Goal: Task Accomplishment & Management: Manage account settings

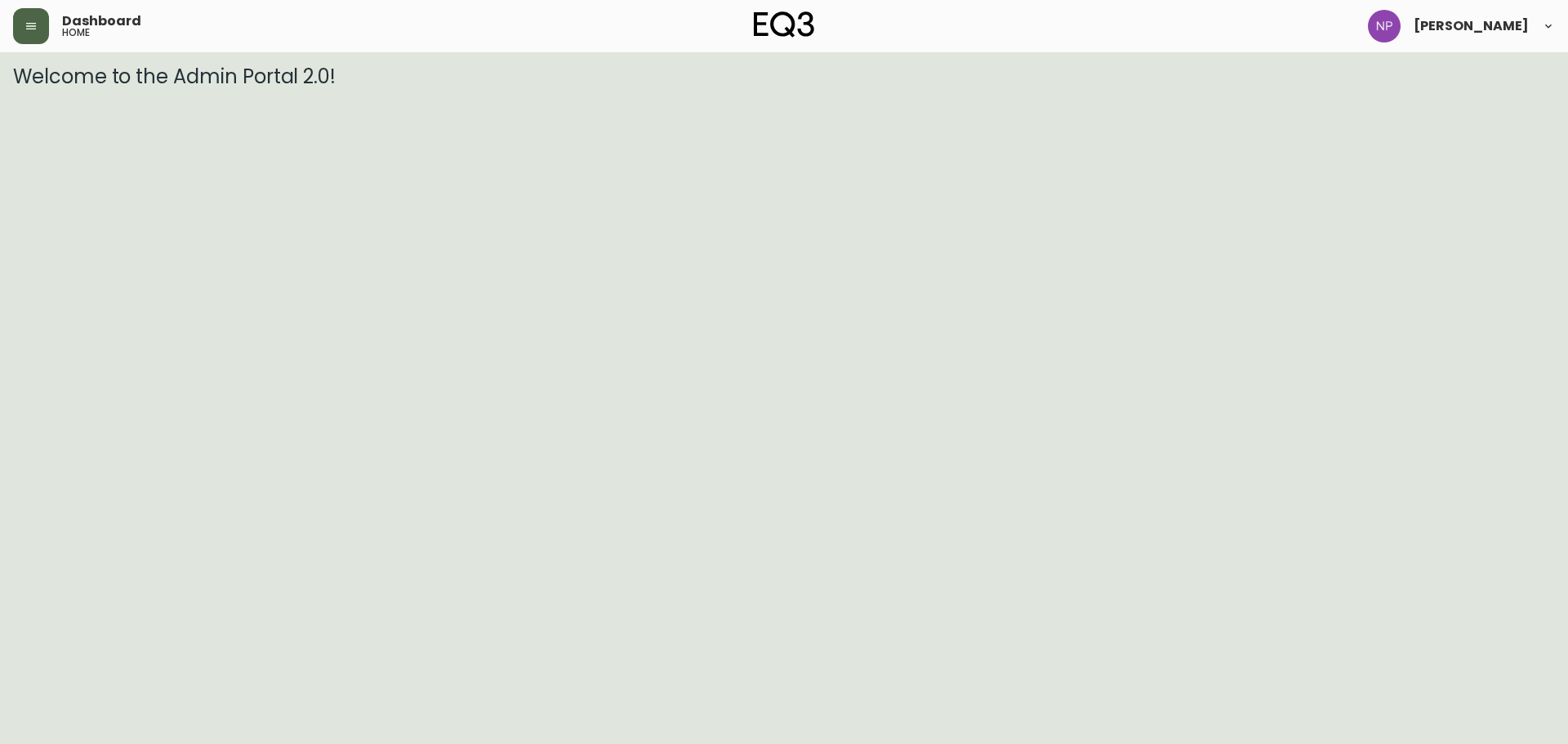
click at [21, 23] on button "button" at bounding box center [31, 26] width 36 height 36
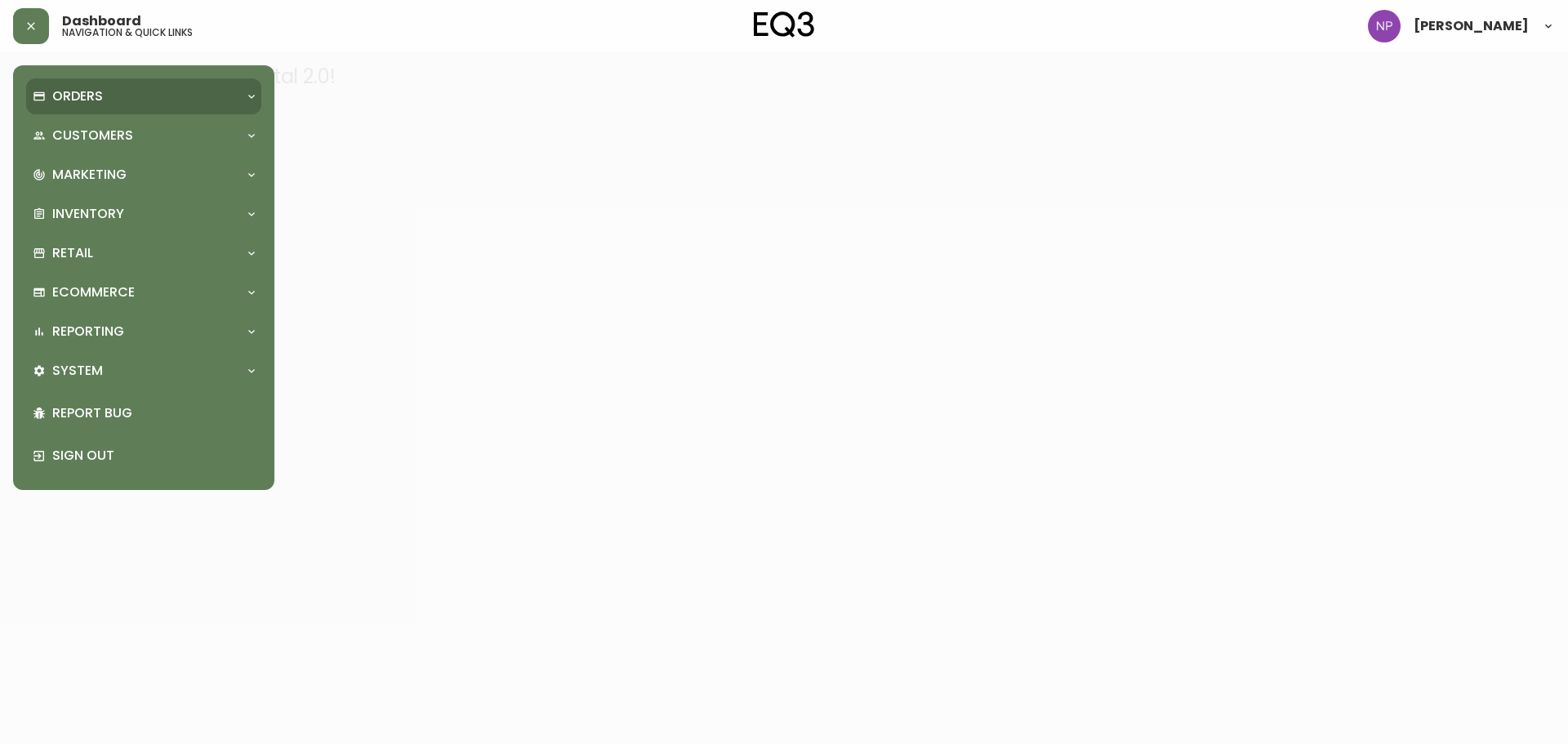
click at [82, 96] on p "Orders" at bounding box center [77, 96] width 51 height 18
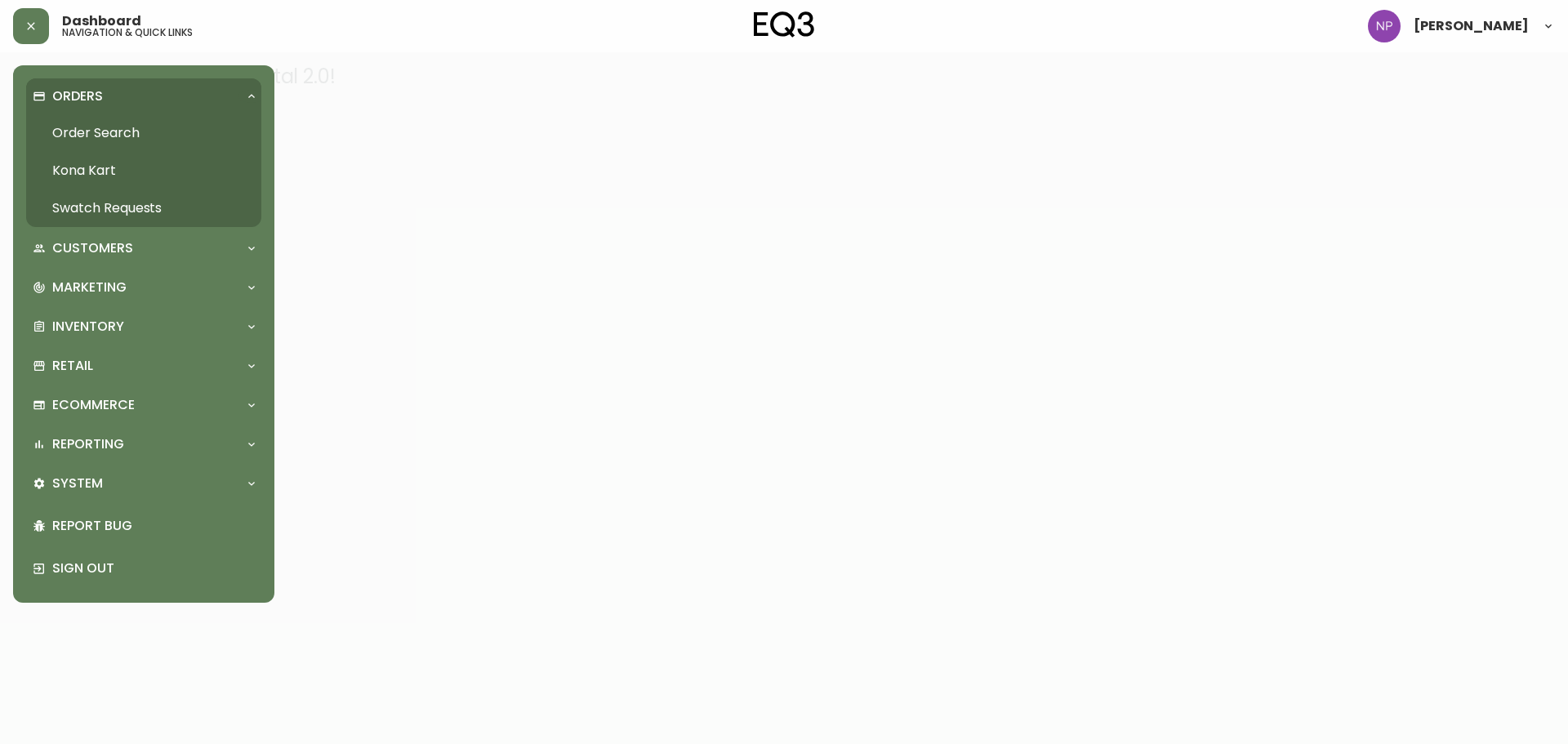
click at [82, 127] on link "Order Search" at bounding box center [143, 133] width 235 height 38
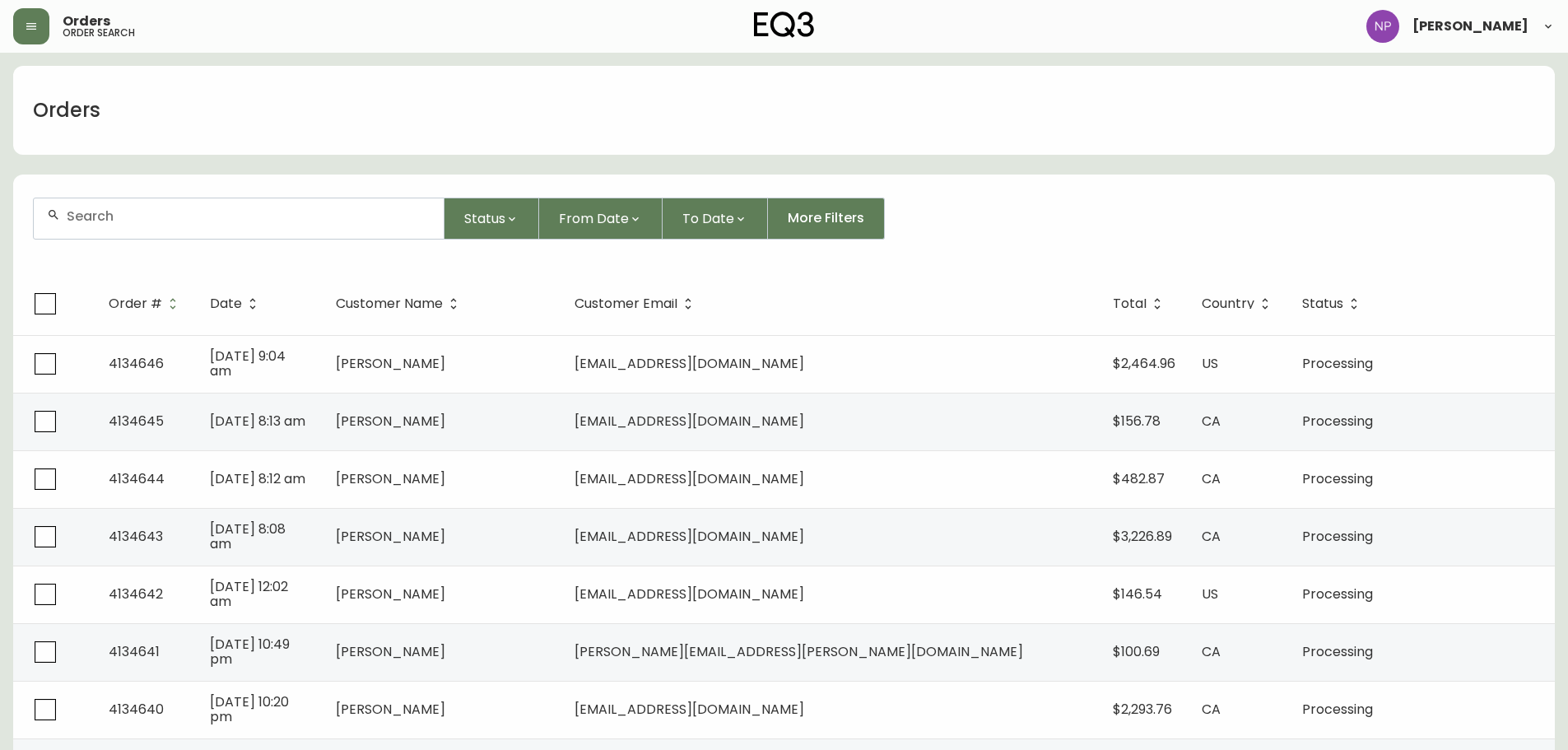
click at [158, 217] on input "text" at bounding box center [249, 216] width 364 height 16
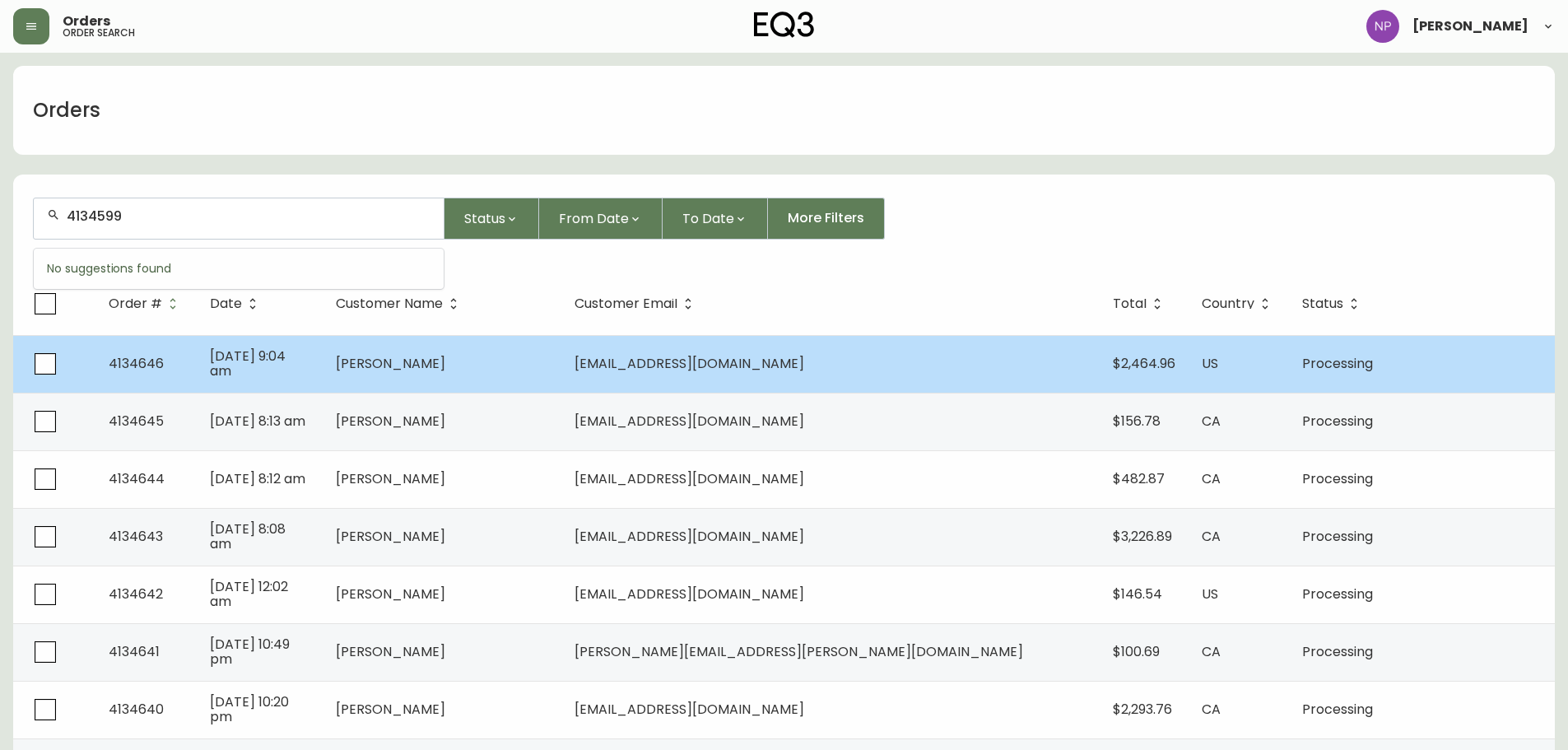
type input "4134599"
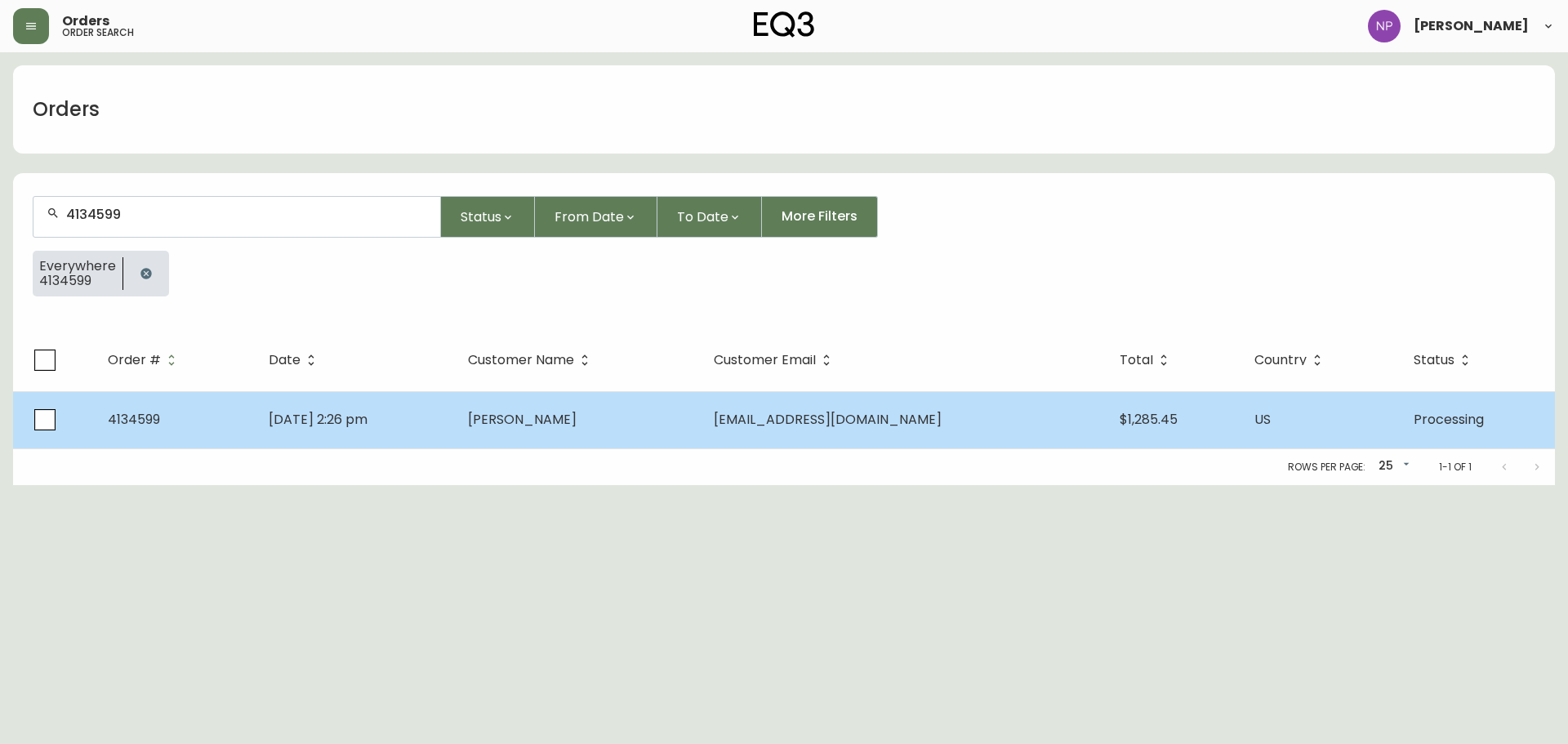
click at [980, 423] on td "[EMAIL_ADDRESS][DOMAIN_NAME]" at bounding box center [903, 420] width 406 height 58
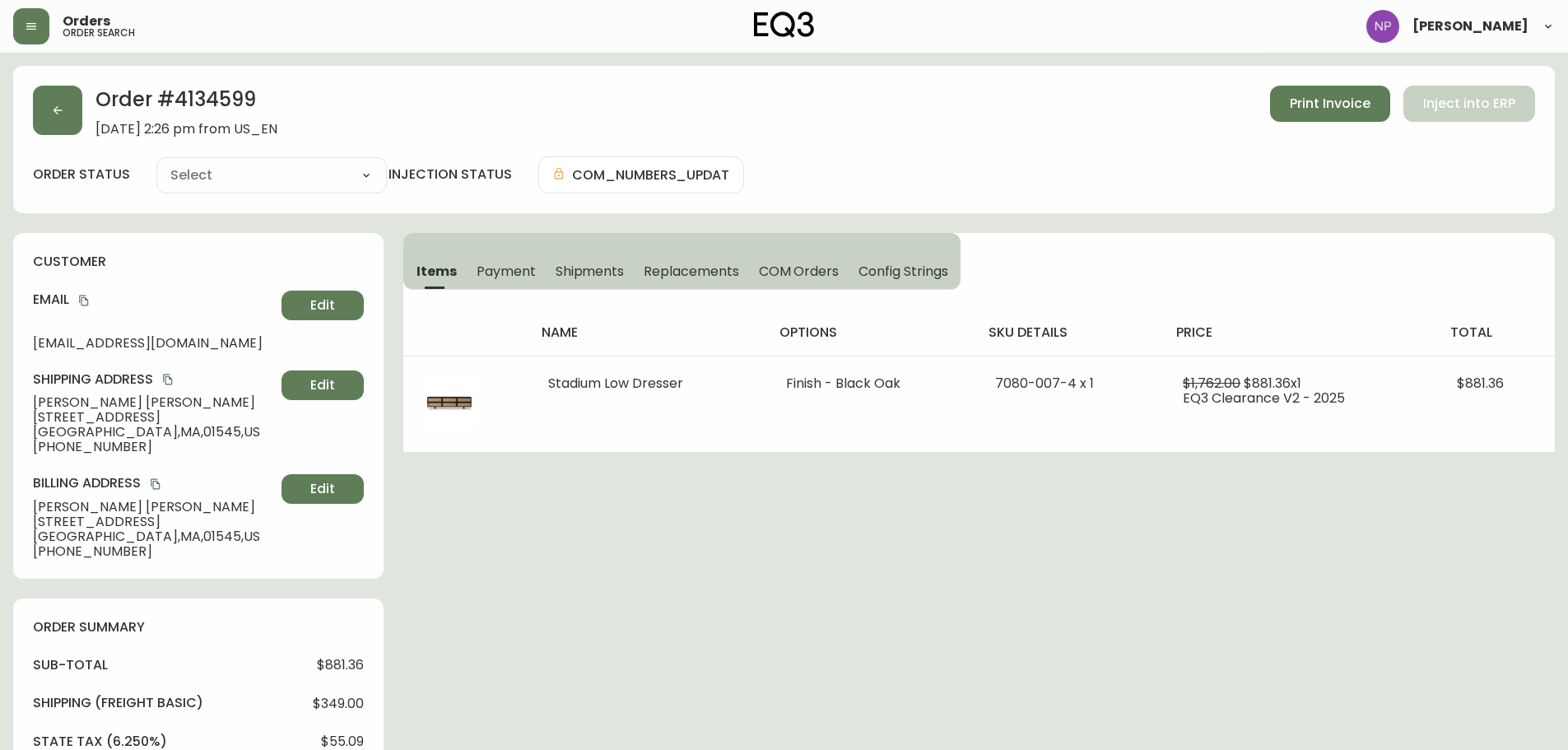
type input "Processing"
select select "PROCESSING"
drag, startPoint x: 566, startPoint y: 263, endPoint x: 590, endPoint y: 265, distance: 24.0
click at [567, 264] on span "Shipments" at bounding box center [590, 271] width 69 height 17
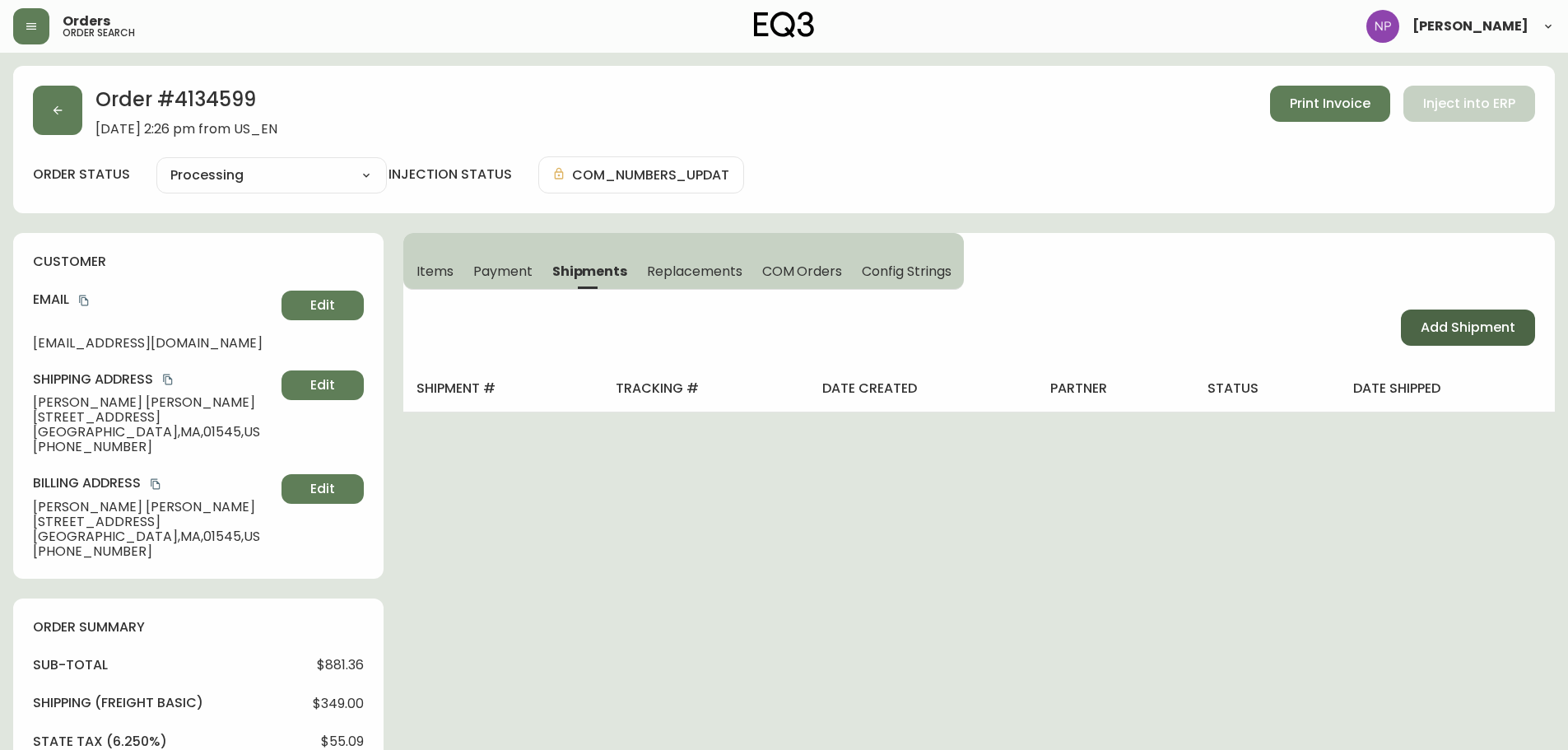
drag, startPoint x: 1429, startPoint y: 312, endPoint x: 1417, endPoint y: 319, distance: 13.7
click at [1427, 313] on button "Add Shipment" at bounding box center [1468, 327] width 134 height 36
select select "PENDING"
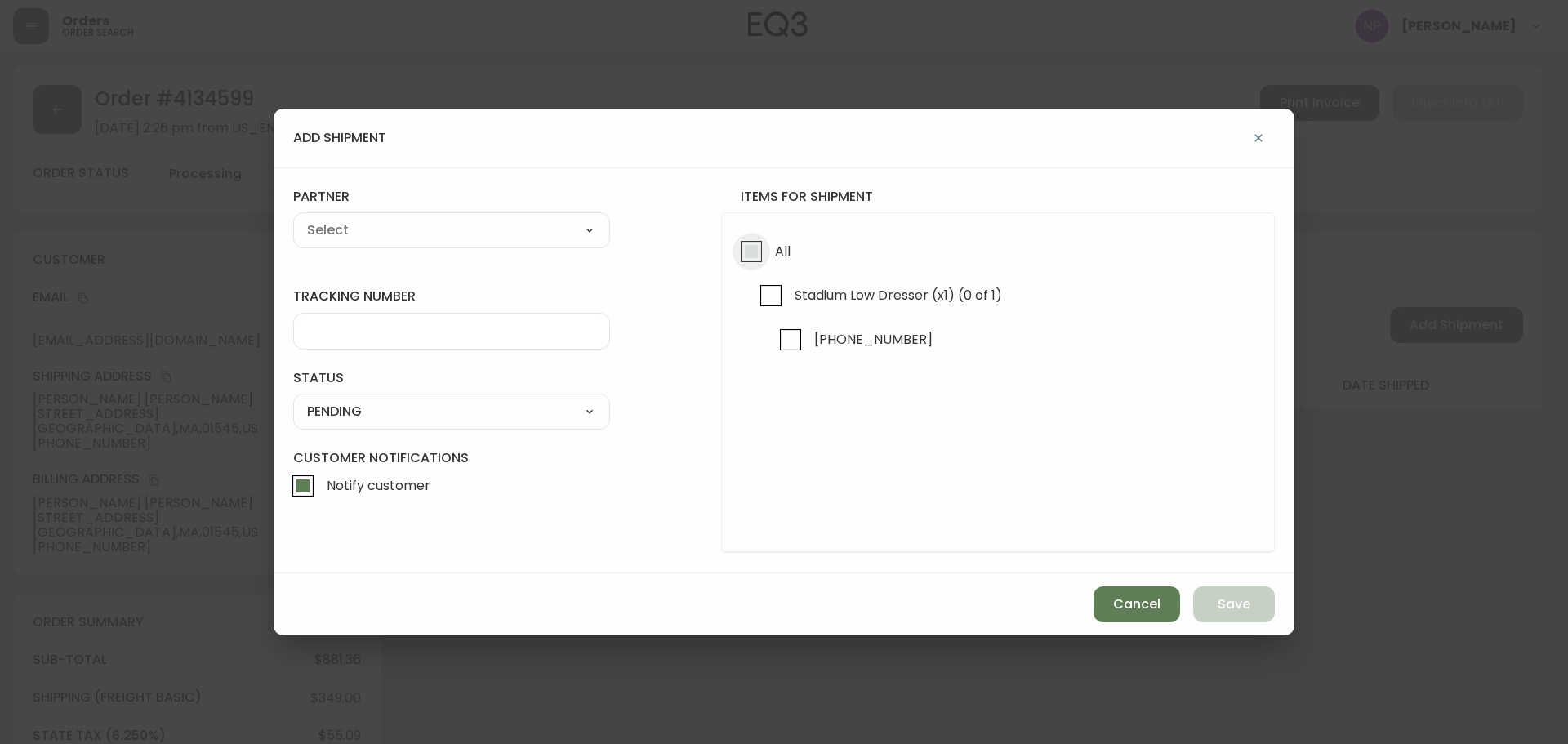
click at [769, 260] on input "All" at bounding box center [751, 252] width 38 height 38
checkbox input "true"
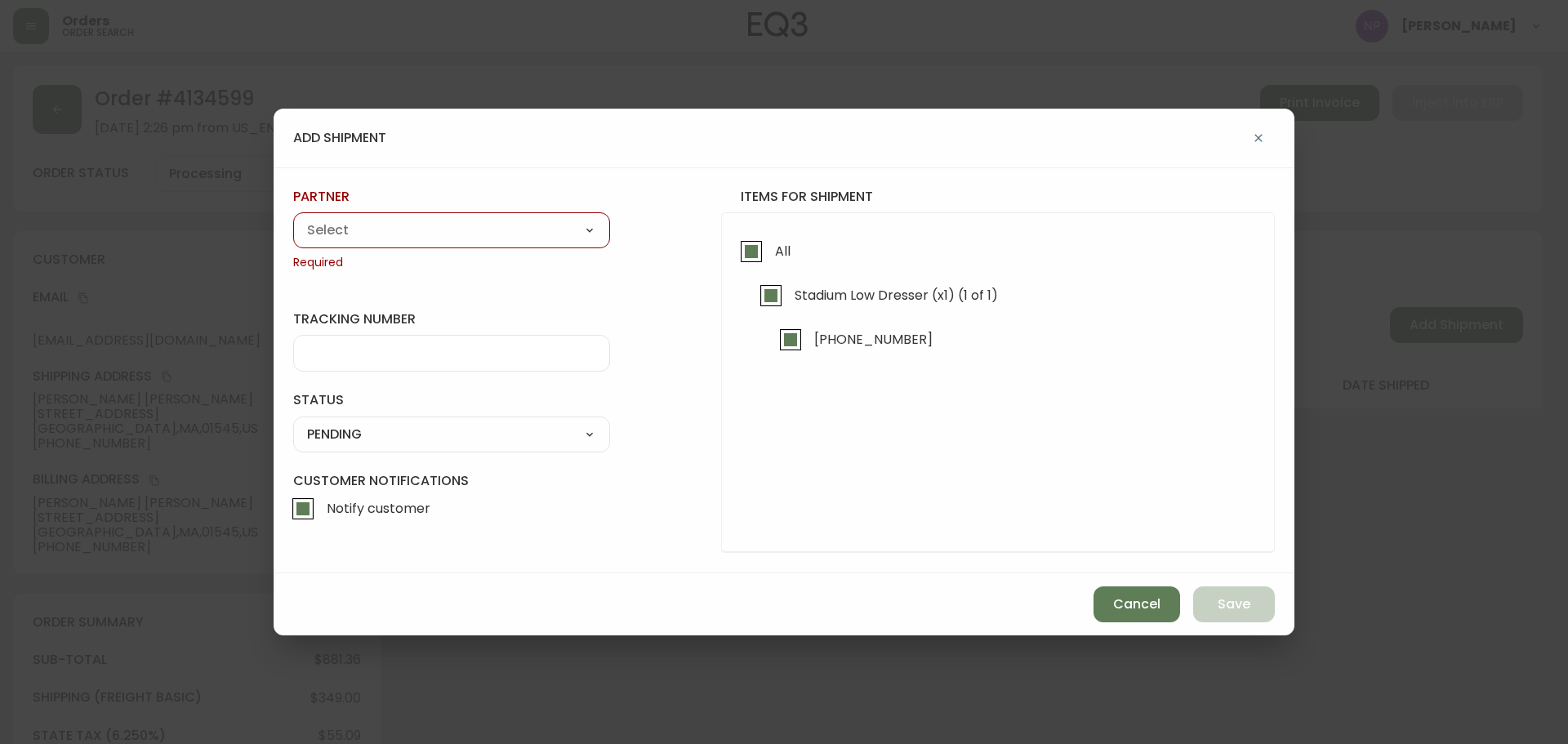
drag, startPoint x: 446, startPoint y: 209, endPoint x: 446, endPoint y: 220, distance: 11.0
click at [446, 216] on div "partner A Move to Remember LLC ABF Freight Alero [PERSON_NAME] Canada Post CDS …" at bounding box center [451, 229] width 317 height 83
click at [447, 222] on select "A Move to Remember LLC ABF Freight Alero [PERSON_NAME] Canada Post CDS Ceva Log…" at bounding box center [451, 230] width 317 height 25
select select "cke1dpc0yc9gj0134t8k3ng1a"
click at [293, 218] on select "A Move to Remember LLC ABF Freight Alero [PERSON_NAME] Canada Post CDS Ceva Log…" at bounding box center [451, 230] width 317 height 25
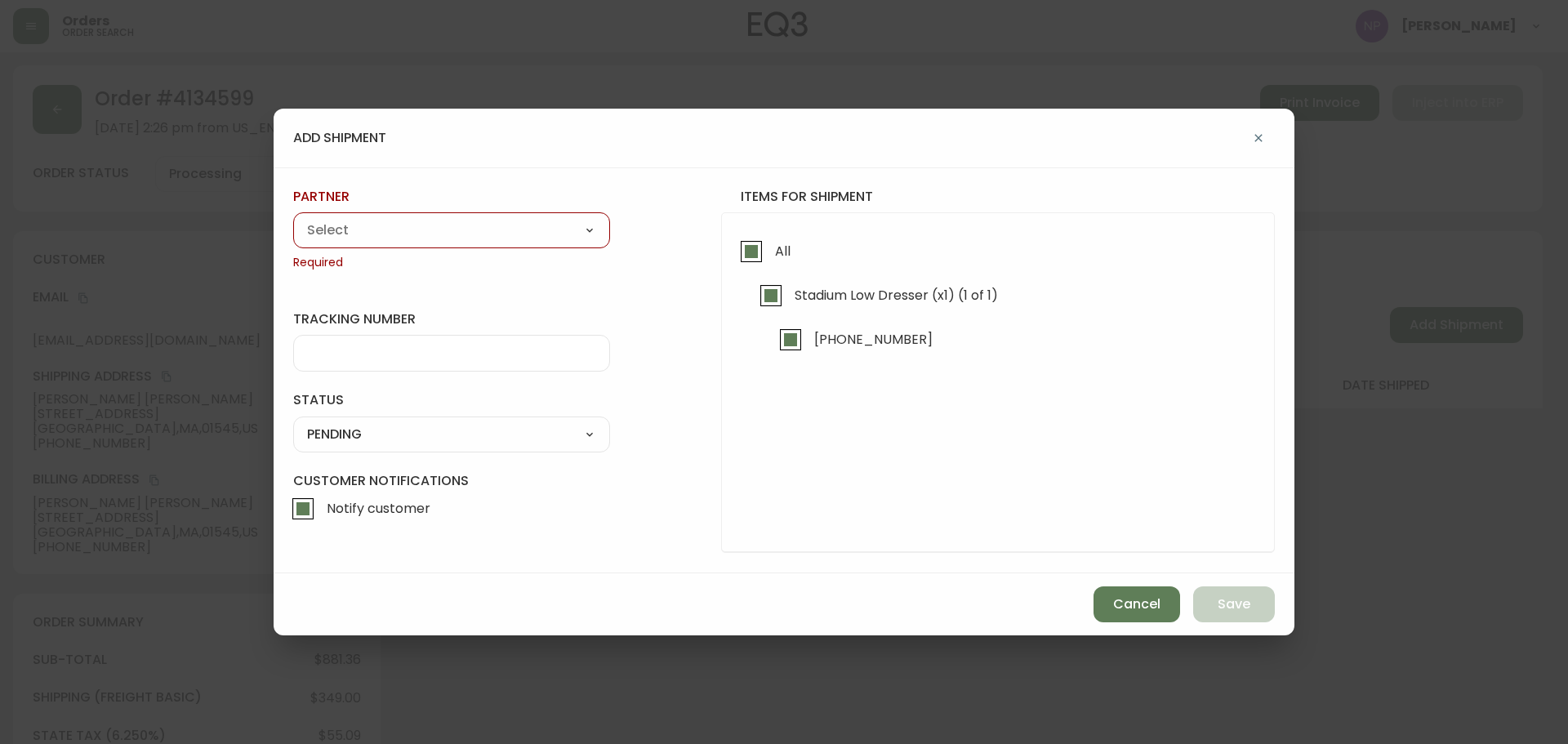
type input "RXO"
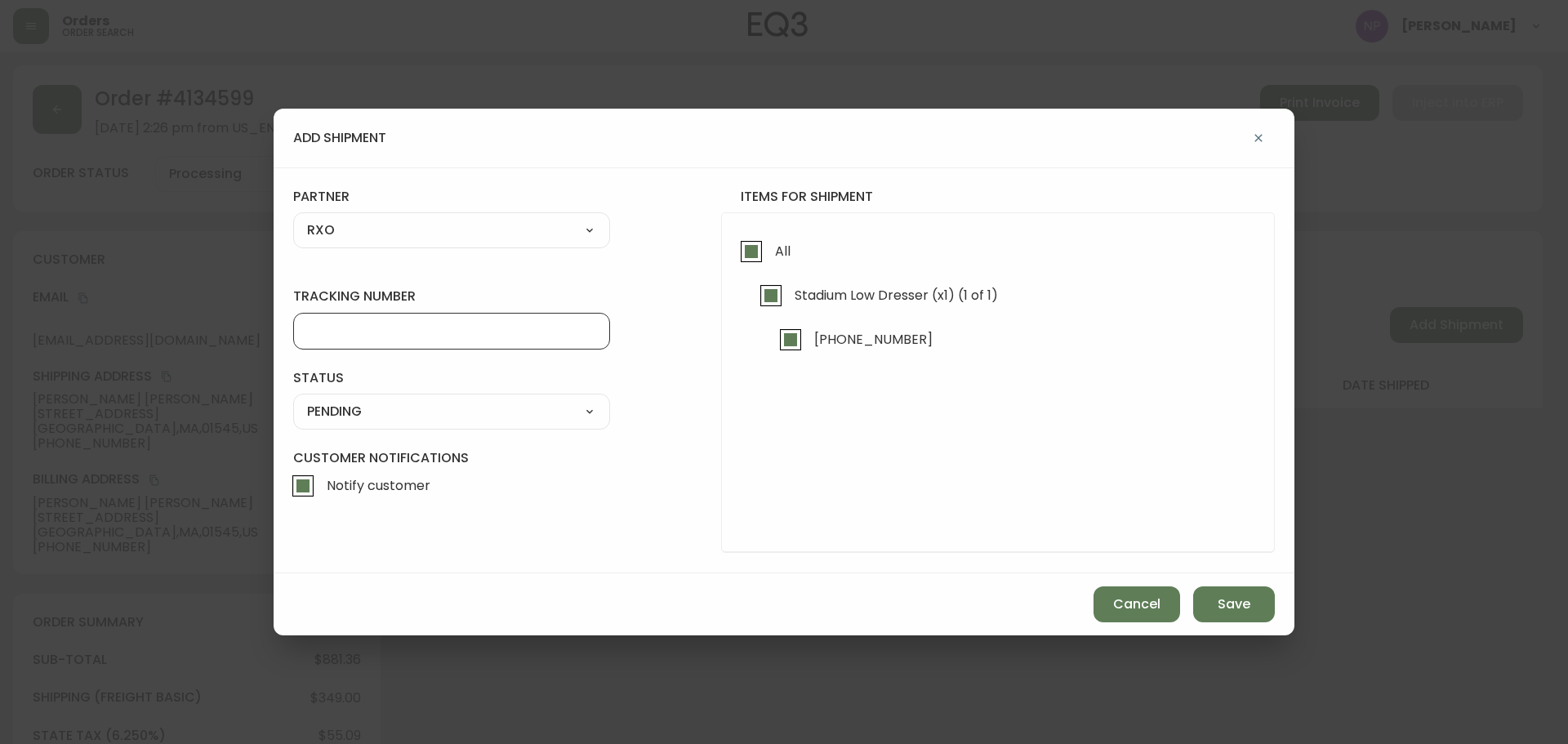
click at [427, 332] on input "tracking number" at bounding box center [451, 331] width 289 height 16
type input "M65281"
click at [524, 413] on select "SHIPPED PENDING CANCELLED" at bounding box center [451, 411] width 317 height 25
click at [293, 399] on select "SHIPPED PENDING CANCELLED" at bounding box center [451, 411] width 317 height 25
select select "PENDING"
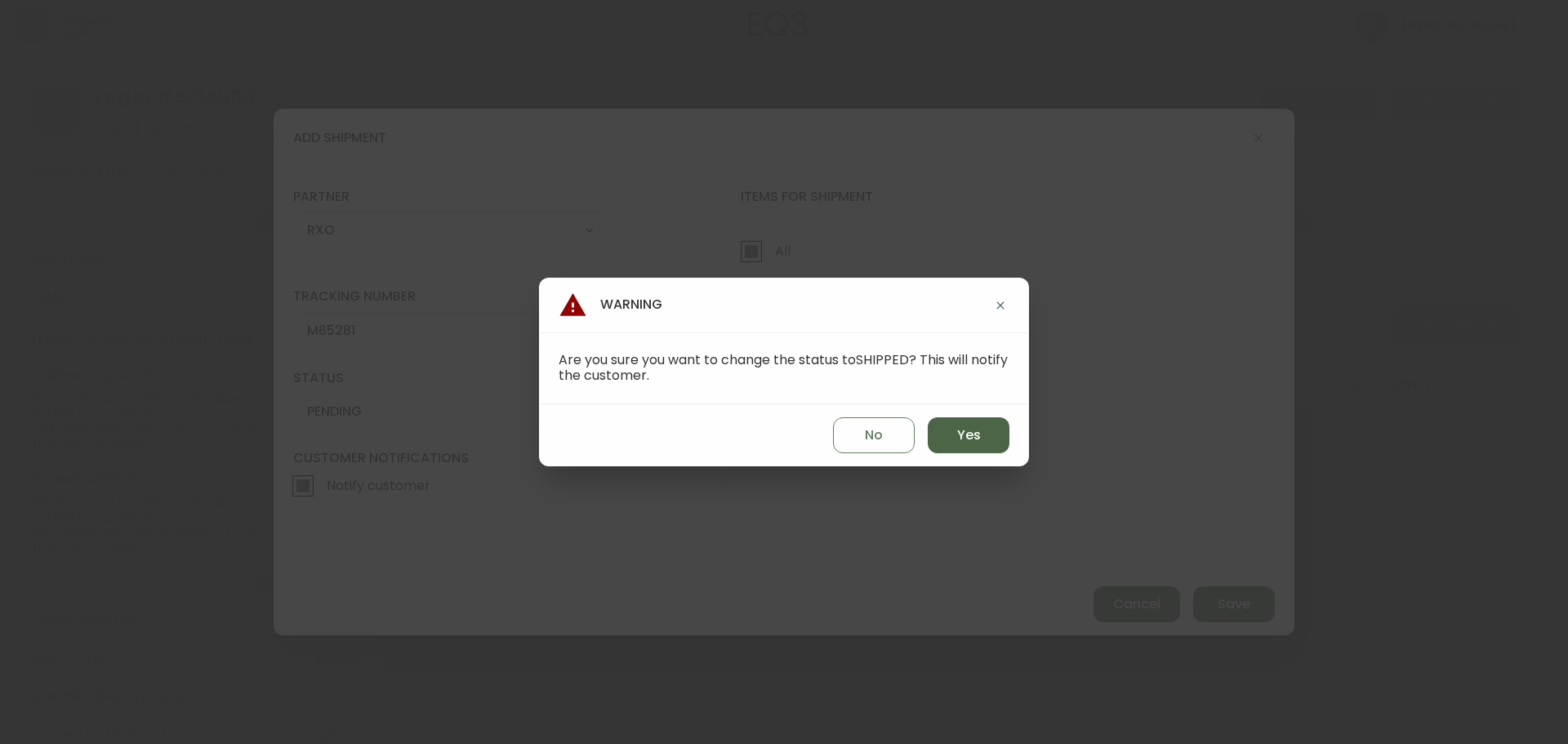
click at [986, 446] on button "Yes" at bounding box center [969, 435] width 81 height 36
type input "SHIPPED"
select select "SHIPPED"
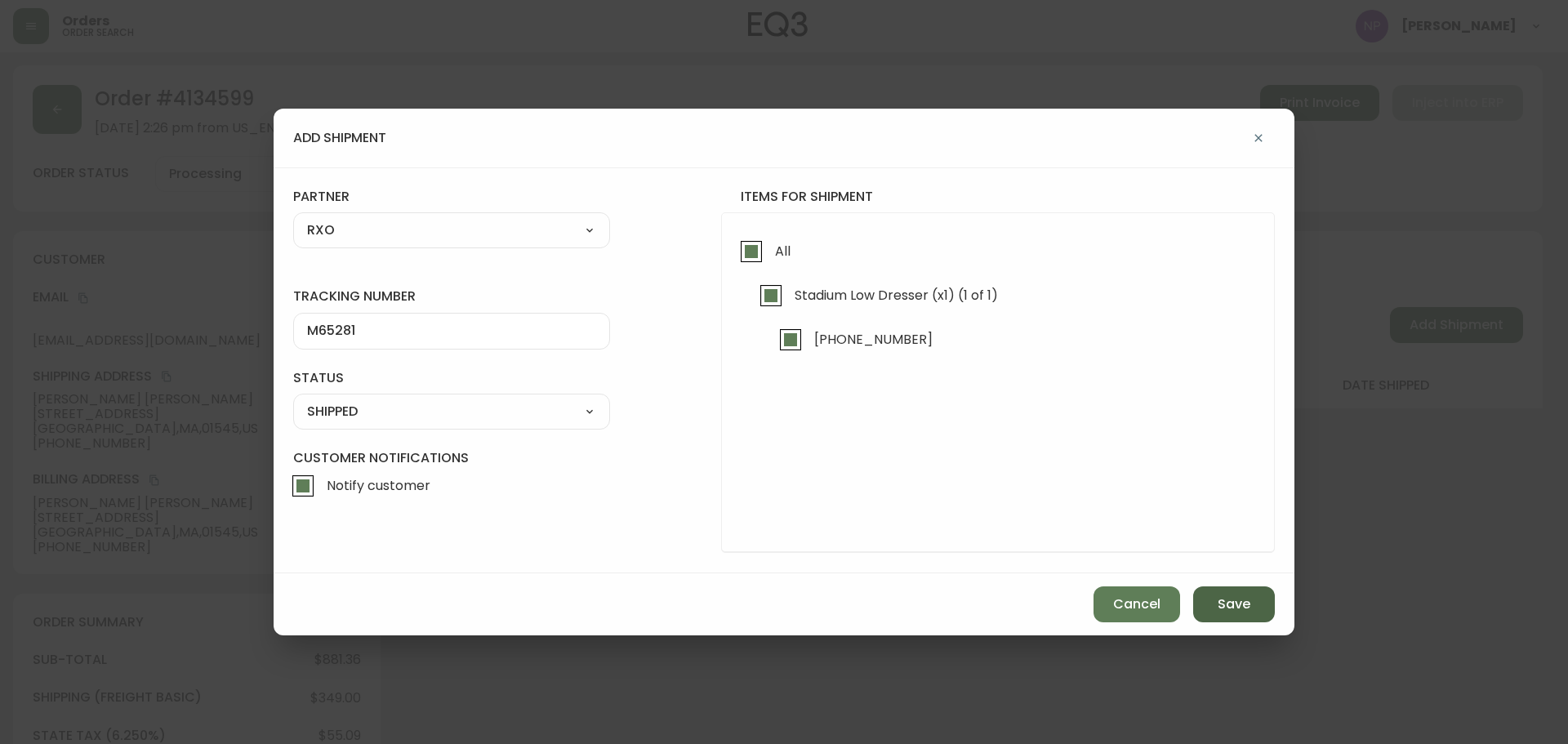
click at [1221, 588] on button "Save" at bounding box center [1234, 604] width 81 height 36
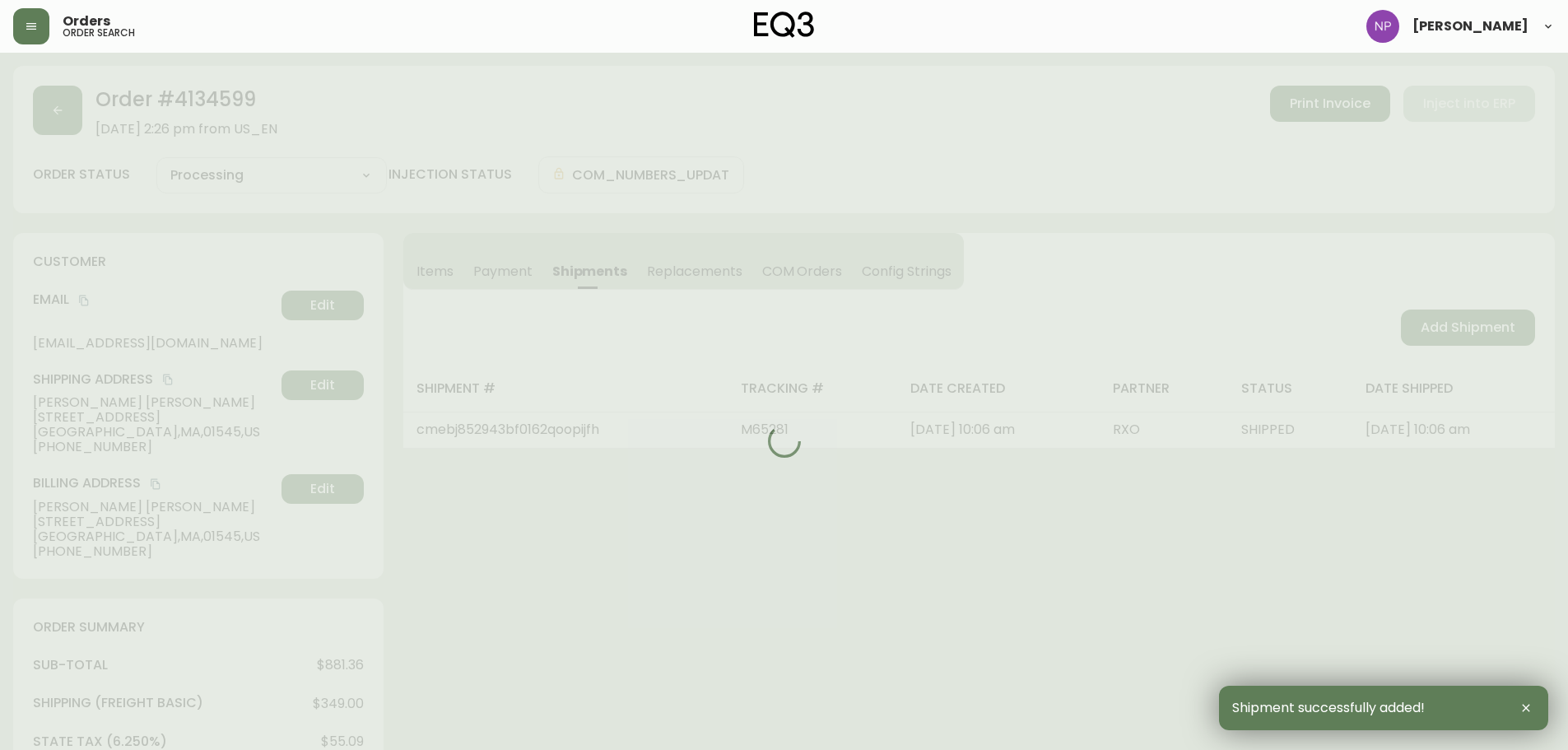
type input "Fully Shipped"
select select "FULLY_SHIPPED"
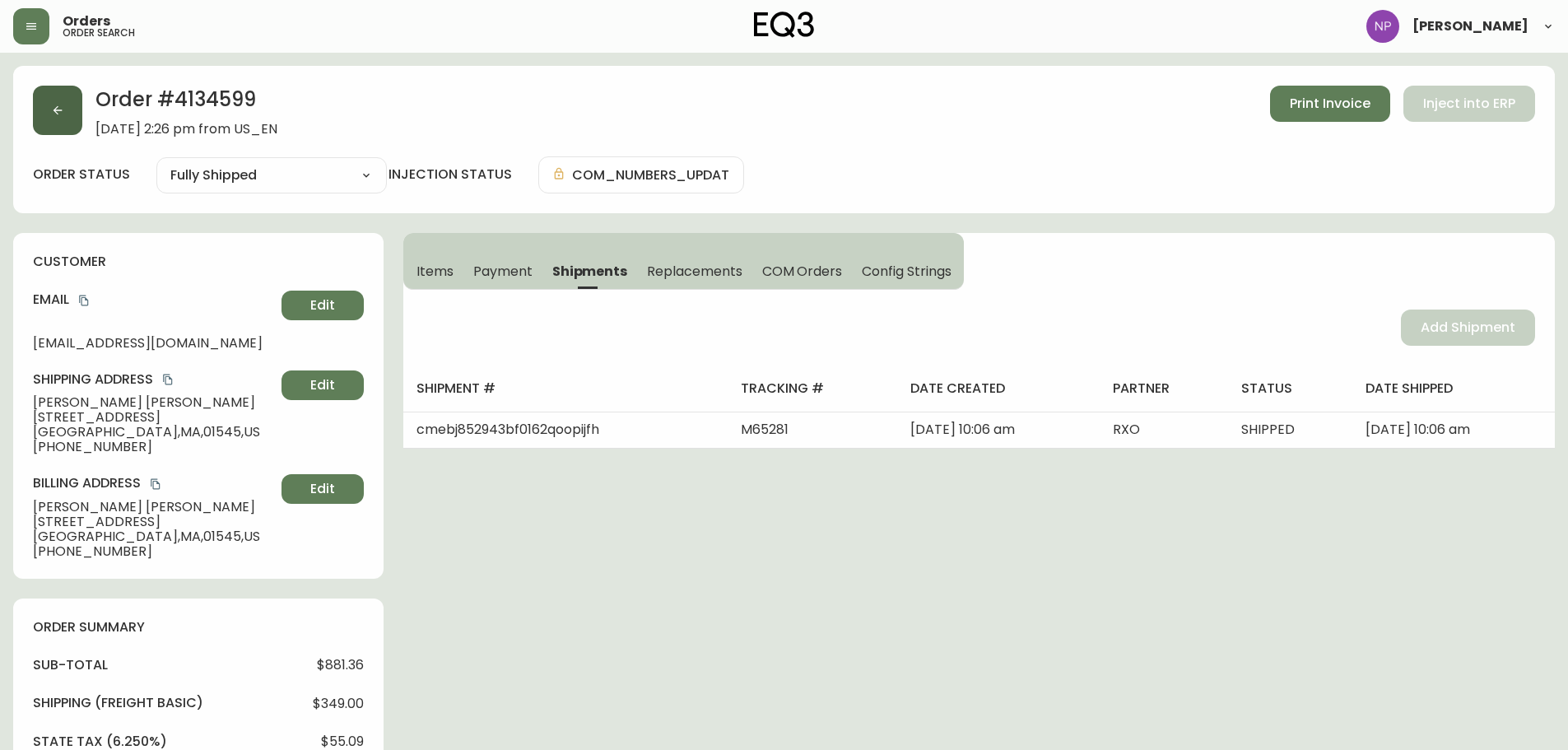
click at [59, 91] on button "button" at bounding box center [57, 110] width 49 height 49
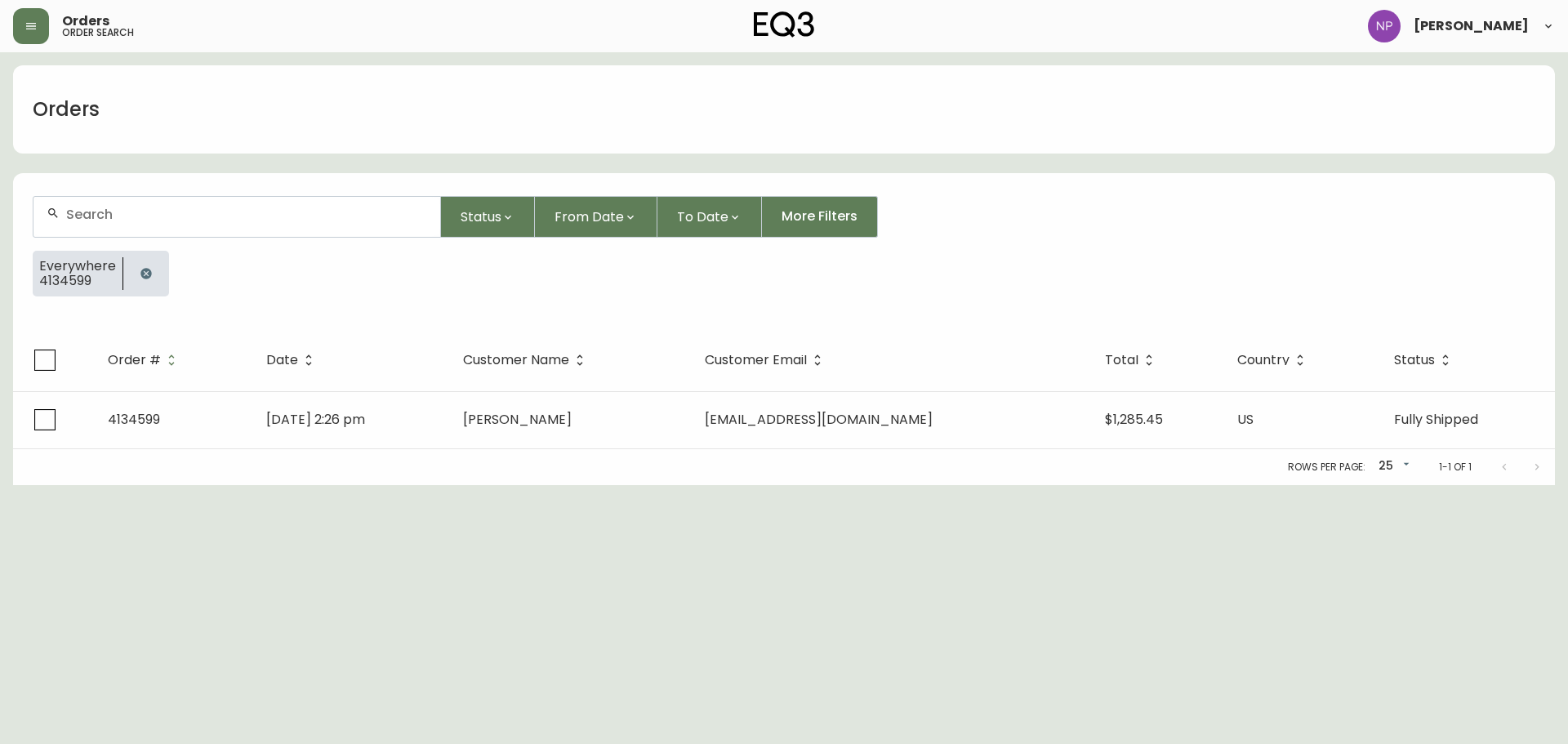
click at [171, 224] on div at bounding box center [237, 216] width 407 height 40
type input "4134469"
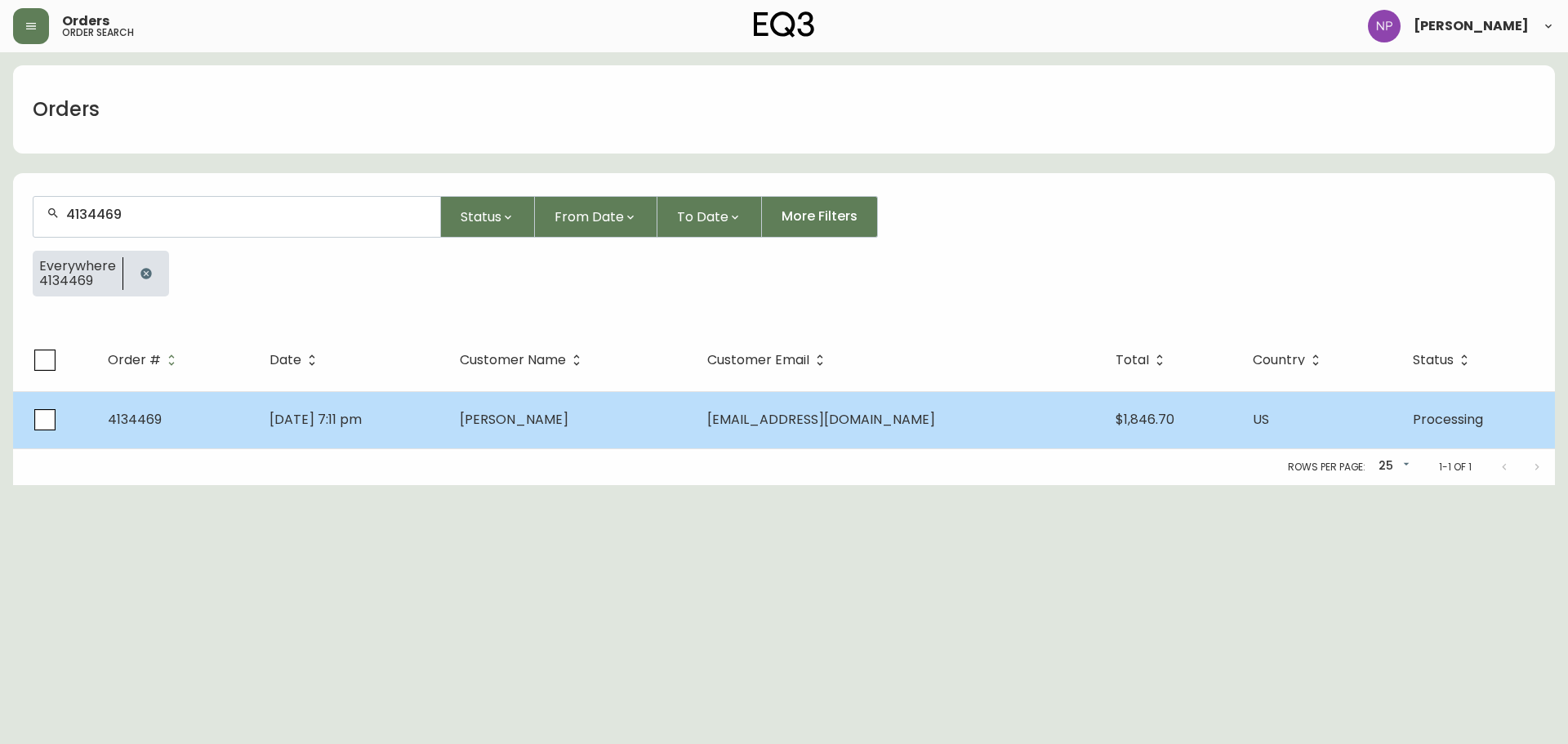
click at [427, 396] on td "[DATE] 7:11 pm" at bounding box center [351, 420] width 191 height 58
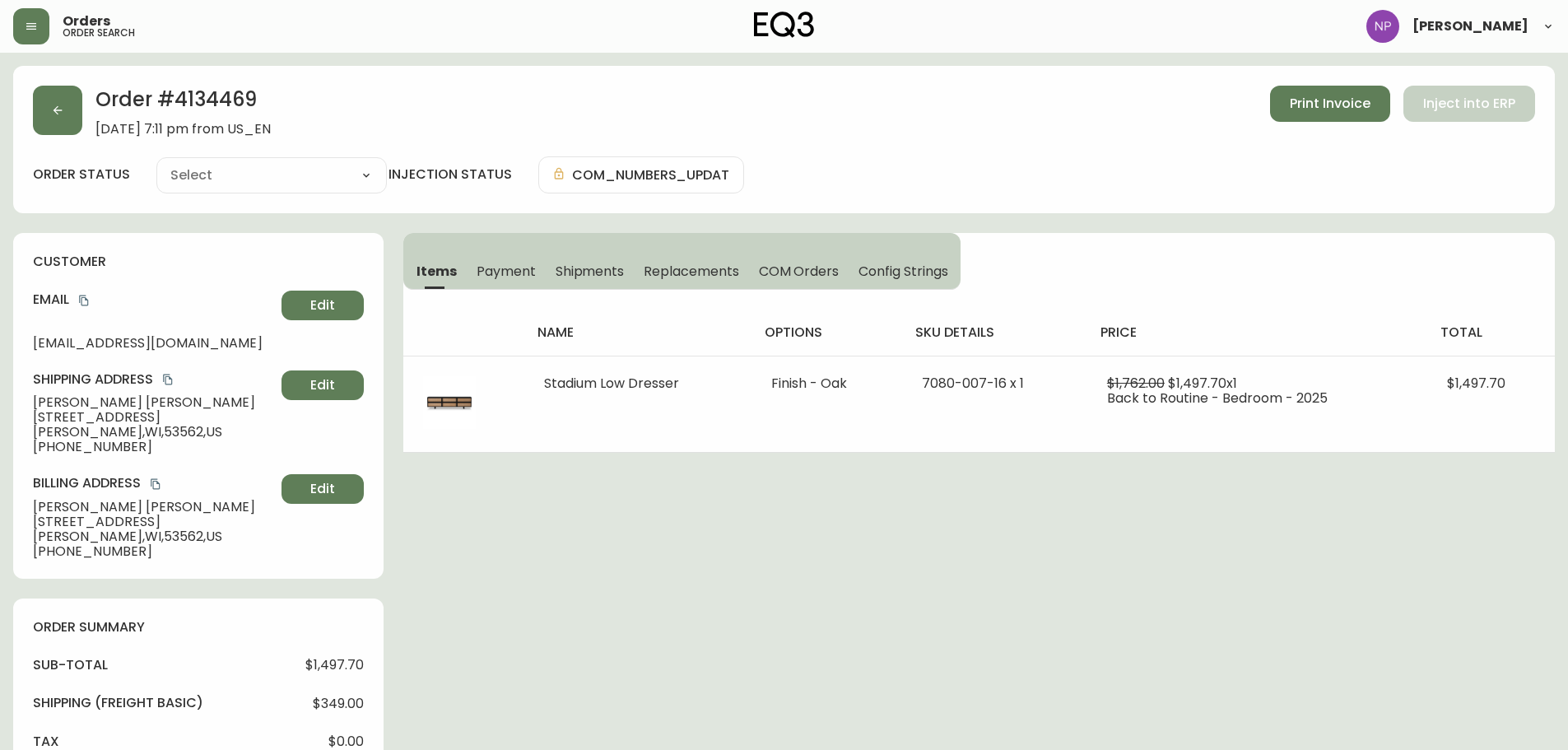
type input "Processing"
select select "PROCESSING"
click at [625, 275] on button "Shipments" at bounding box center [590, 271] width 89 height 36
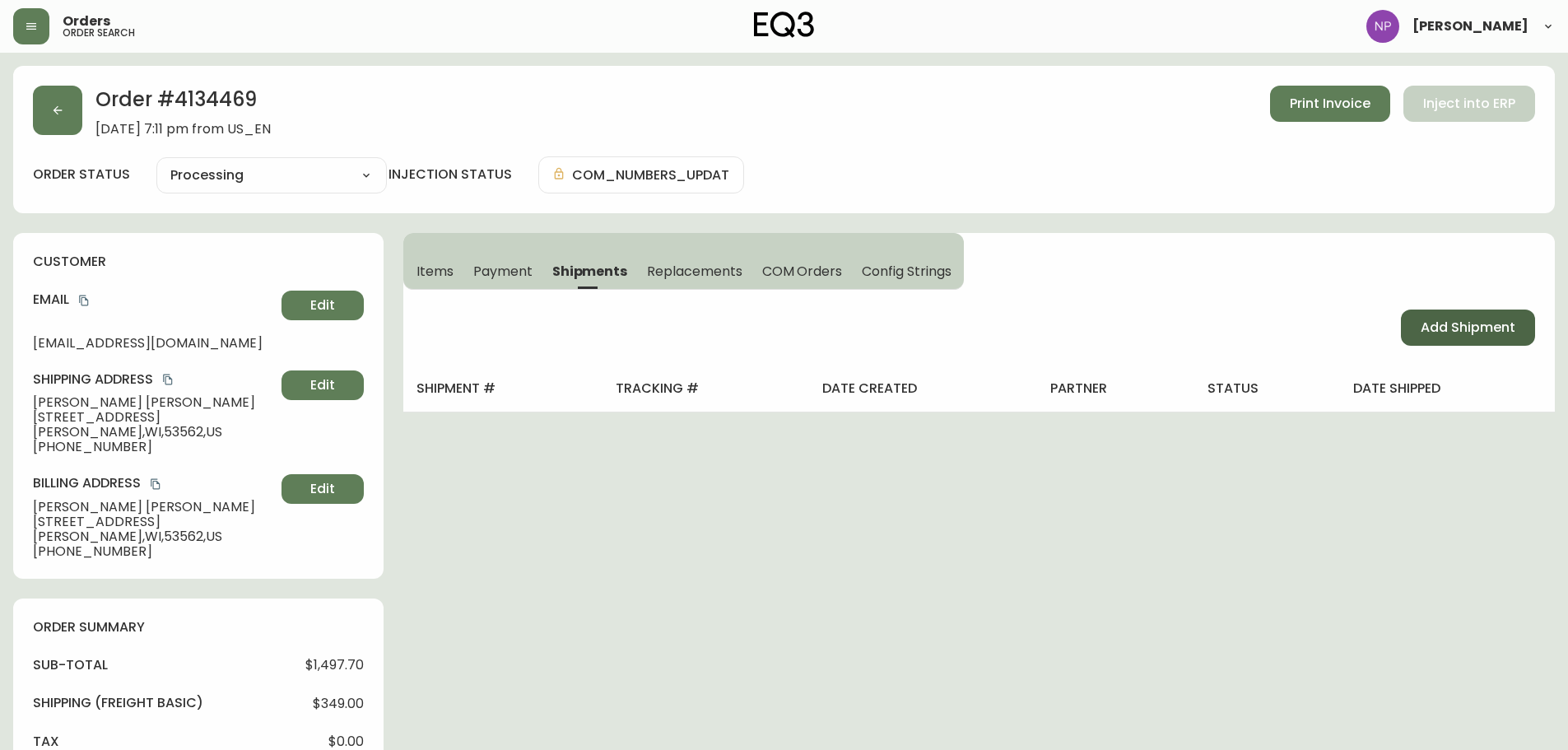
click at [1464, 327] on span "Add Shipment" at bounding box center [1468, 328] width 95 height 18
select select "PENDING"
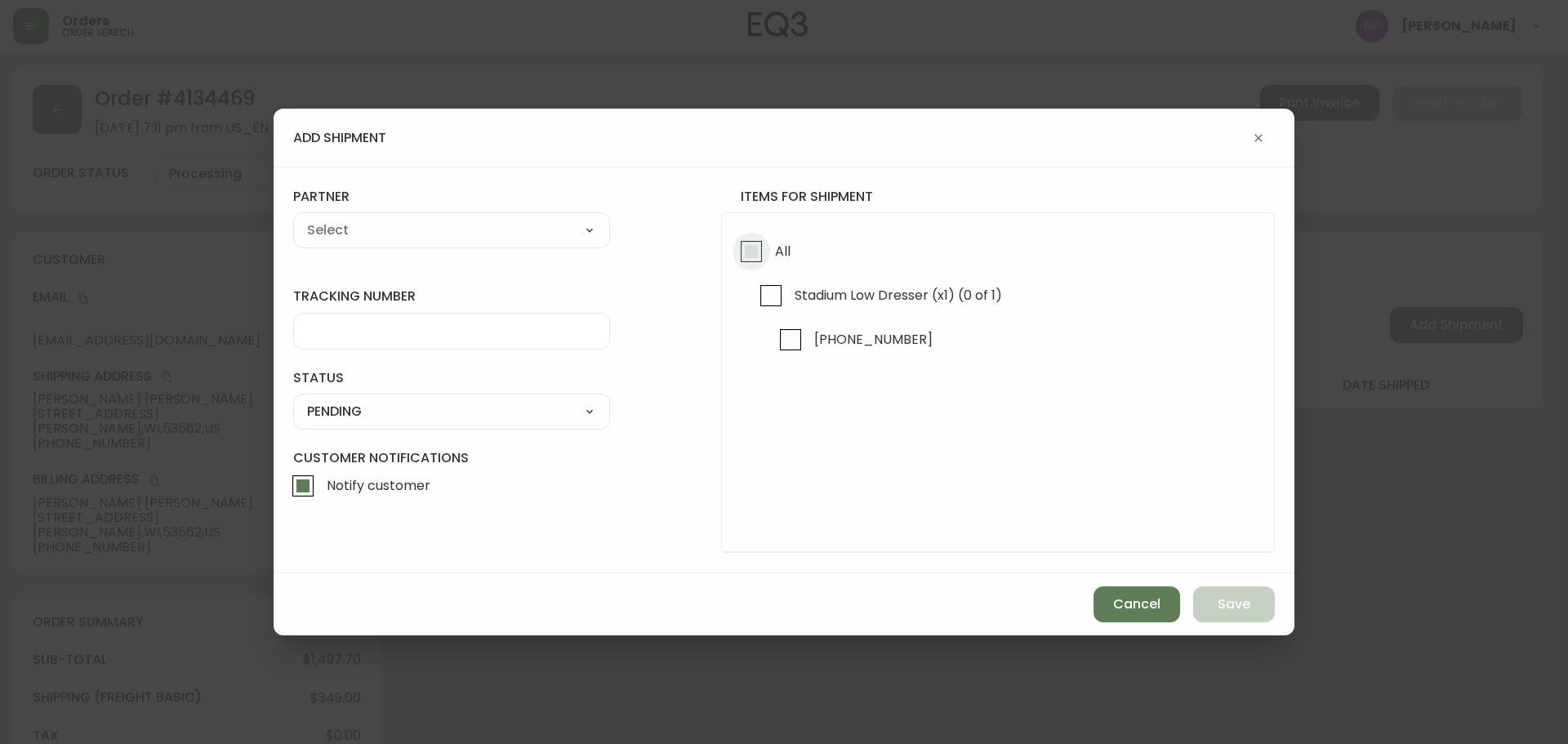
click at [766, 259] on input "All" at bounding box center [751, 252] width 38 height 38
checkbox input "true"
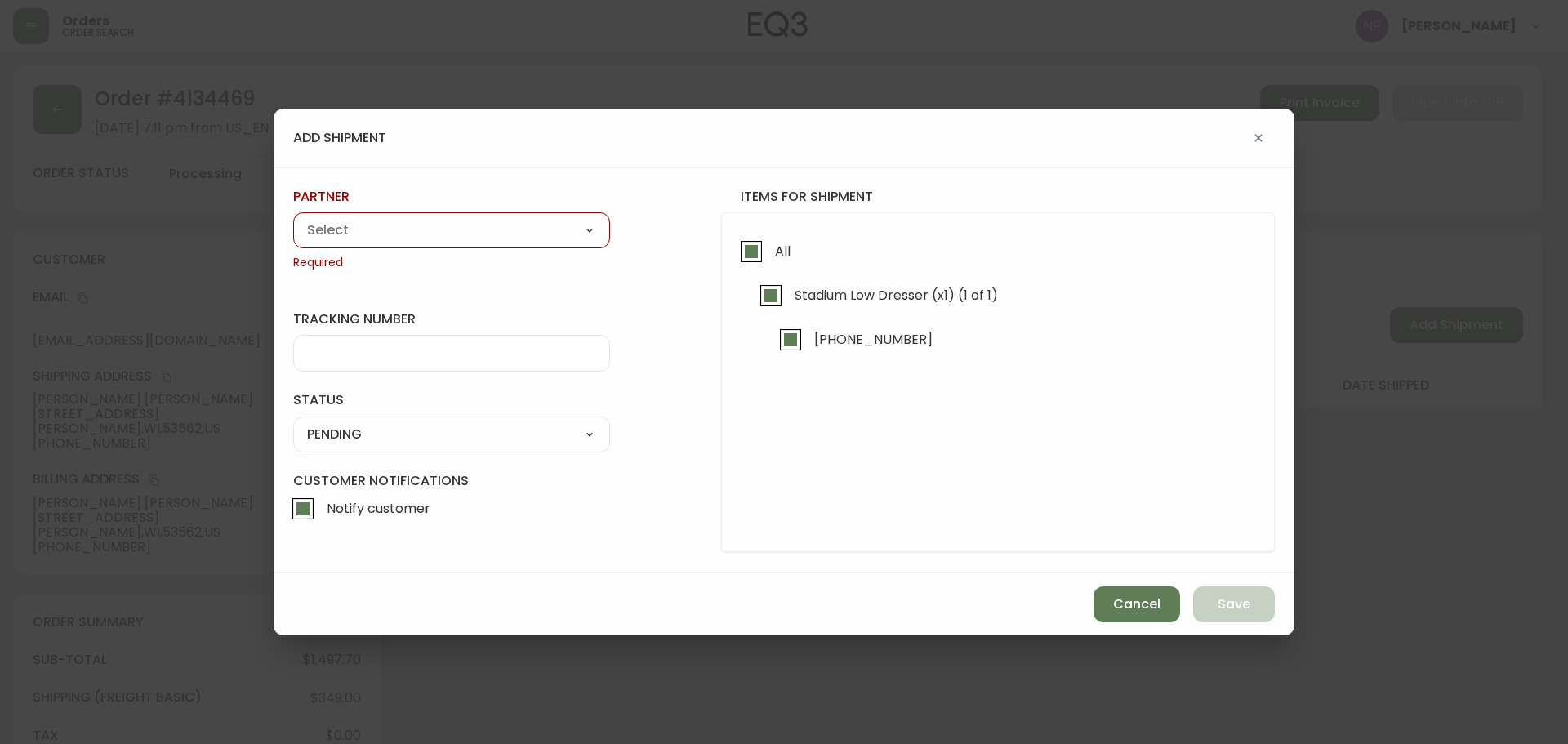
click at [427, 243] on div "A Move to Remember LLC ABF Freight Alero [PERSON_NAME] Canada Post CDS Ceva Log…" at bounding box center [451, 230] width 317 height 36
click at [426, 236] on select "A Move to Remember LLC ABF Freight Alero [PERSON_NAME] Canada Post CDS Ceva Log…" at bounding box center [451, 230] width 317 height 25
click at [477, 237] on select "A Move to Remember LLC ABF Freight Alero [PERSON_NAME] Canada Post CDS Ceva Log…" at bounding box center [451, 230] width 317 height 25
select select "cke1dpc0yc9gj0134t8k3ng1a"
click at [293, 218] on select "A Move to Remember LLC ABF Freight Alero [PERSON_NAME] Canada Post CDS Ceva Log…" at bounding box center [451, 230] width 317 height 25
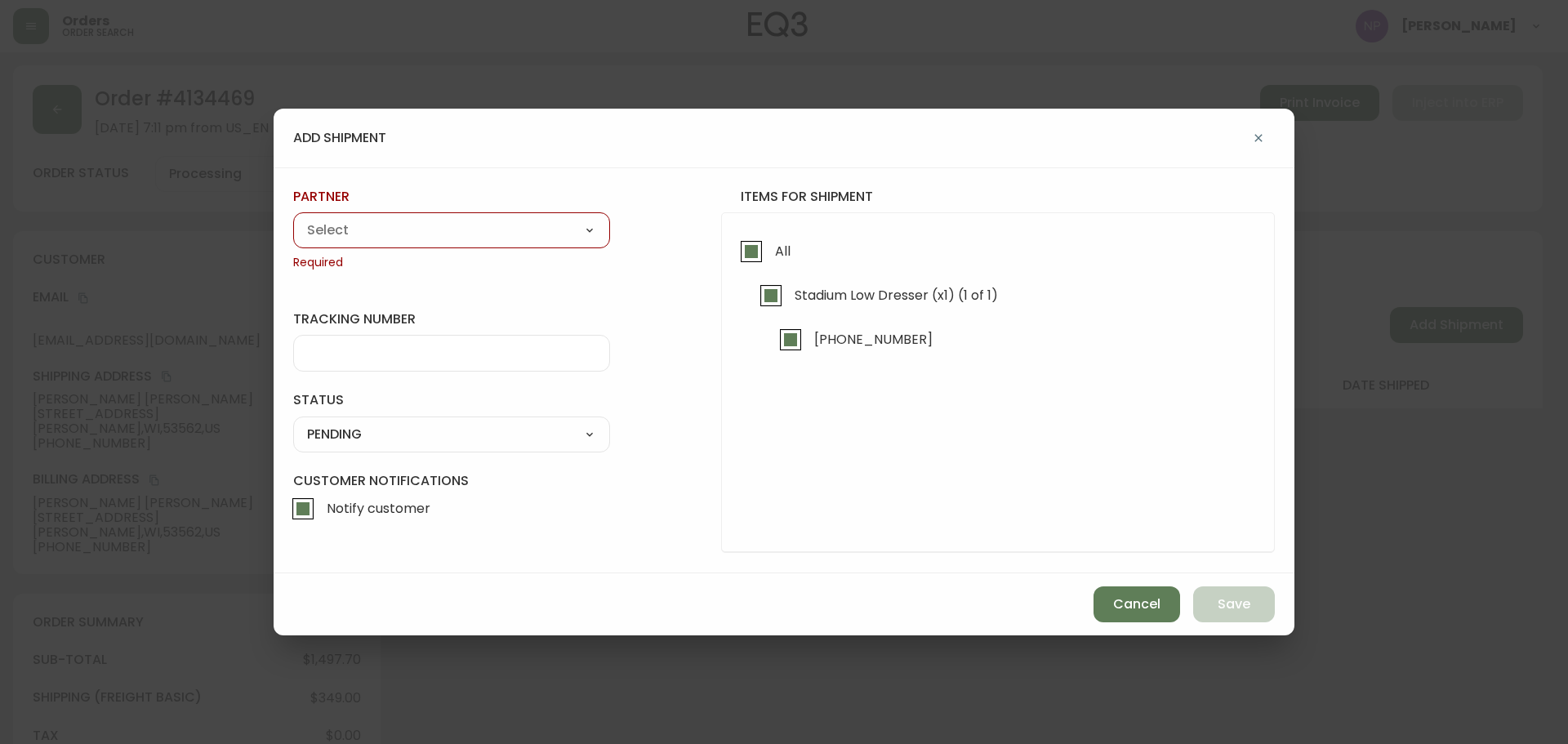
type input "RXO"
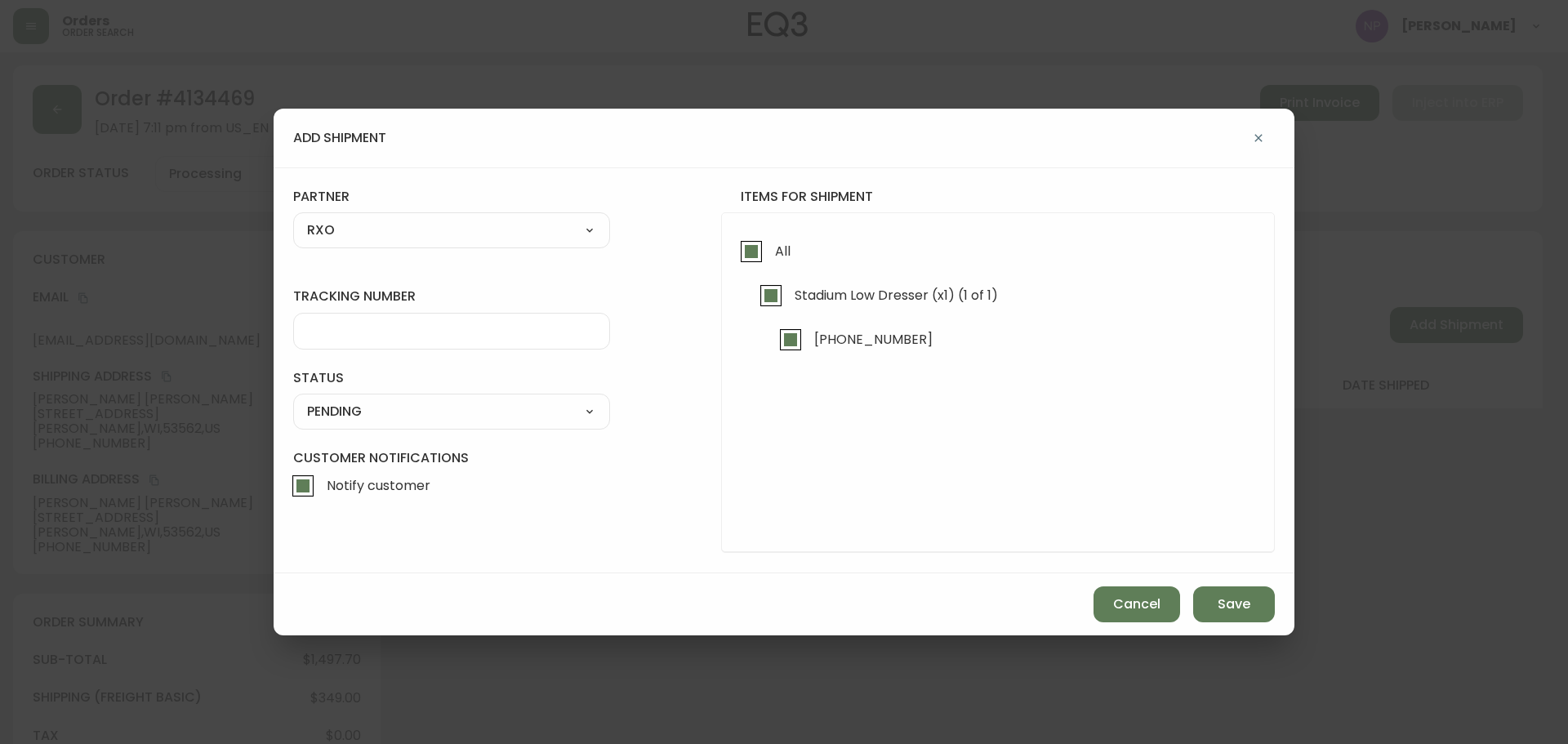
click at [421, 340] on div at bounding box center [451, 330] width 317 height 37
type input "G54280"
click at [510, 409] on select "SHIPPED PENDING CANCELLED" at bounding box center [451, 411] width 317 height 25
click at [293, 399] on select "SHIPPED PENDING CANCELLED" at bounding box center [451, 411] width 317 height 25
select select "PENDING"
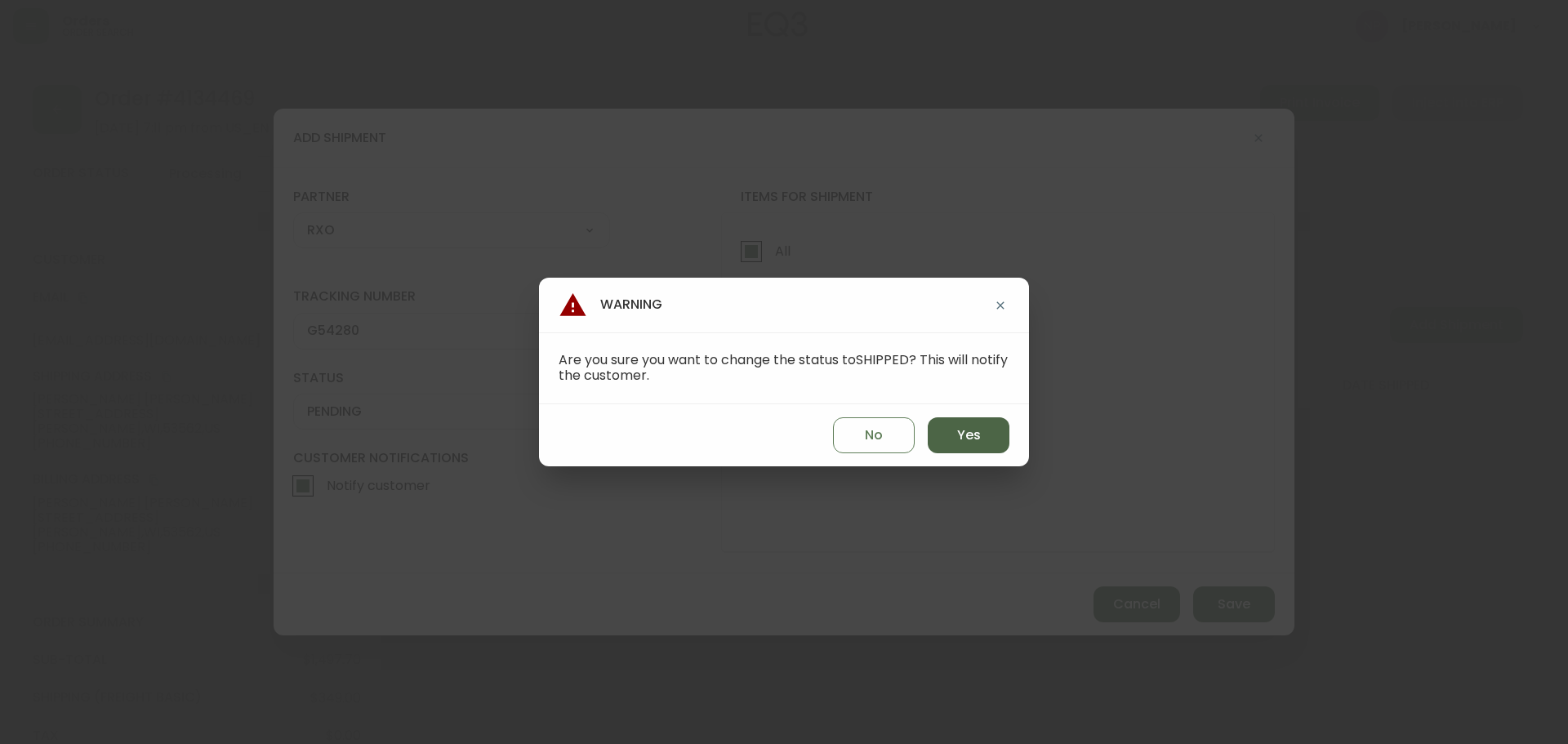
click at [981, 439] on button "Yes" at bounding box center [969, 435] width 81 height 36
type input "SHIPPED"
select select "SHIPPED"
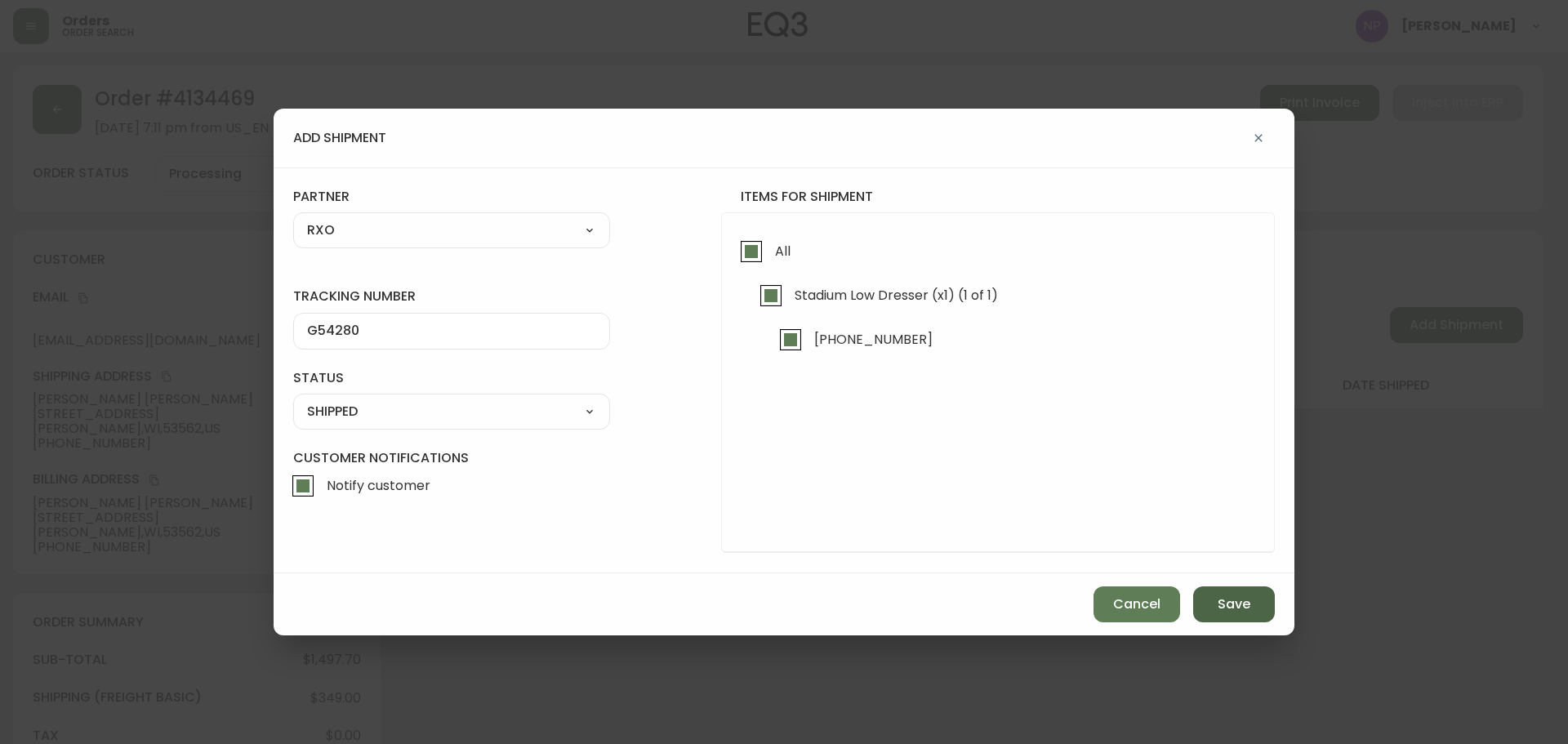
click at [1221, 589] on button "Save" at bounding box center [1234, 604] width 81 height 36
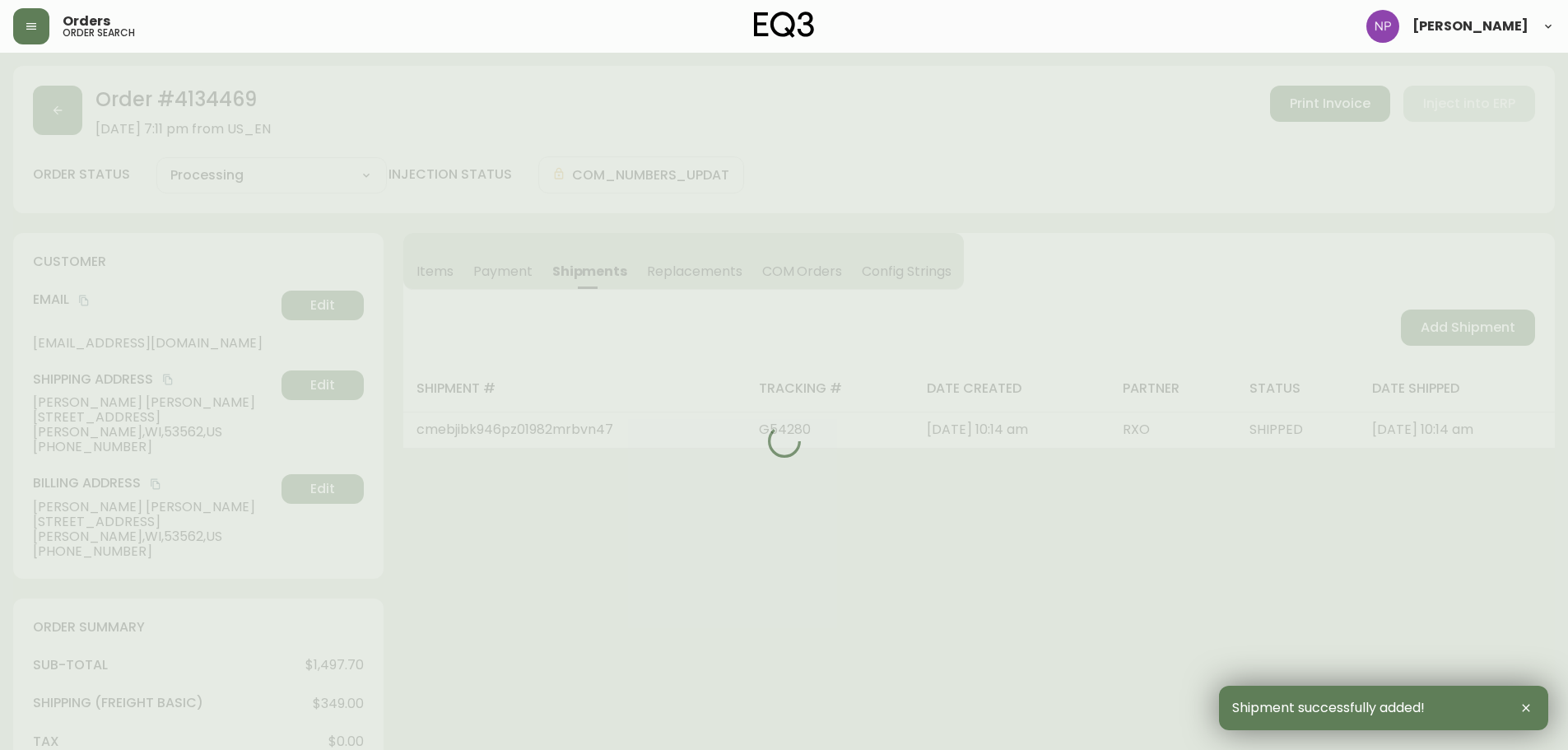
type input "Fully Shipped"
select select "FULLY_SHIPPED"
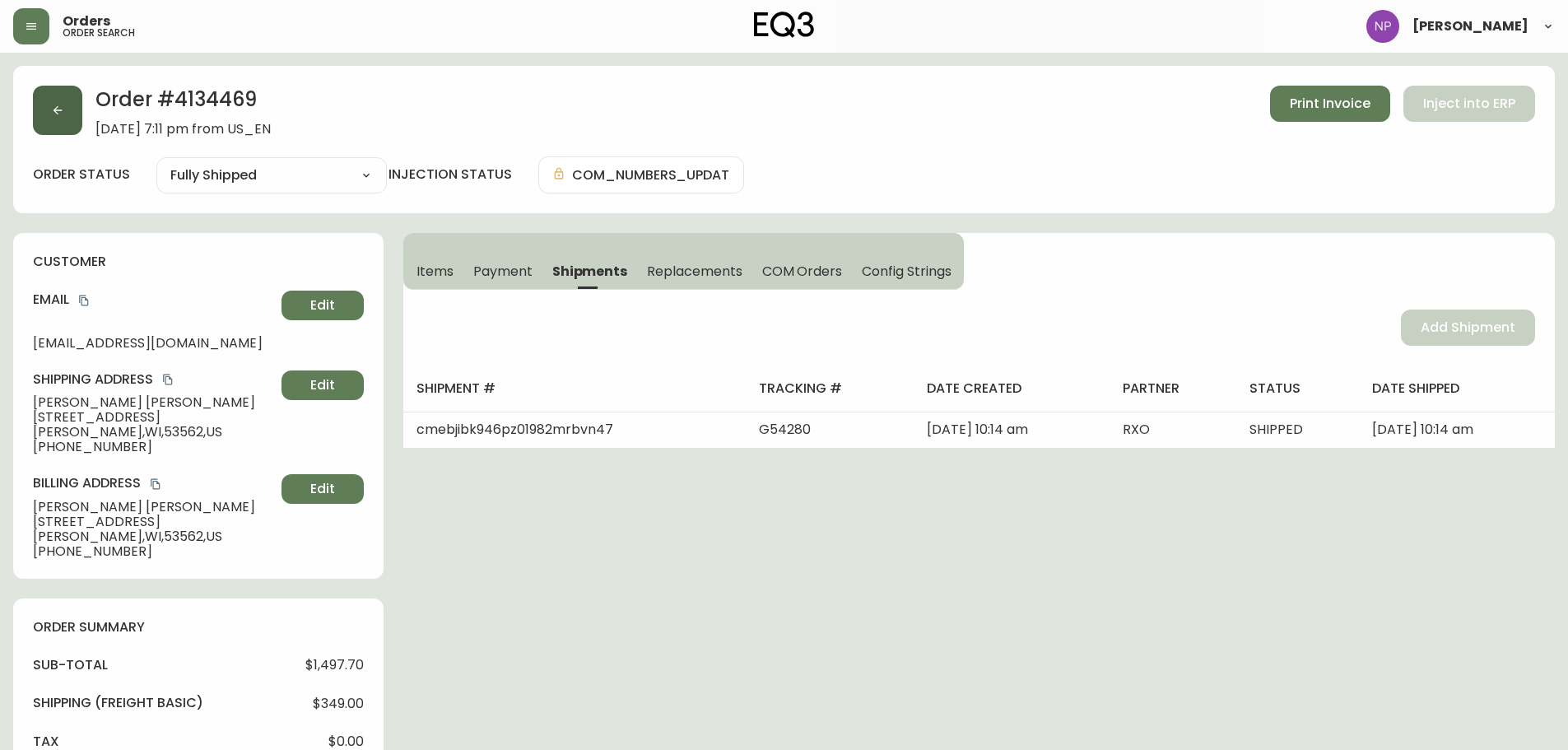
click at [36, 128] on button "button" at bounding box center [57, 110] width 49 height 49
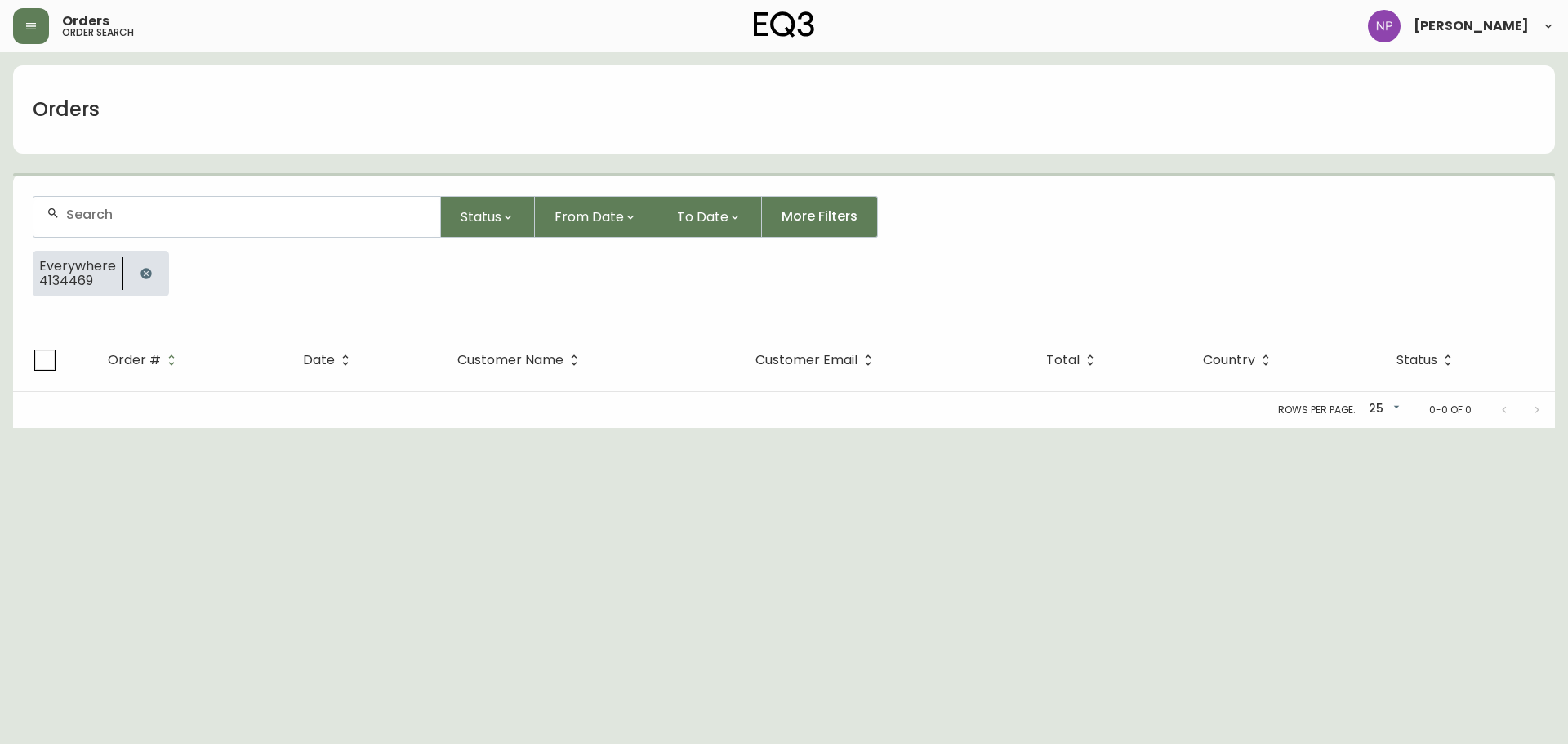
click at [149, 221] on input "text" at bounding box center [247, 214] width 361 height 16
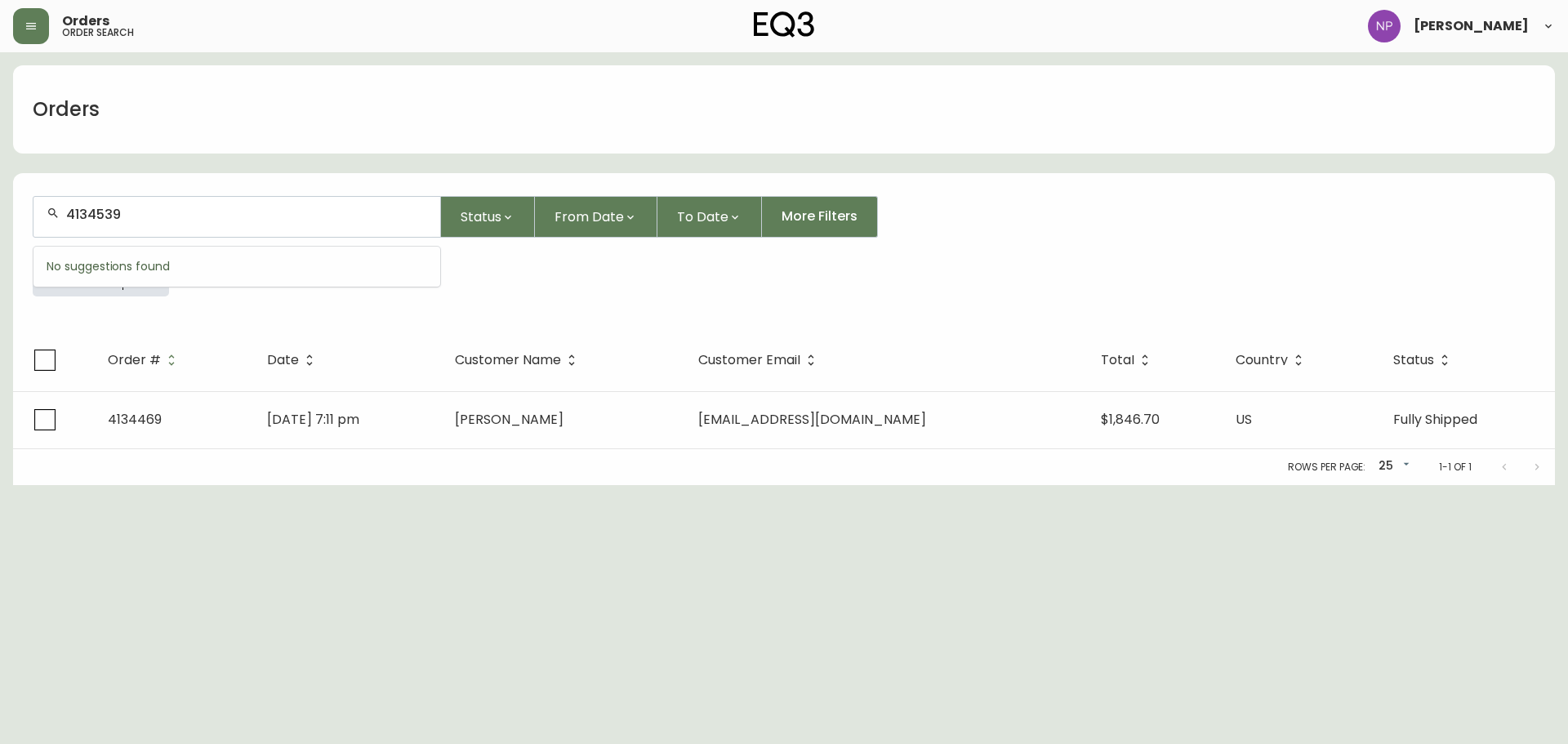
type input "4134539"
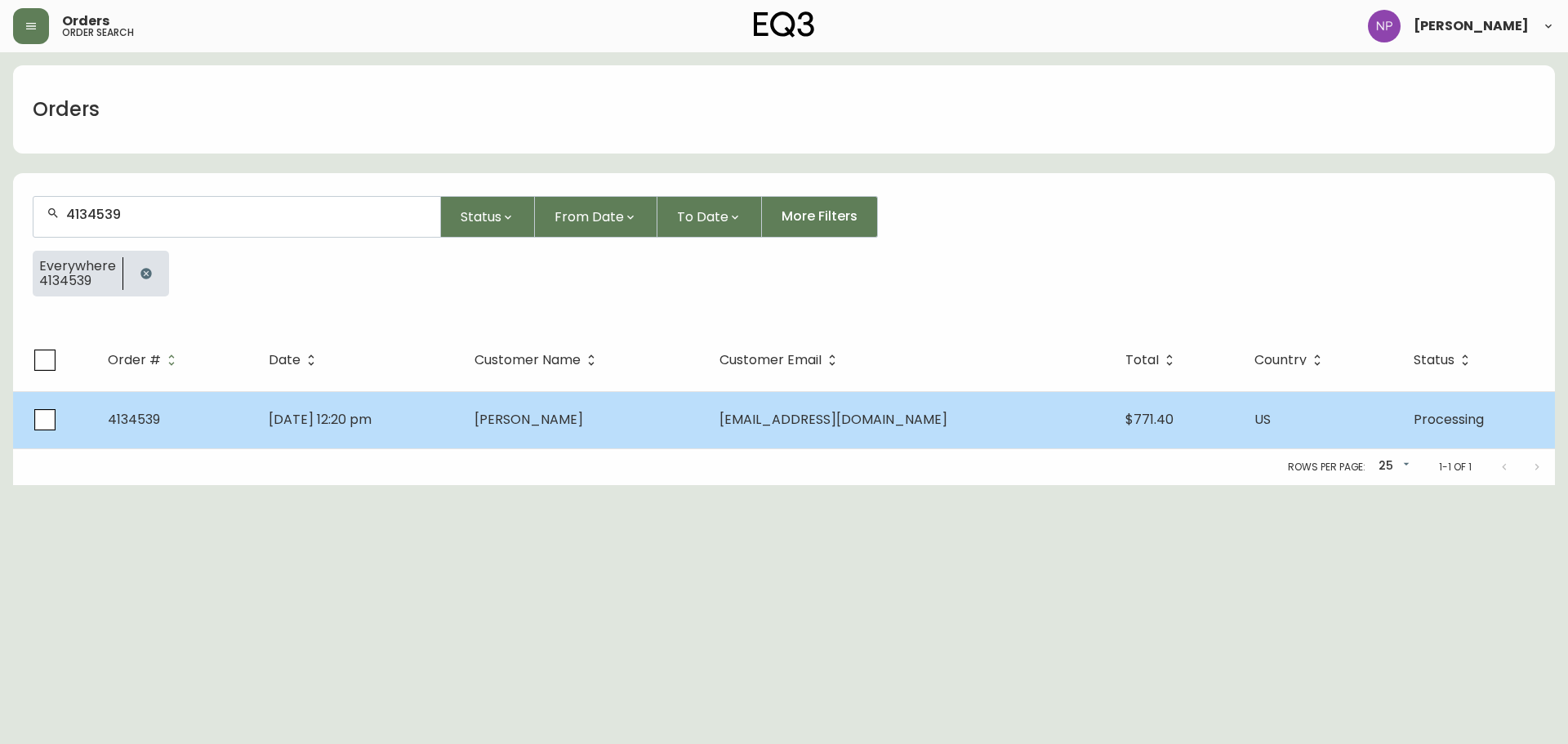
click at [584, 420] on span "[PERSON_NAME]" at bounding box center [528, 419] width 108 height 19
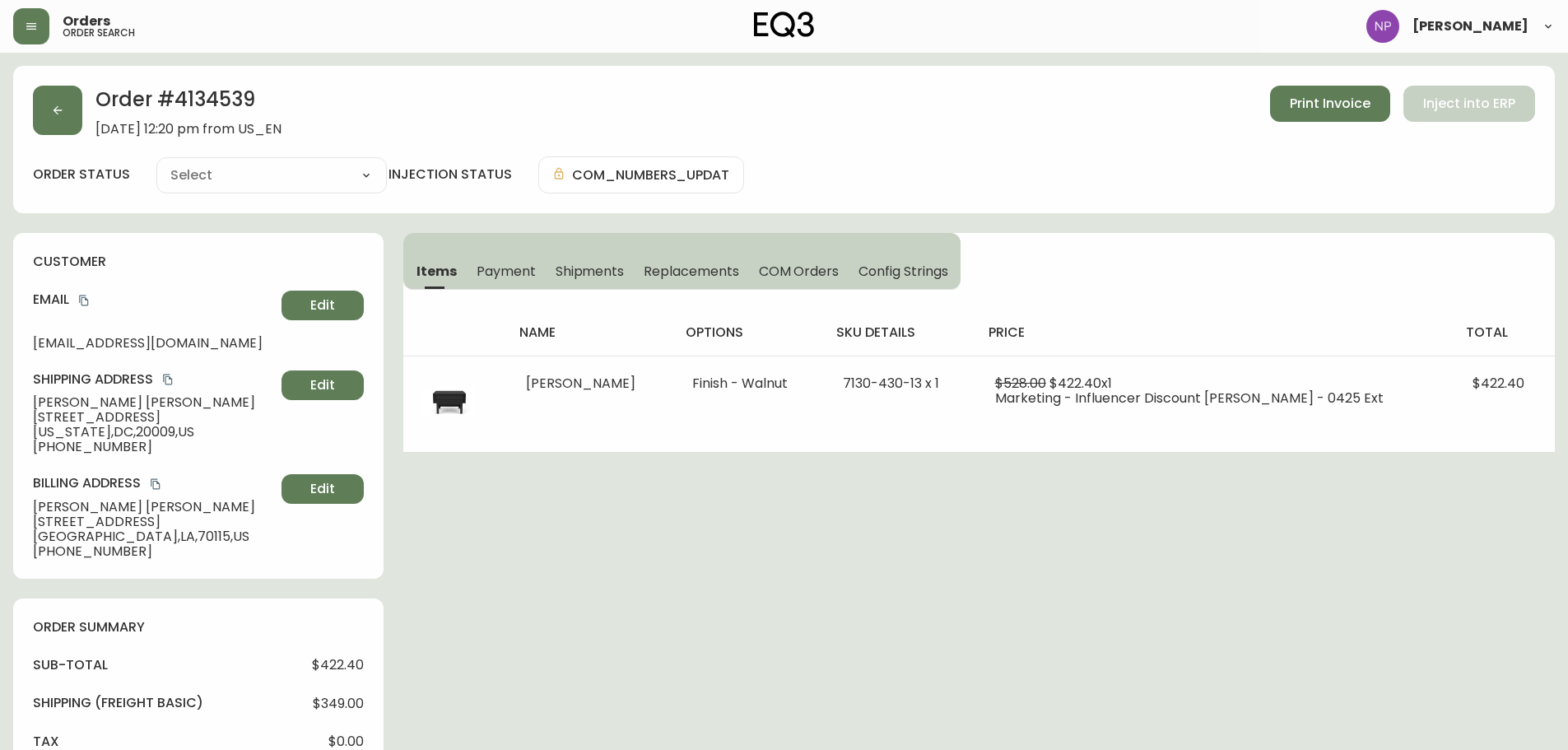
type input "Processing"
select select "PROCESSING"
click at [603, 284] on button "Shipments" at bounding box center [590, 271] width 89 height 36
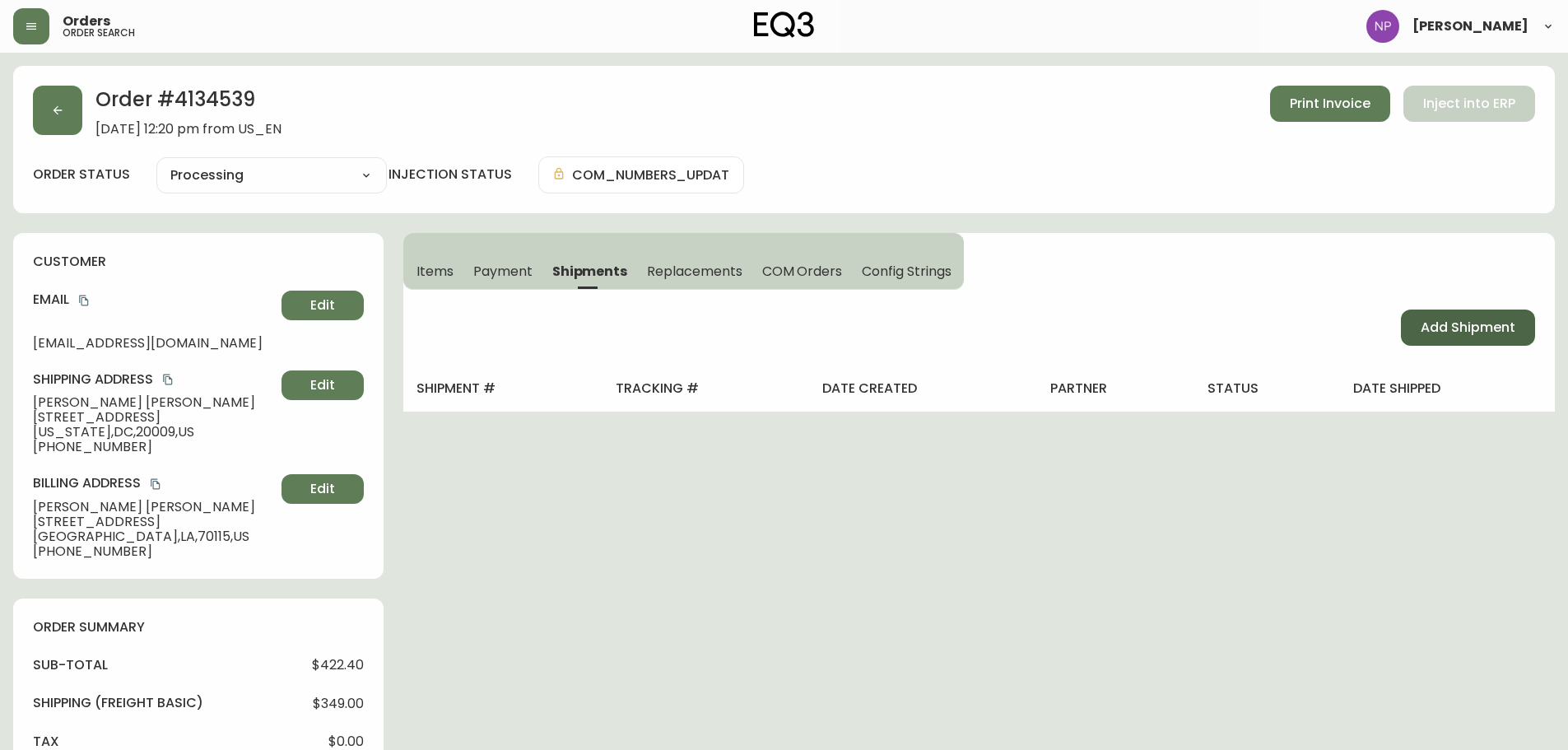
drag, startPoint x: 1507, startPoint y: 325, endPoint x: 1438, endPoint y: 305, distance: 71.9
click at [1506, 324] on span "Add Shipment" at bounding box center [1468, 328] width 95 height 18
select select "PENDING"
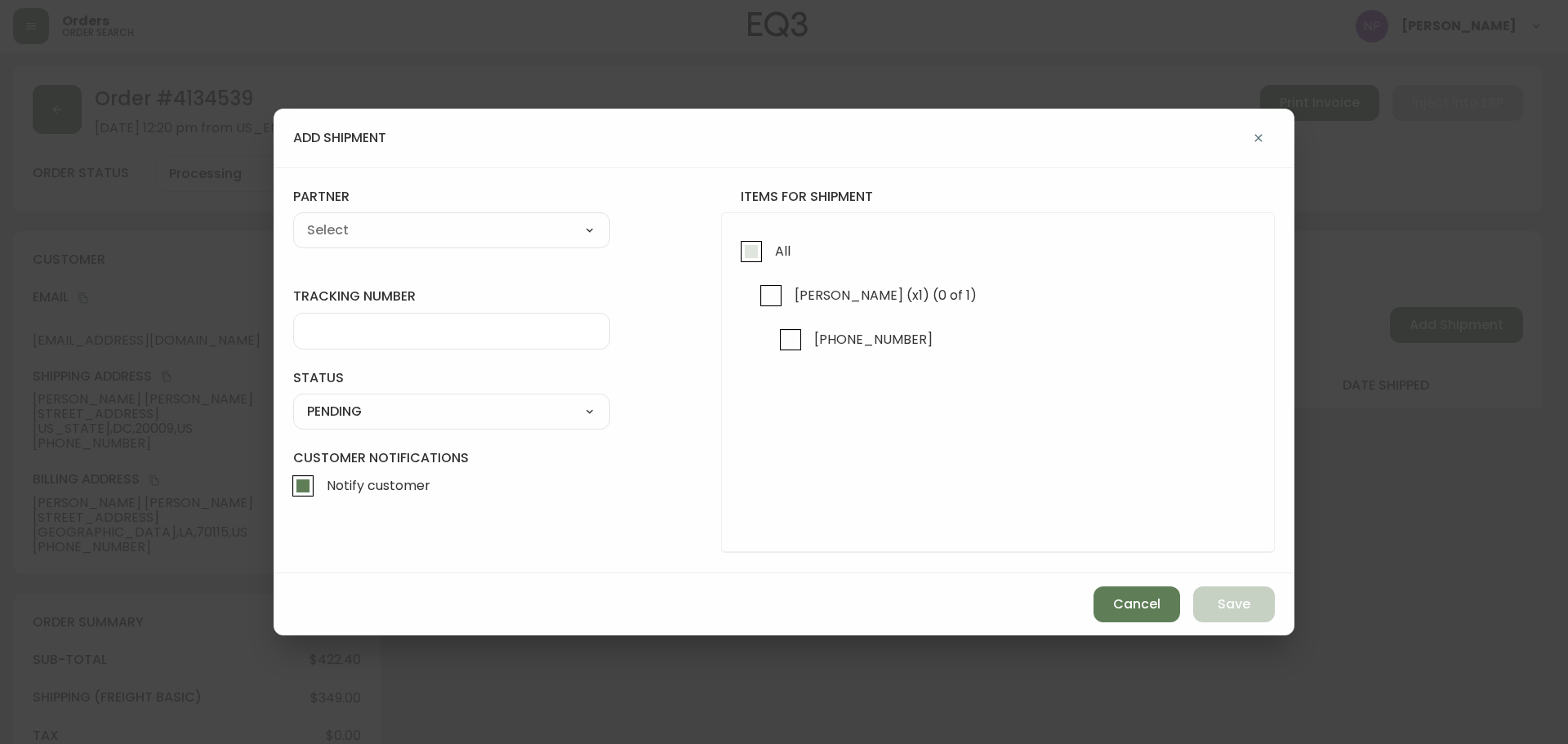
click at [767, 269] on input "All" at bounding box center [751, 252] width 38 height 38
checkbox input "true"
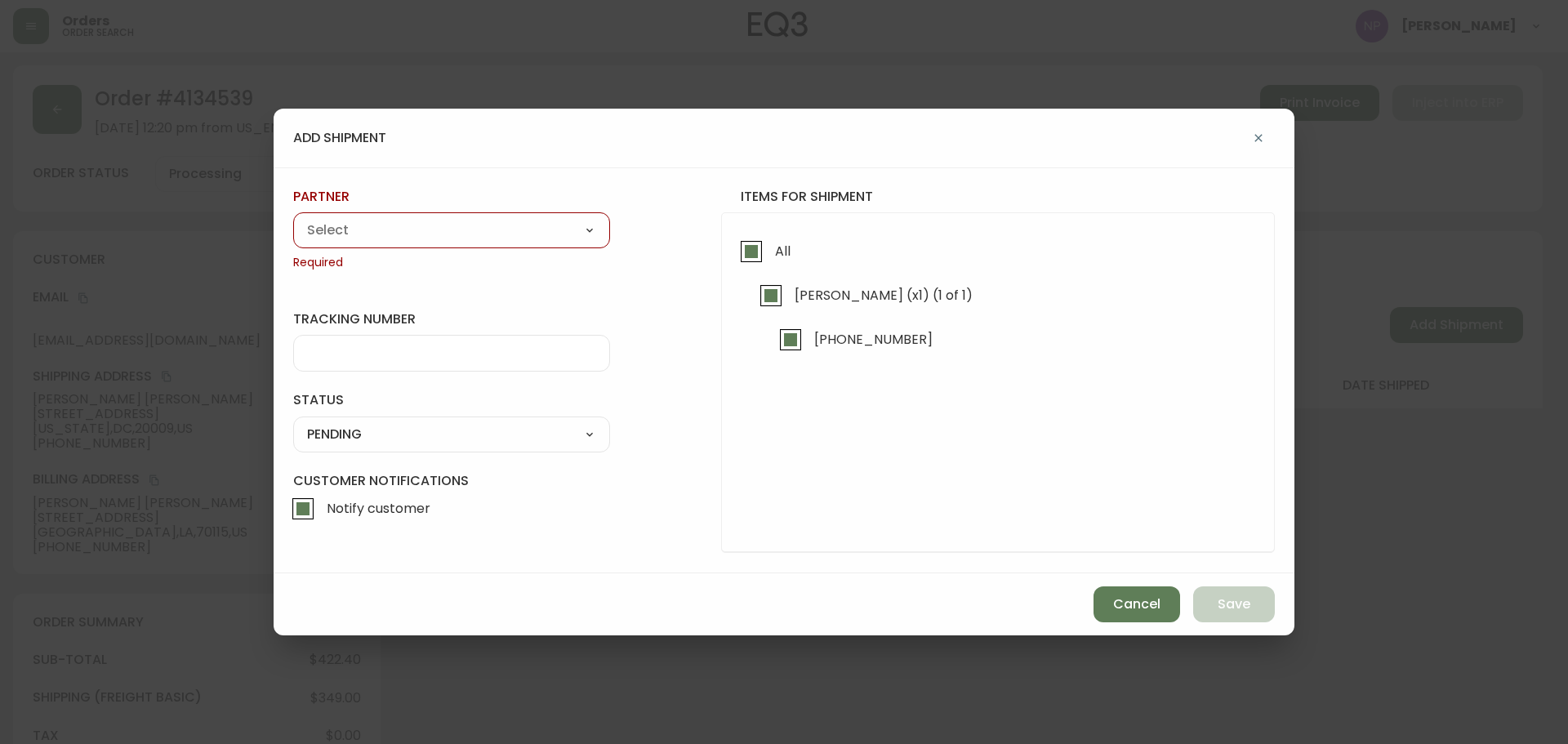
click at [533, 224] on select "A Move to Remember LLC ABF Freight Alero [PERSON_NAME] Canada Post CDS Ceva Log…" at bounding box center [451, 230] width 317 height 25
select select "cke1dpc0yc9gj0134t8k3ng1a"
click at [293, 218] on select "A Move to Remember LLC ABF Freight Alero [PERSON_NAME] Canada Post CDS Ceva Log…" at bounding box center [451, 230] width 317 height 25
type input "RXO"
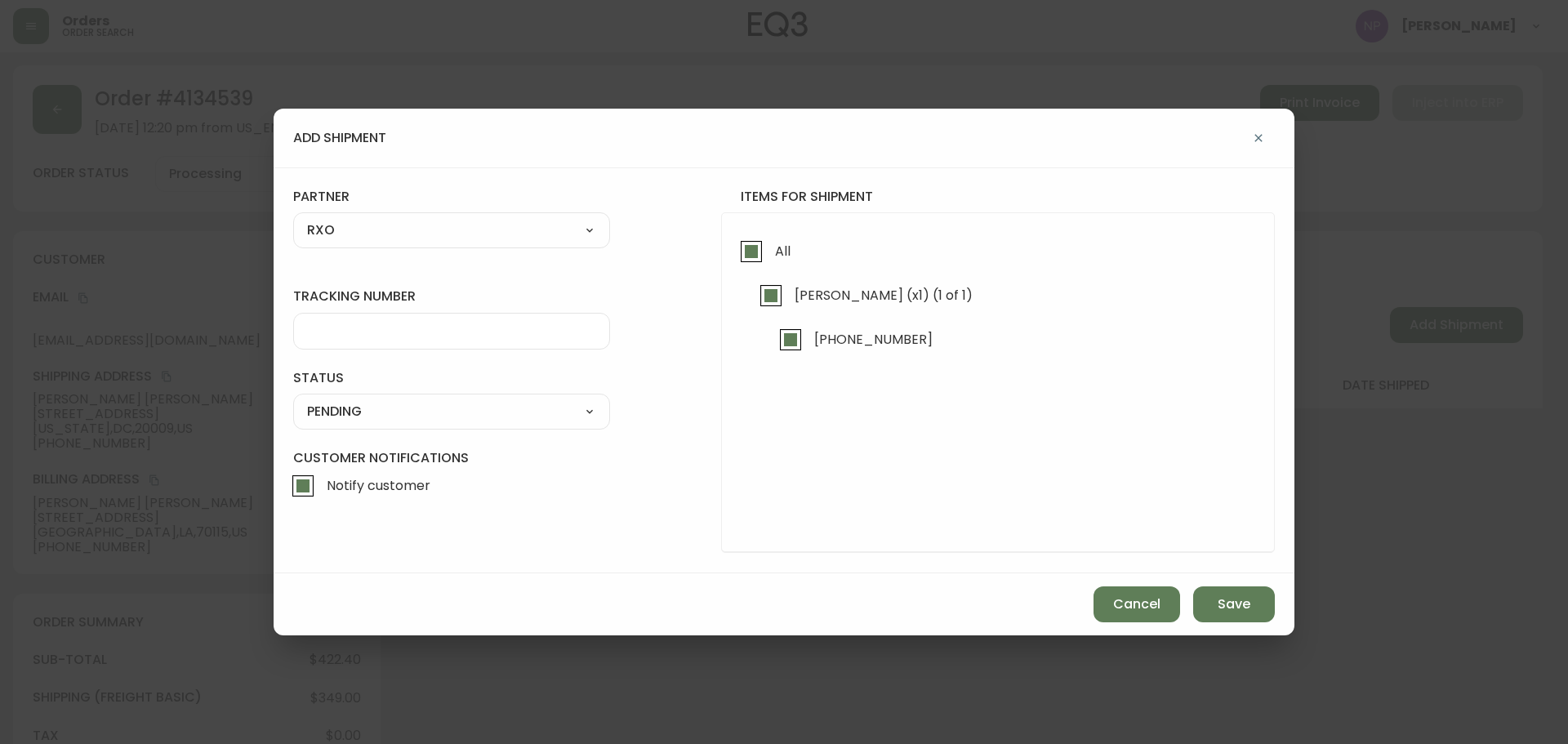
drag, startPoint x: 447, startPoint y: 332, endPoint x: 439, endPoint y: 339, distance: 10.6
click at [443, 337] on input "tracking number" at bounding box center [451, 331] width 289 height 16
type input "G54281"
drag, startPoint x: 470, startPoint y: 421, endPoint x: 460, endPoint y: 445, distance: 26.0
click at [460, 445] on form "tracking number G54281 status PENDING SHIPPED PENDING CANCELLED partner RXO A M…" at bounding box center [783, 370] width 981 height 365
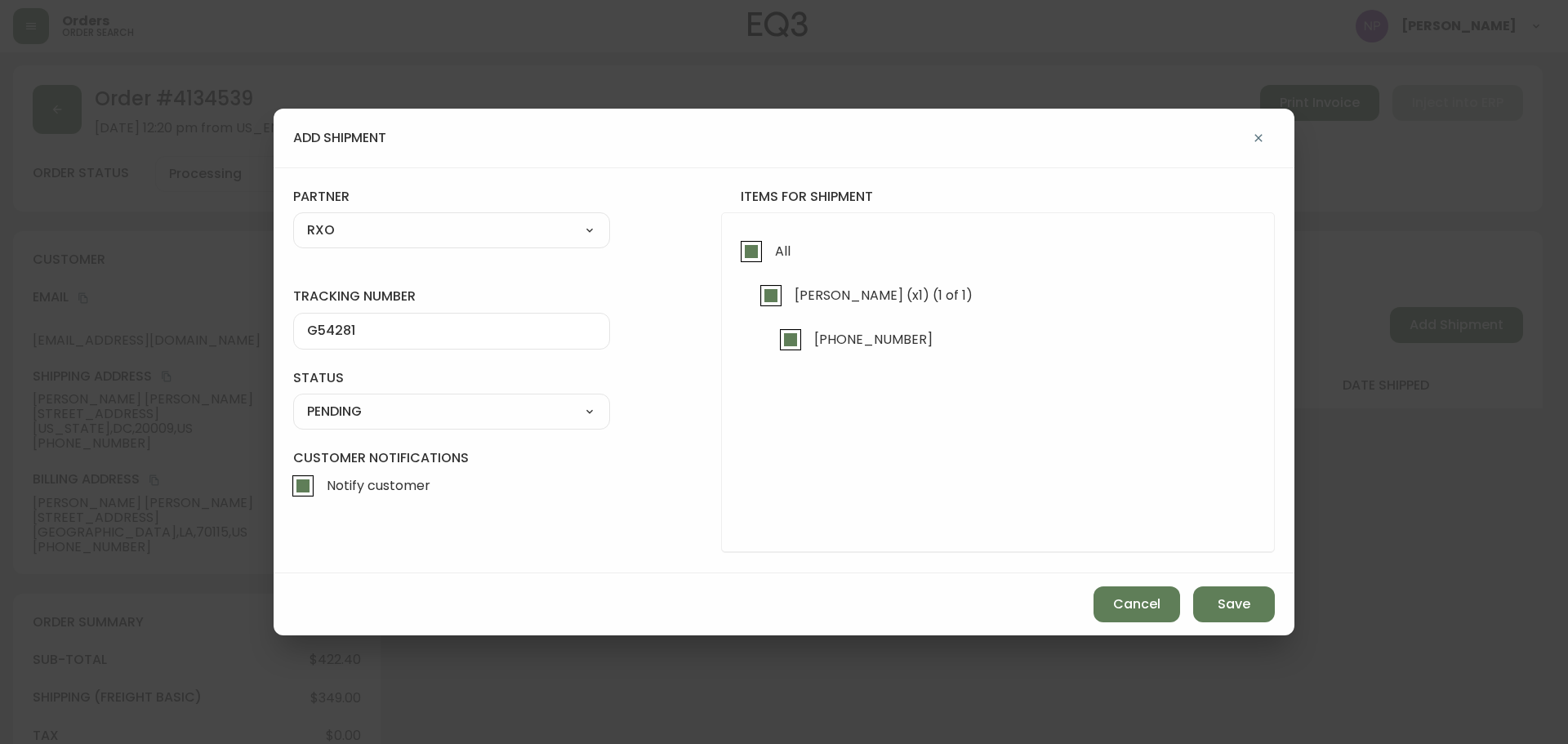
click at [426, 410] on select "SHIPPED PENDING CANCELLED" at bounding box center [451, 411] width 317 height 25
click at [413, 426] on div "SHIPPED PENDING CANCELLED" at bounding box center [451, 412] width 317 height 36
click at [412, 419] on select "SHIPPED PENDING CANCELLED" at bounding box center [451, 411] width 317 height 25
click at [293, 399] on select "SHIPPED PENDING CANCELLED" at bounding box center [451, 411] width 317 height 25
select select "PENDING"
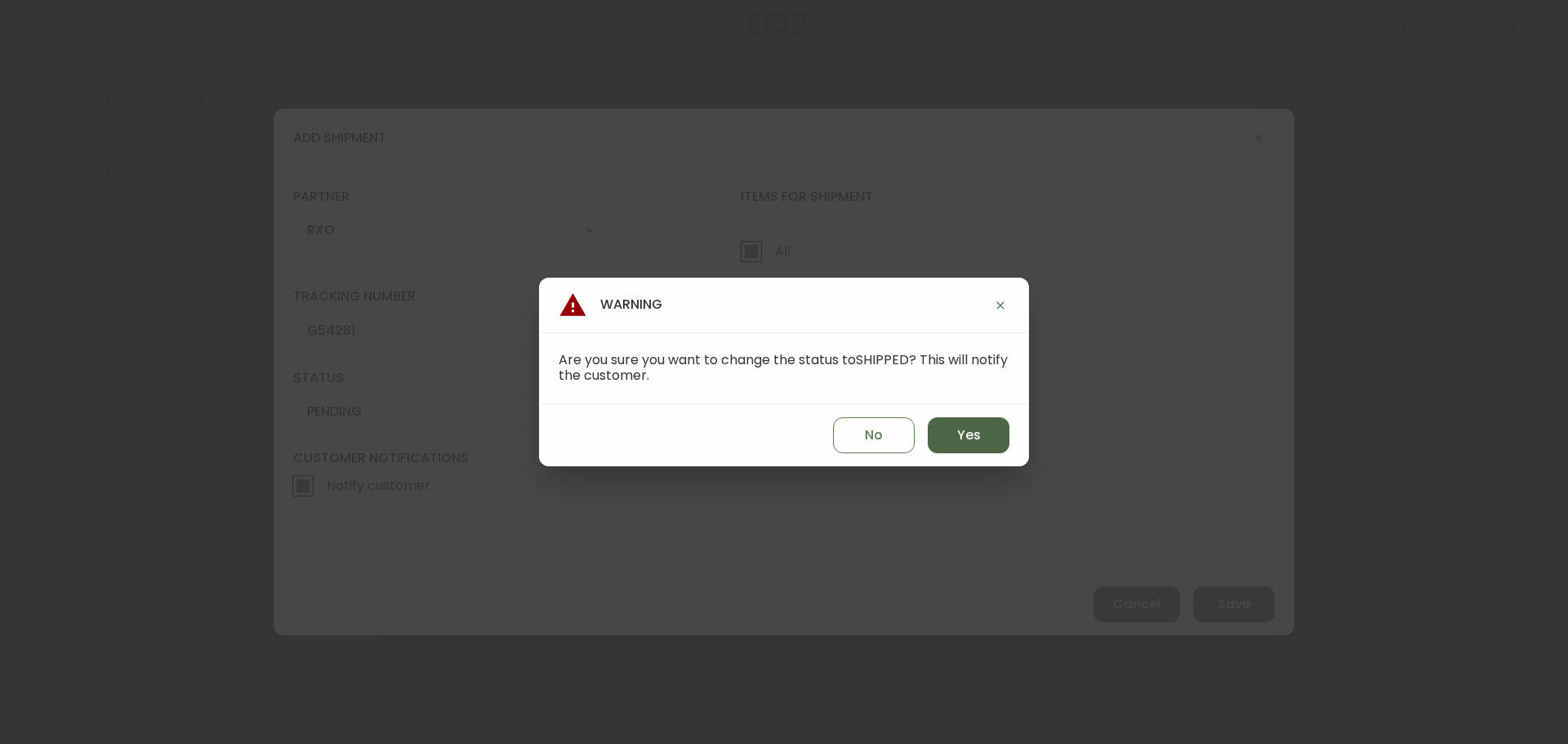
click at [973, 440] on span "Yes" at bounding box center [970, 435] width 24 height 18
type input "SHIPPED"
select select "SHIPPED"
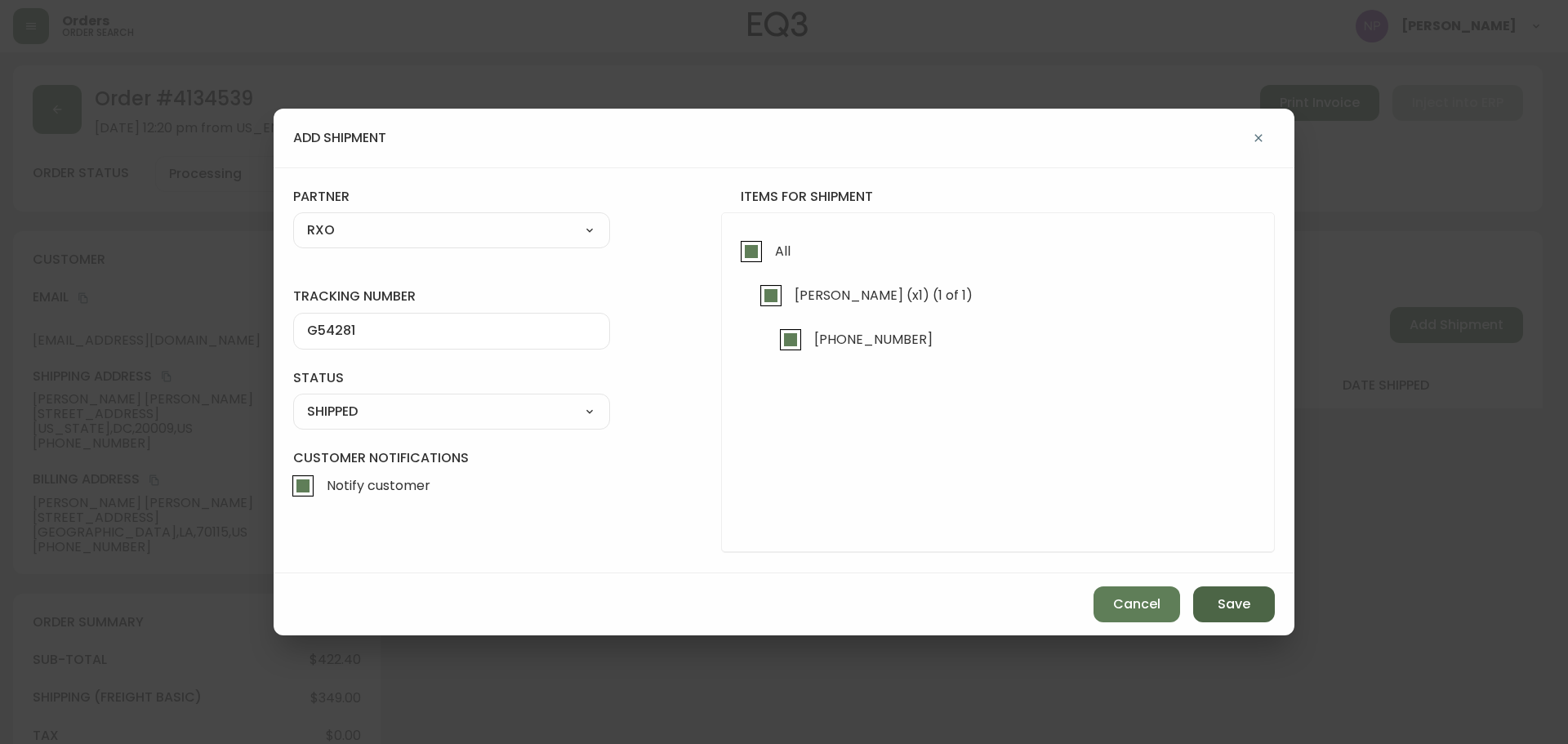
click at [1251, 613] on button "Save" at bounding box center [1234, 604] width 81 height 36
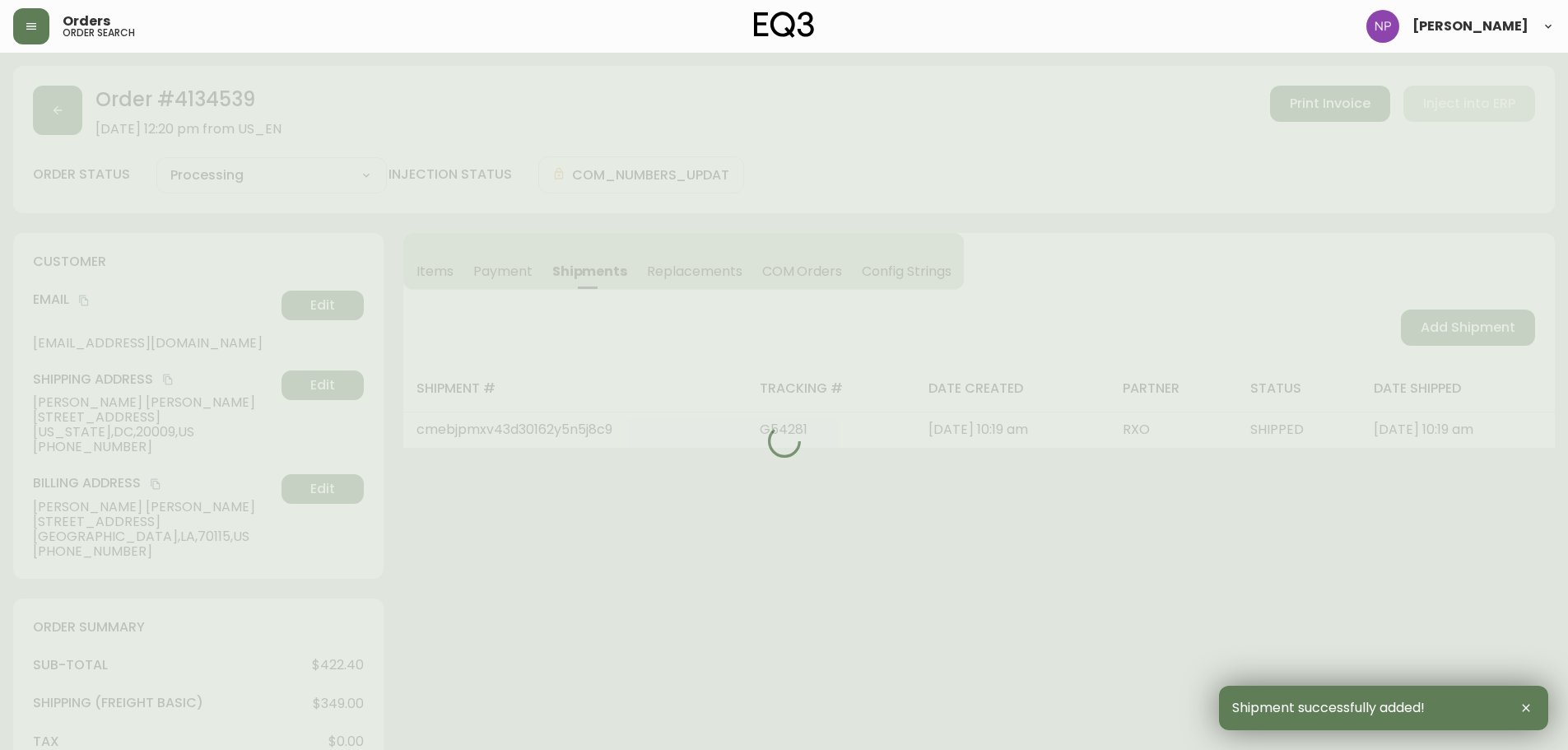
type input "Fully Shipped"
select select "FULLY_SHIPPED"
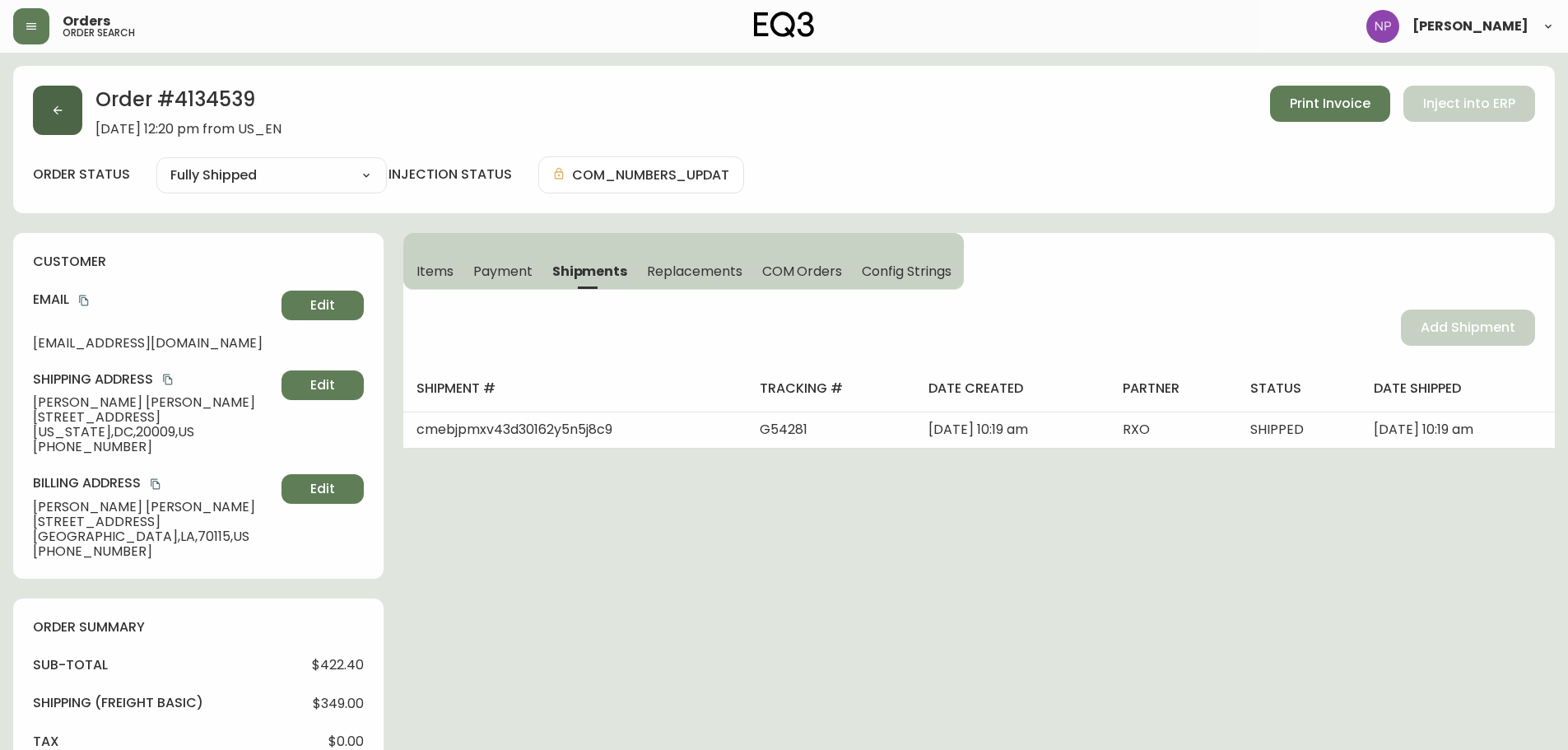
click at [42, 90] on button "button" at bounding box center [57, 110] width 49 height 49
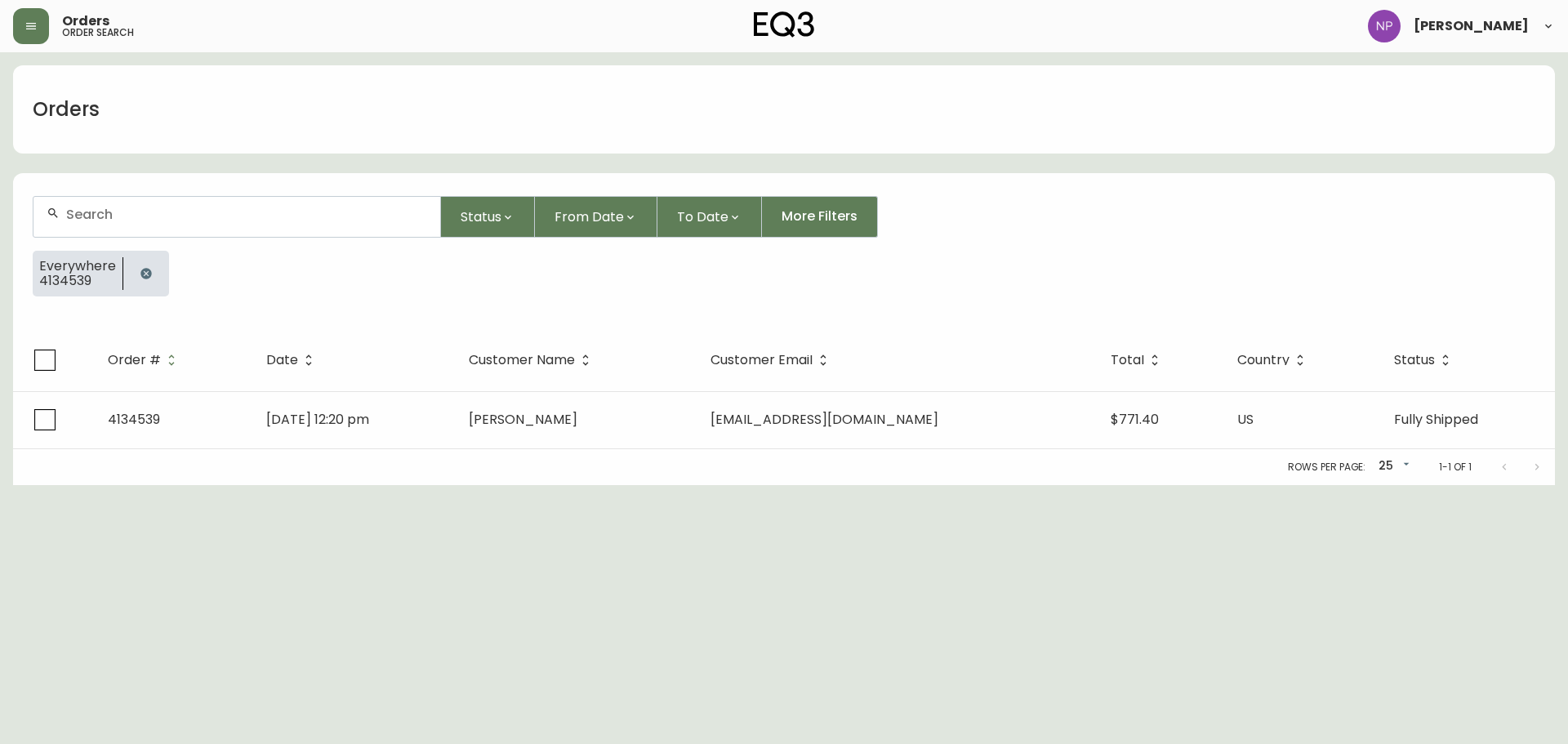
click at [97, 228] on div at bounding box center [237, 216] width 407 height 40
type input "4134554"
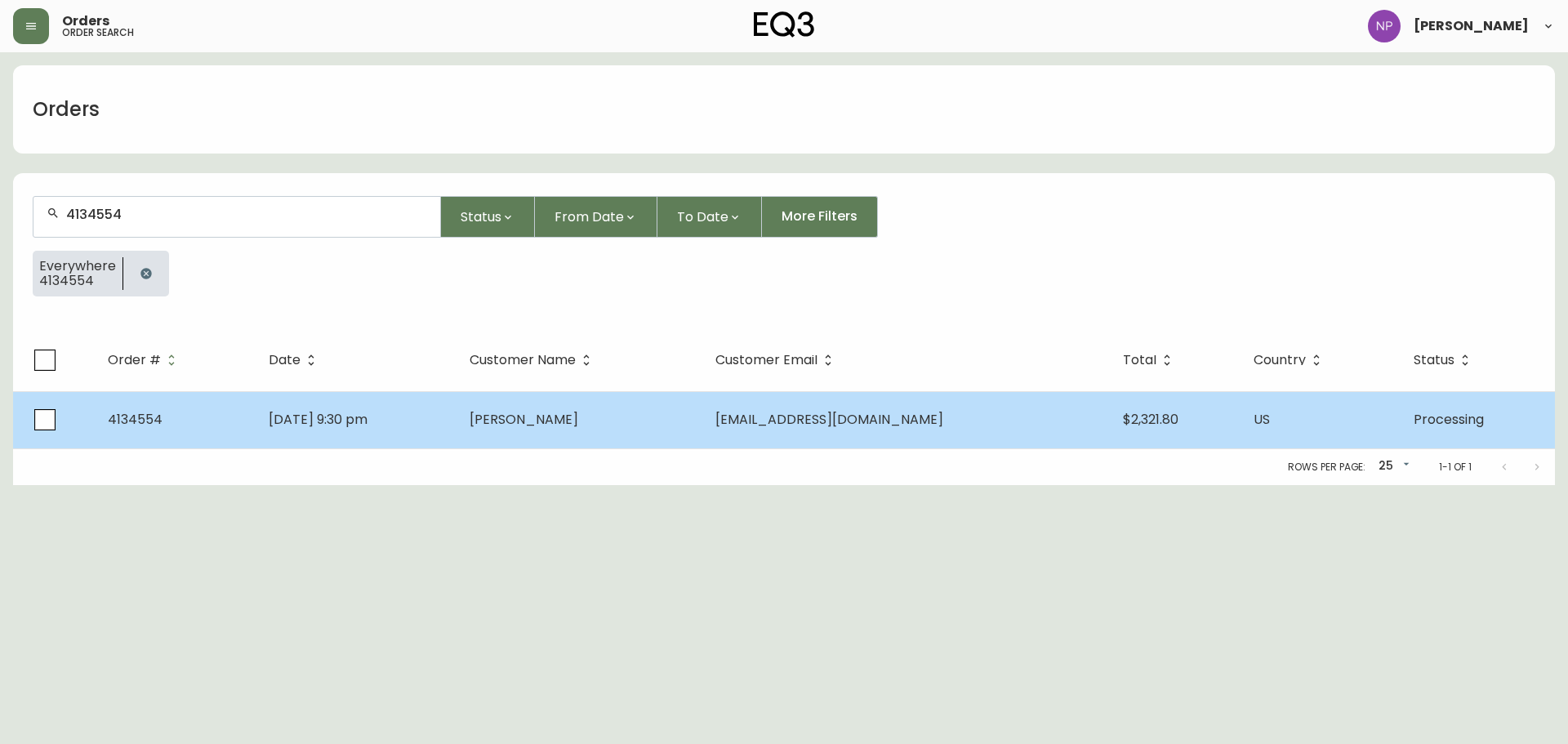
click at [417, 423] on td "[DATE] 9:30 pm" at bounding box center [356, 420] width 200 height 58
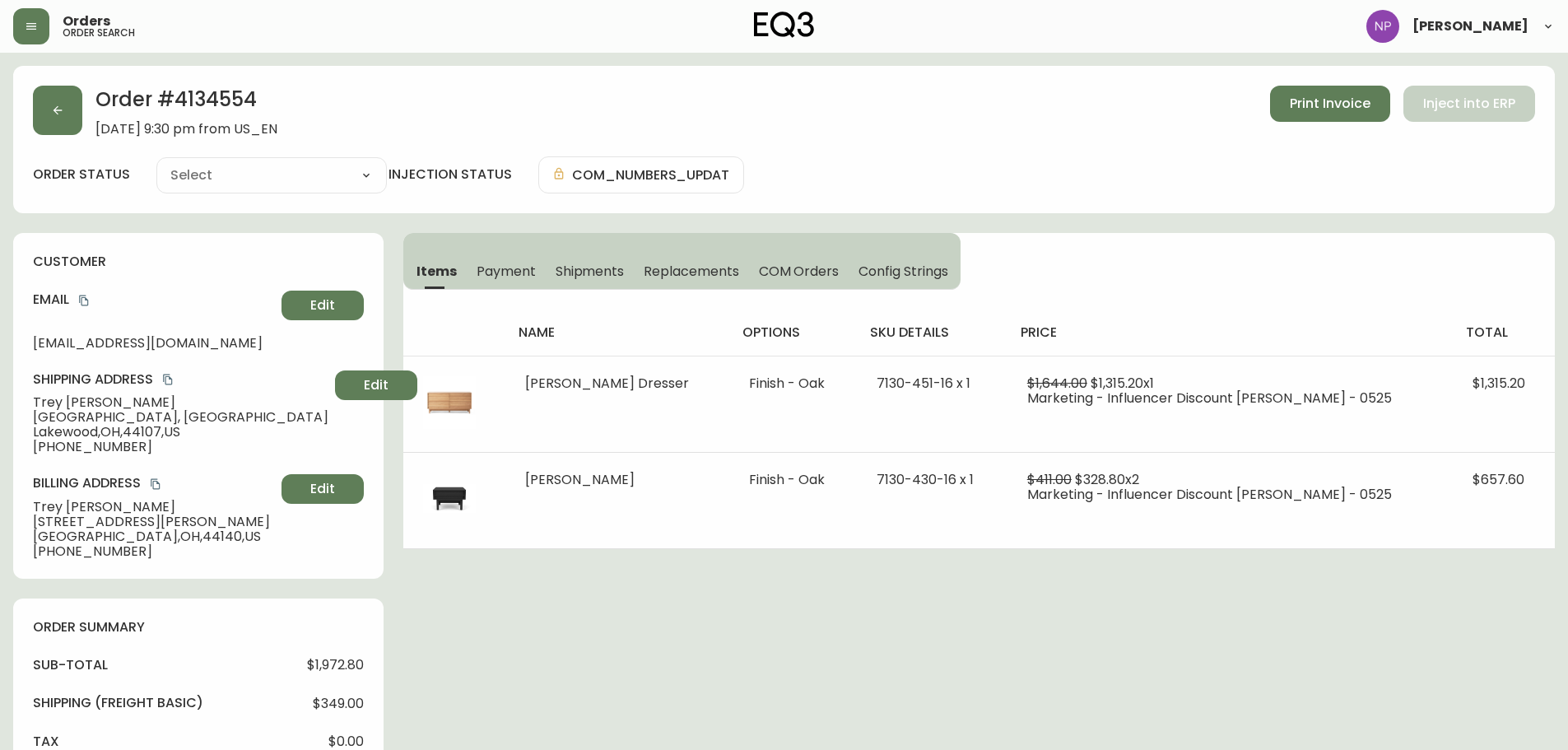
type input "Processing"
select select "PROCESSING"
click at [588, 282] on button "Shipments" at bounding box center [590, 271] width 89 height 36
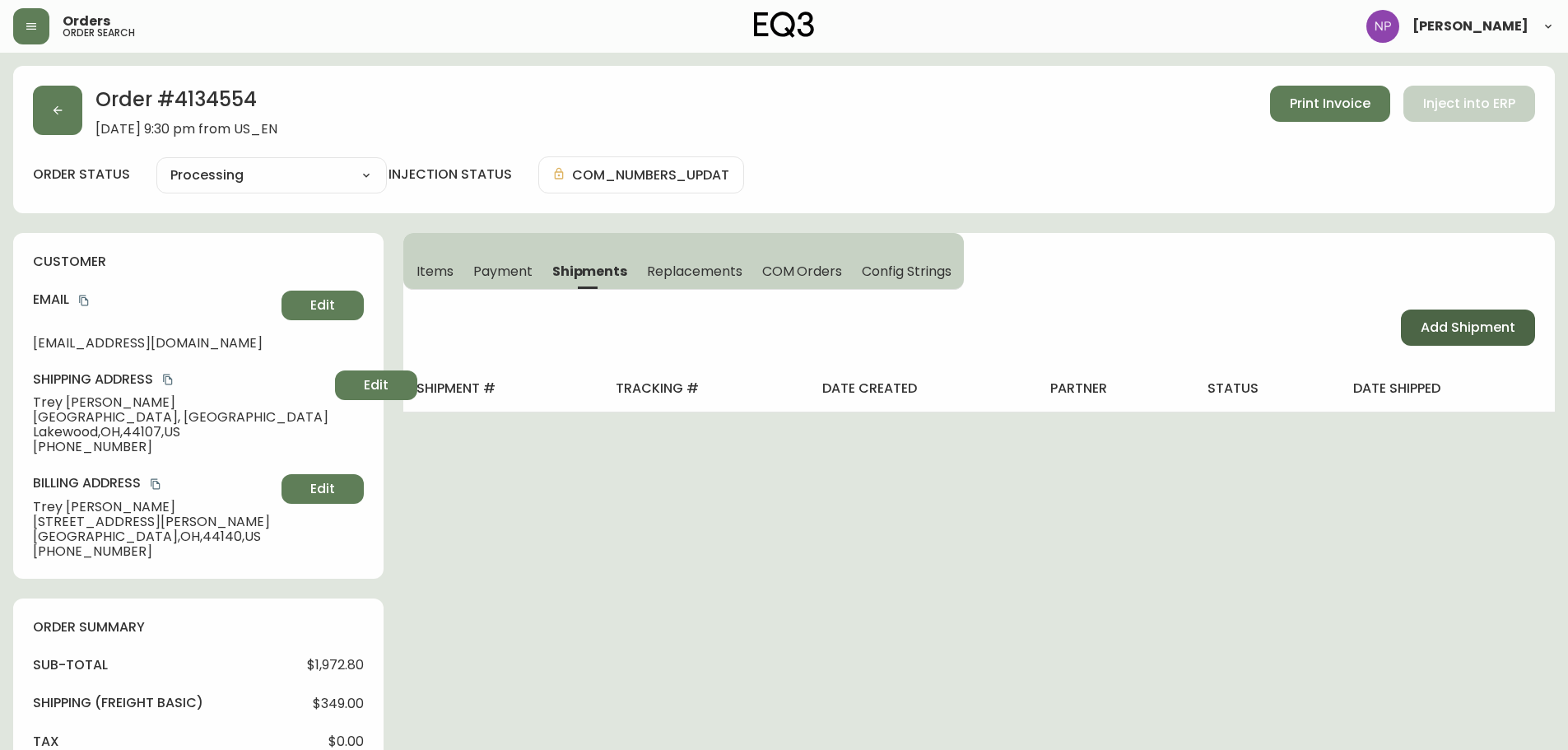
click at [1484, 333] on span "Add Shipment" at bounding box center [1468, 328] width 95 height 18
select select "PENDING"
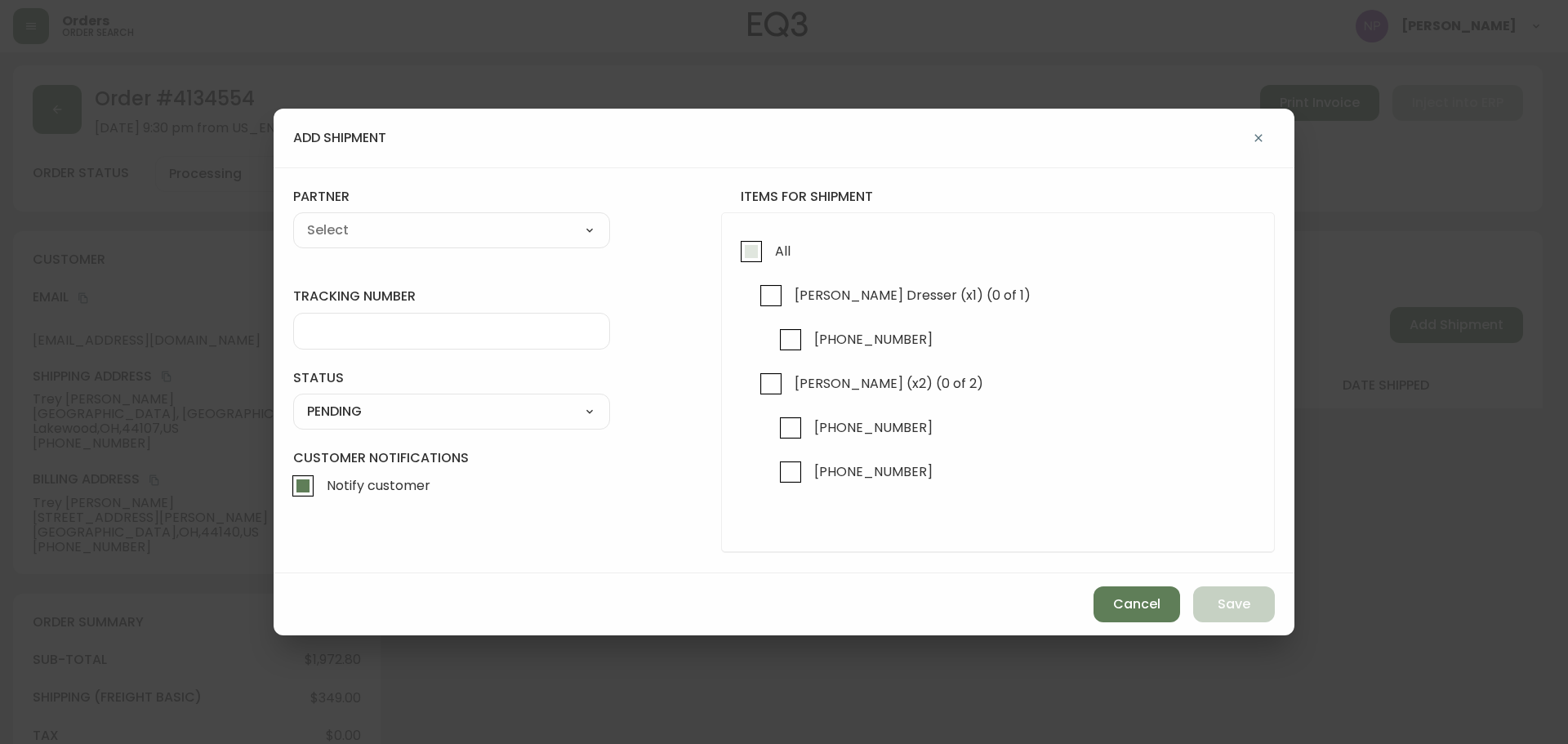
click at [765, 243] on input "All" at bounding box center [751, 252] width 38 height 38
checkbox input "true"
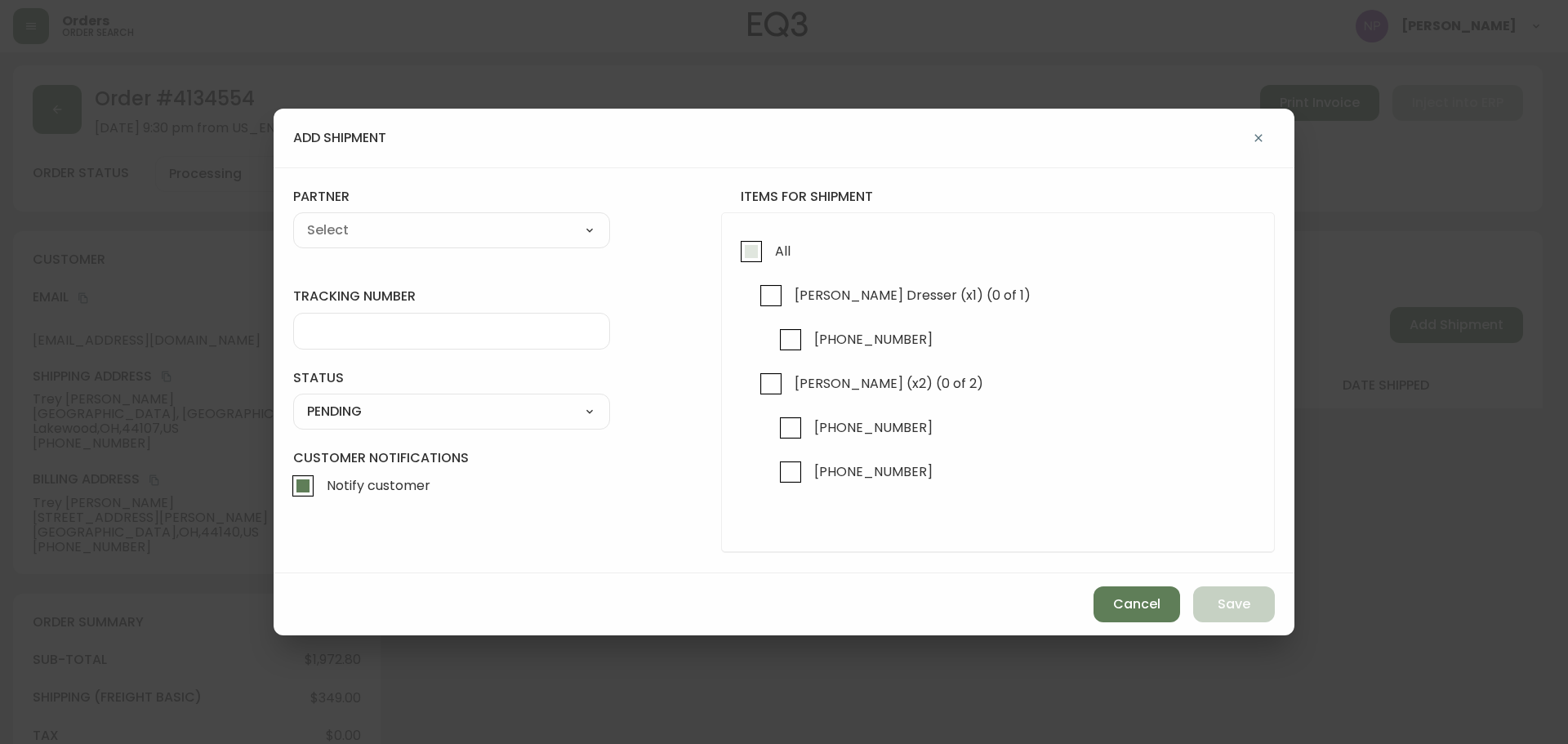
checkbox input "true"
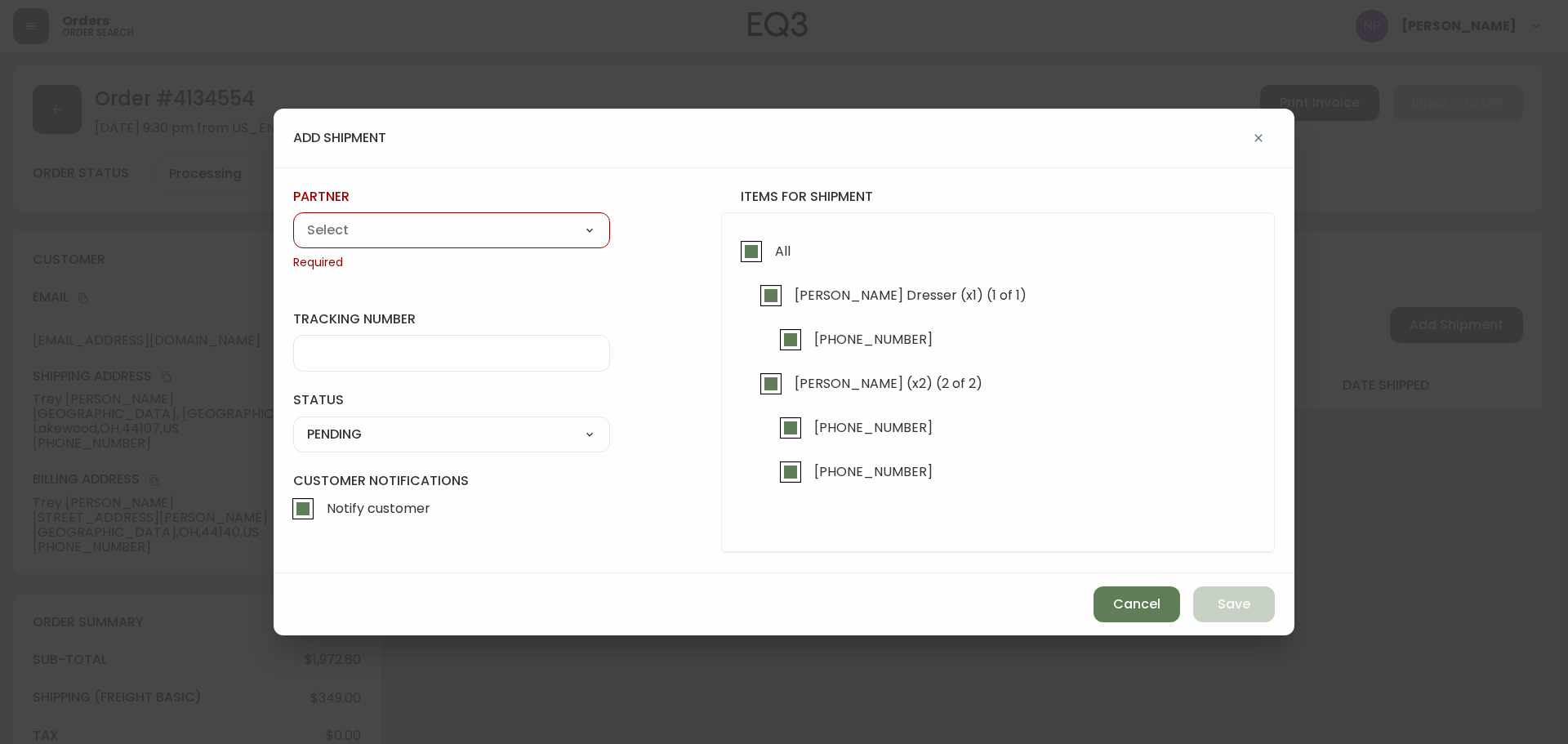
click at [438, 232] on select "A Move to Remember LLC ABF Freight Alero [PERSON_NAME] Canada Post CDS Ceva Log…" at bounding box center [451, 230] width 317 height 25
select select "cke1dpc0yc9gj0134t8k3ng1a"
click at [293, 218] on select "A Move to Remember LLC ABF Freight Alero [PERSON_NAME] Canada Post CDS Ceva Log…" at bounding box center [451, 230] width 317 height 25
type input "RXO"
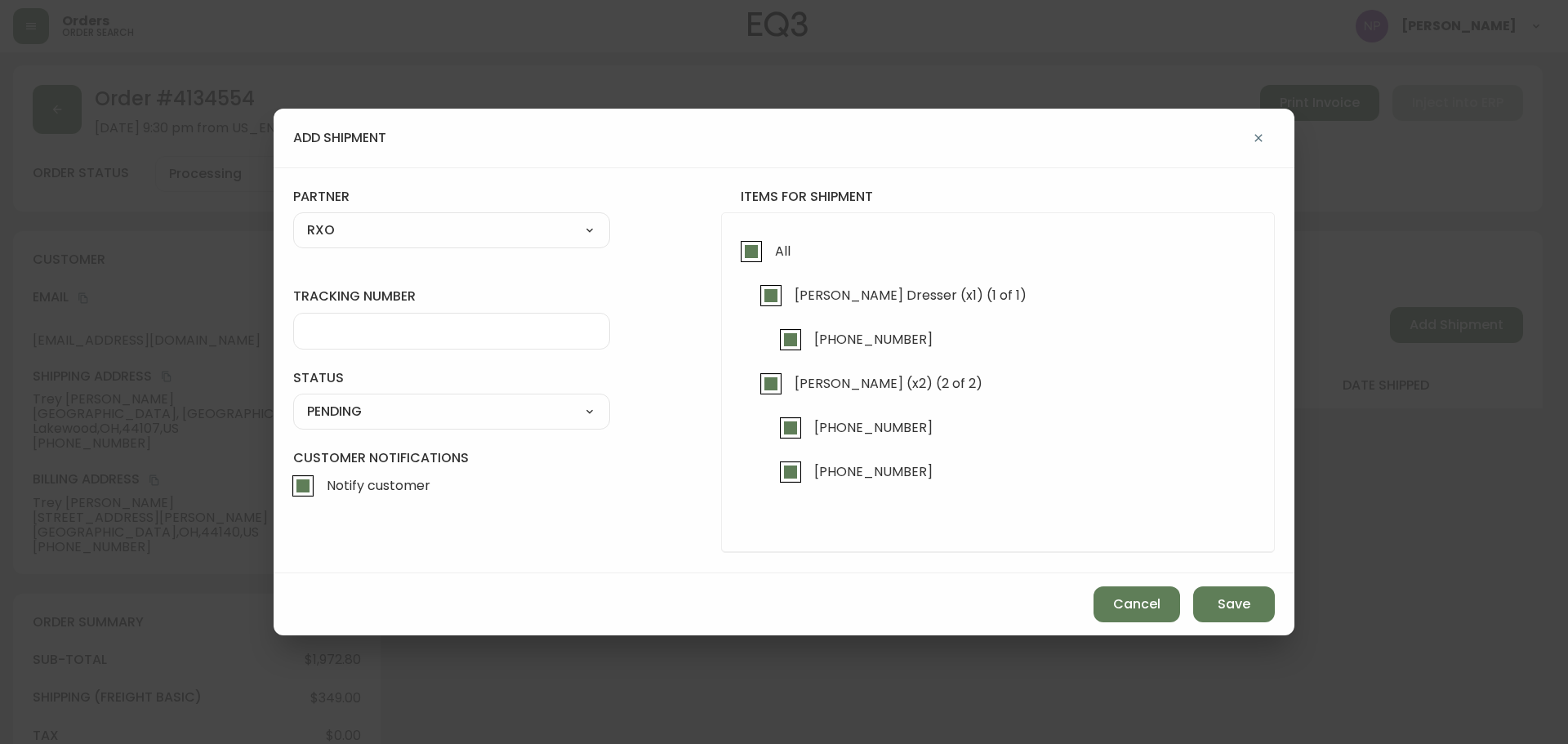
click at [357, 327] on input "tracking number" at bounding box center [451, 331] width 289 height 16
type input "G54282"
click at [503, 404] on select "SHIPPED PENDING CANCELLED" at bounding box center [451, 411] width 317 height 25
click at [293, 399] on select "SHIPPED PENDING CANCELLED" at bounding box center [451, 411] width 317 height 25
select select "PENDING"
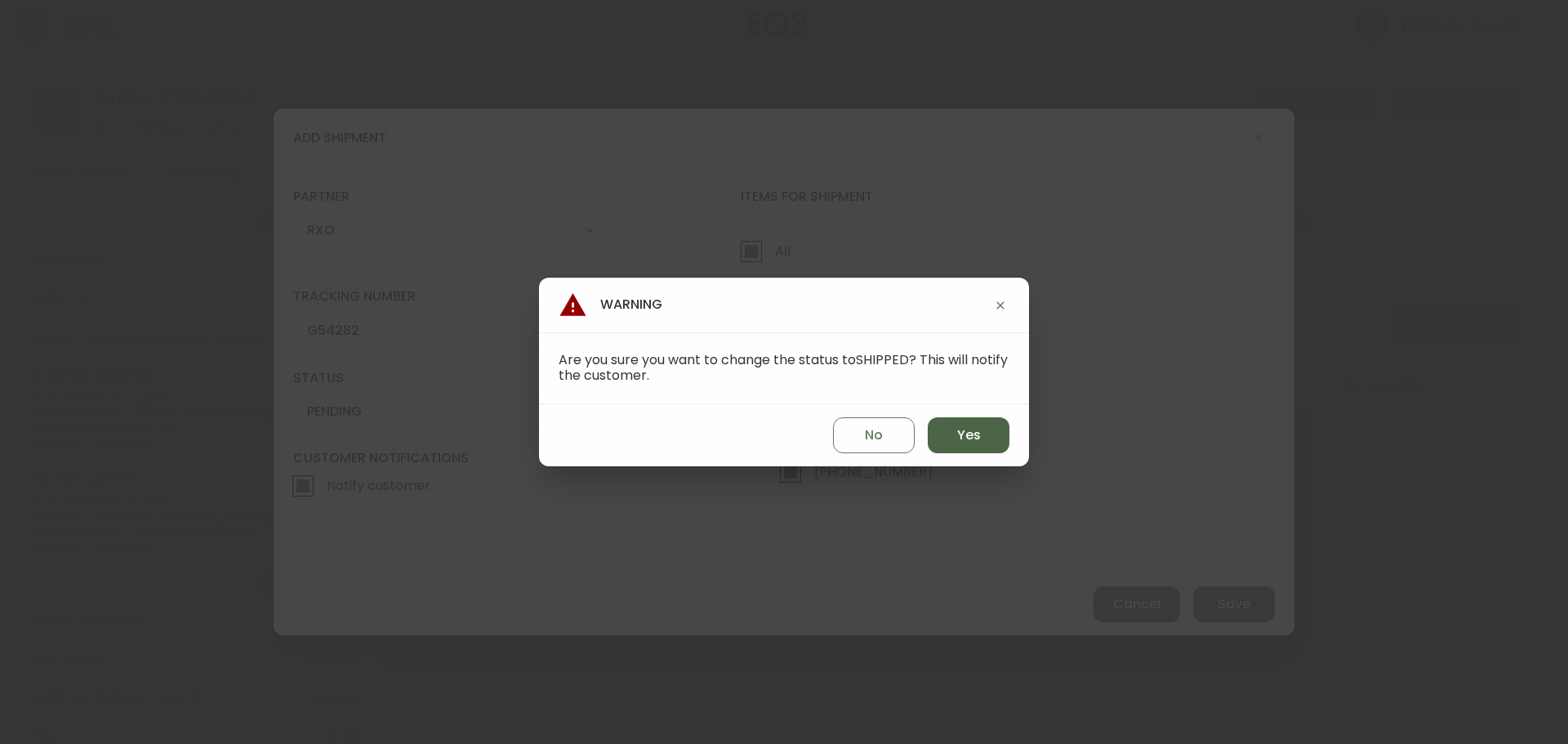
click at [961, 431] on span "Yes" at bounding box center [970, 435] width 24 height 18
type input "SHIPPED"
select select "SHIPPED"
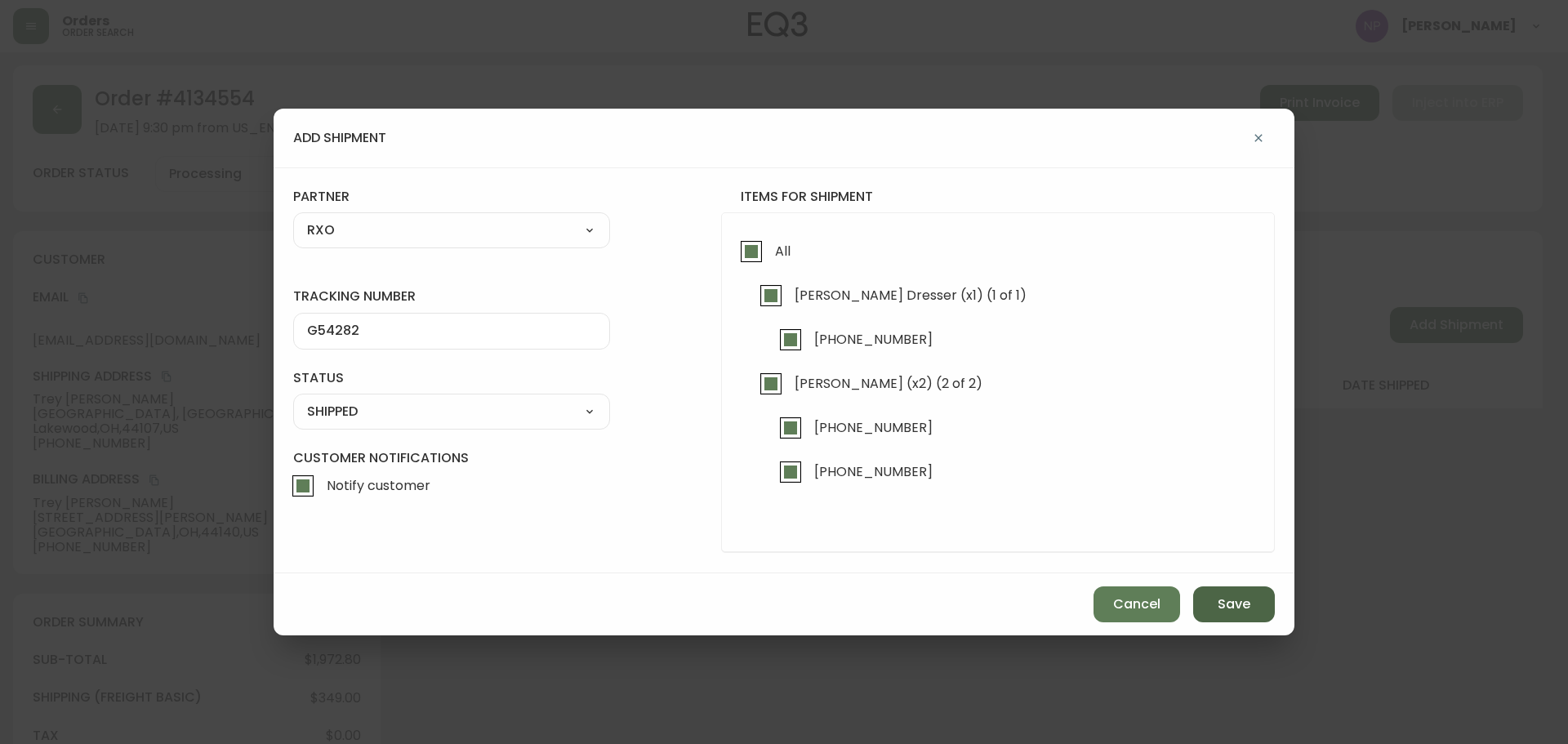
click at [1254, 605] on button "Save" at bounding box center [1234, 604] width 81 height 36
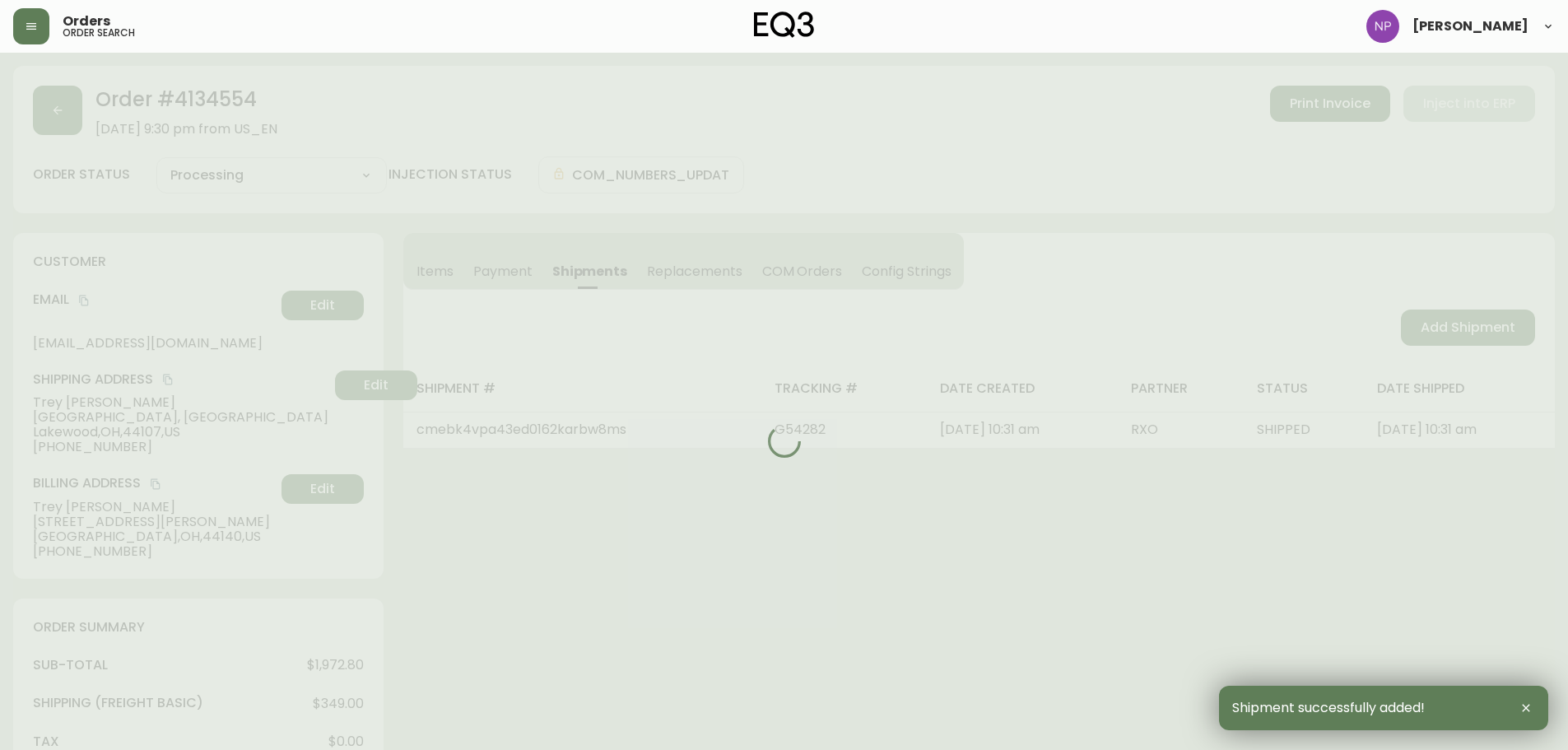
type input "Fully Shipped"
select select "FULLY_SHIPPED"
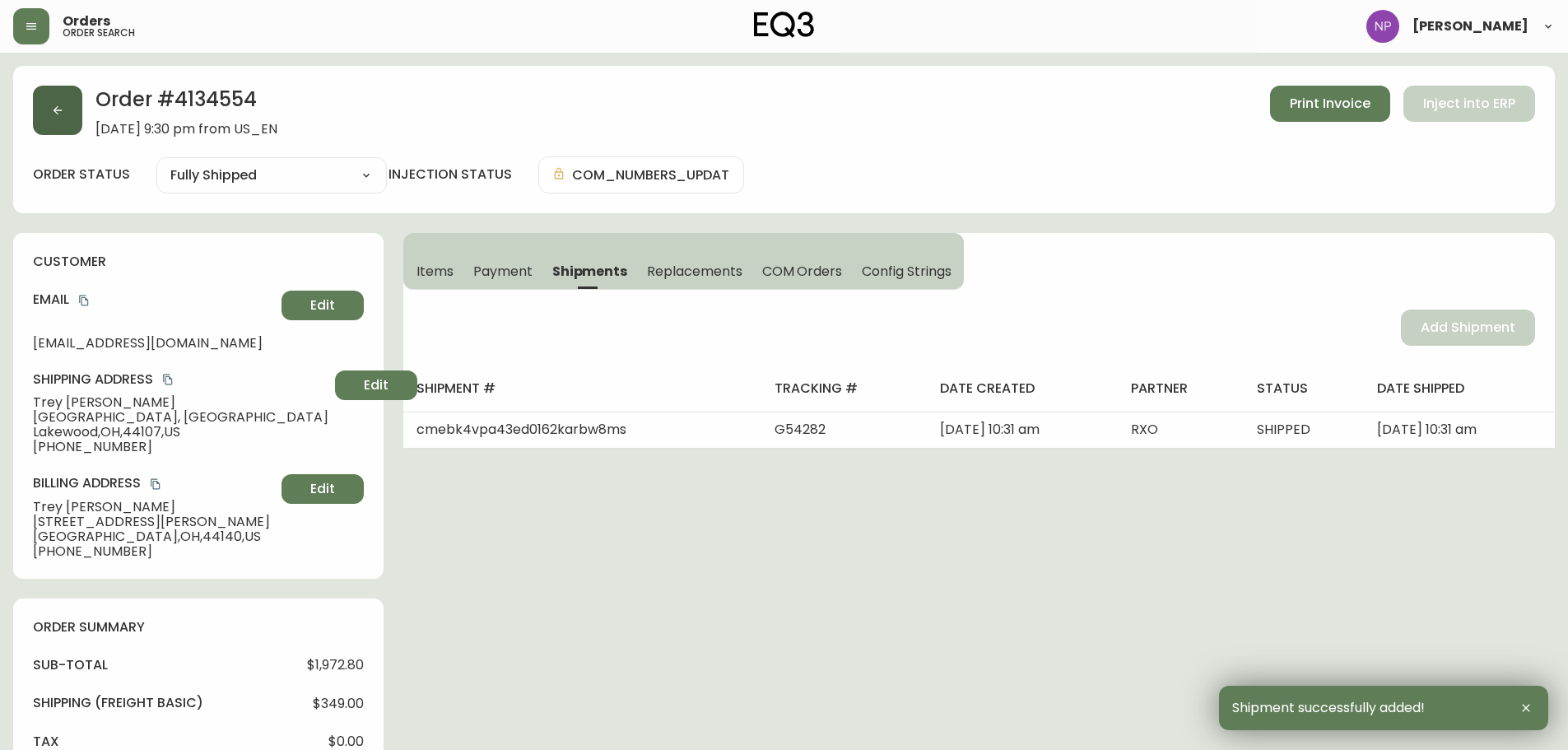
click at [49, 93] on button "button" at bounding box center [57, 110] width 49 height 49
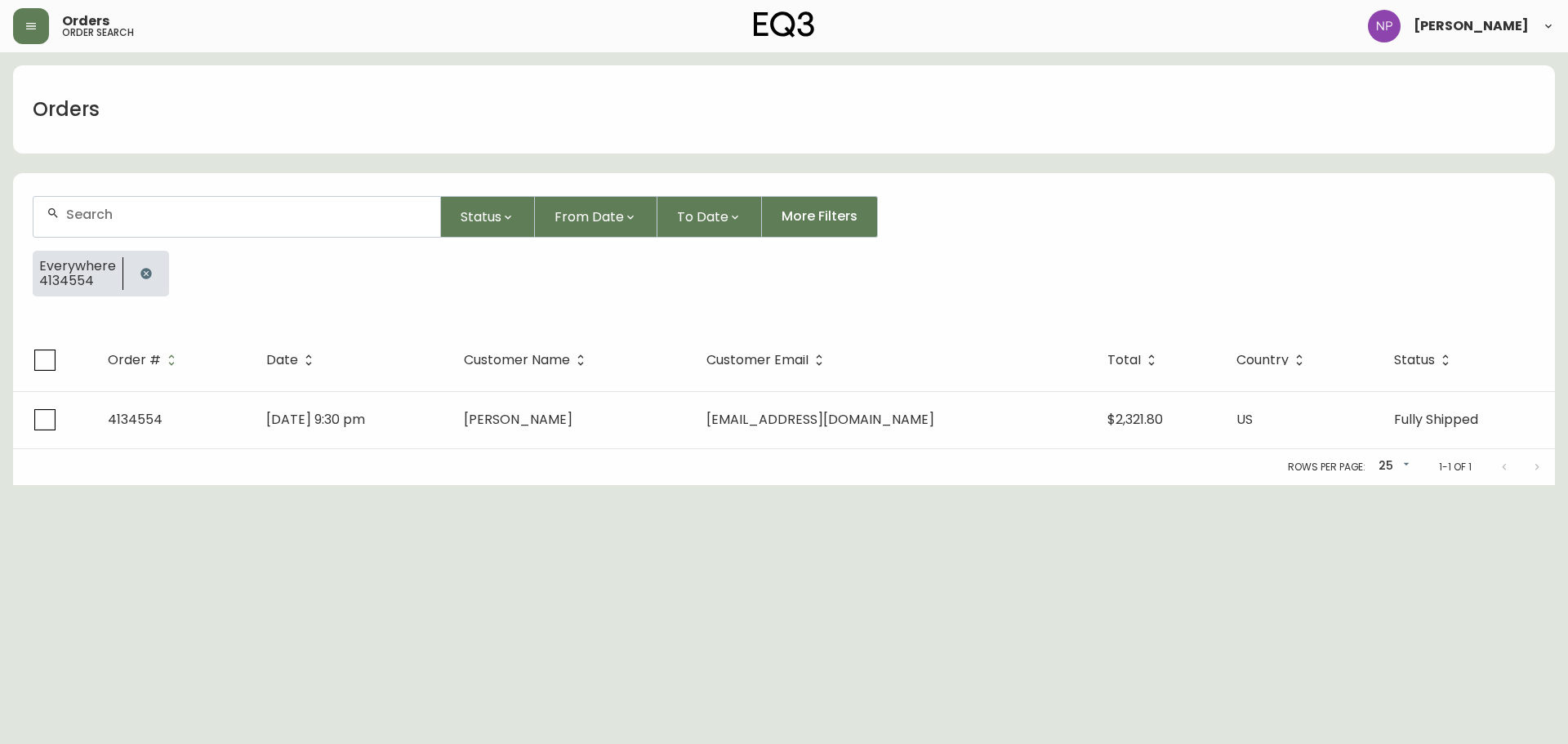
click at [108, 223] on div at bounding box center [237, 216] width 407 height 40
type input "4134589"
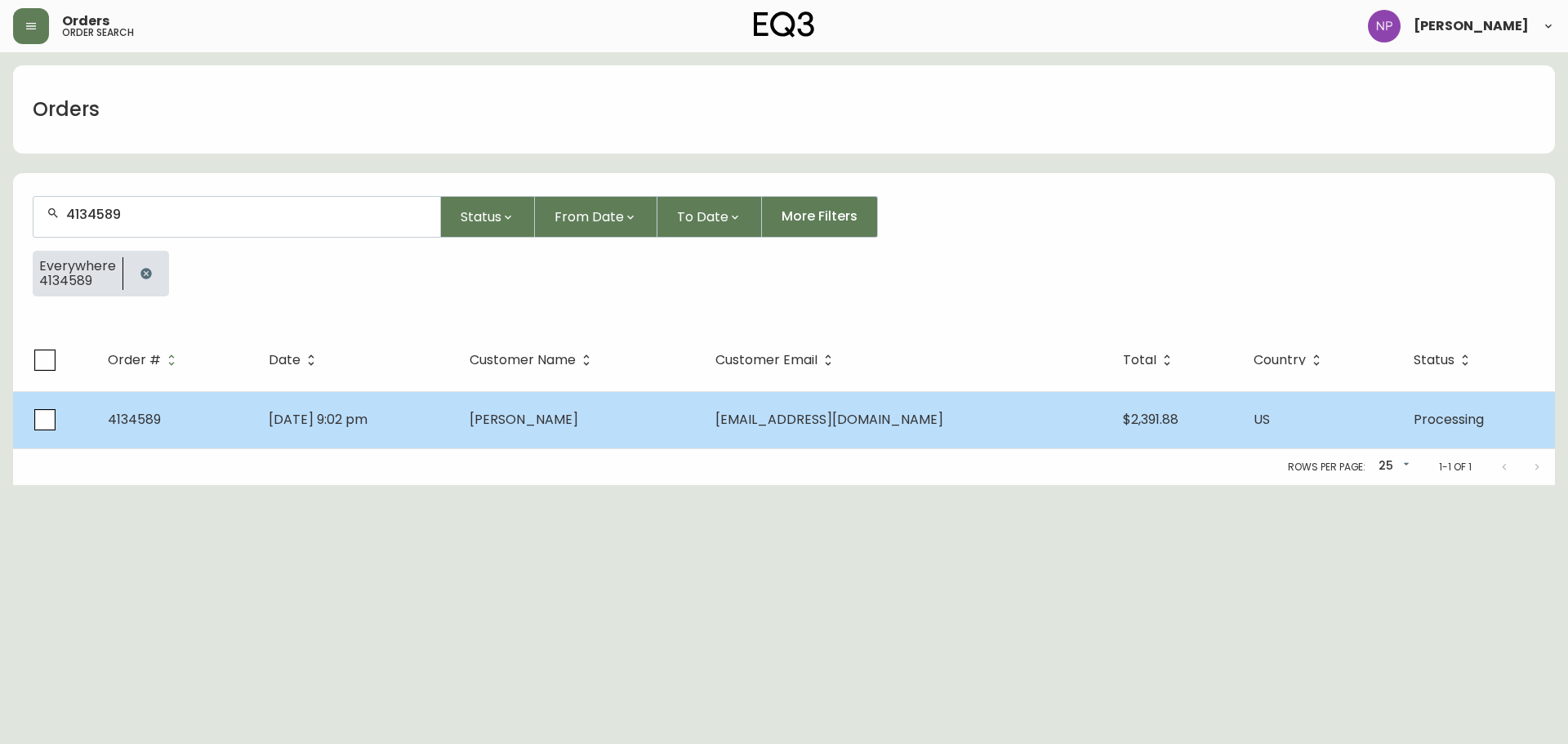
click at [208, 425] on td "4134589" at bounding box center [175, 420] width 161 height 58
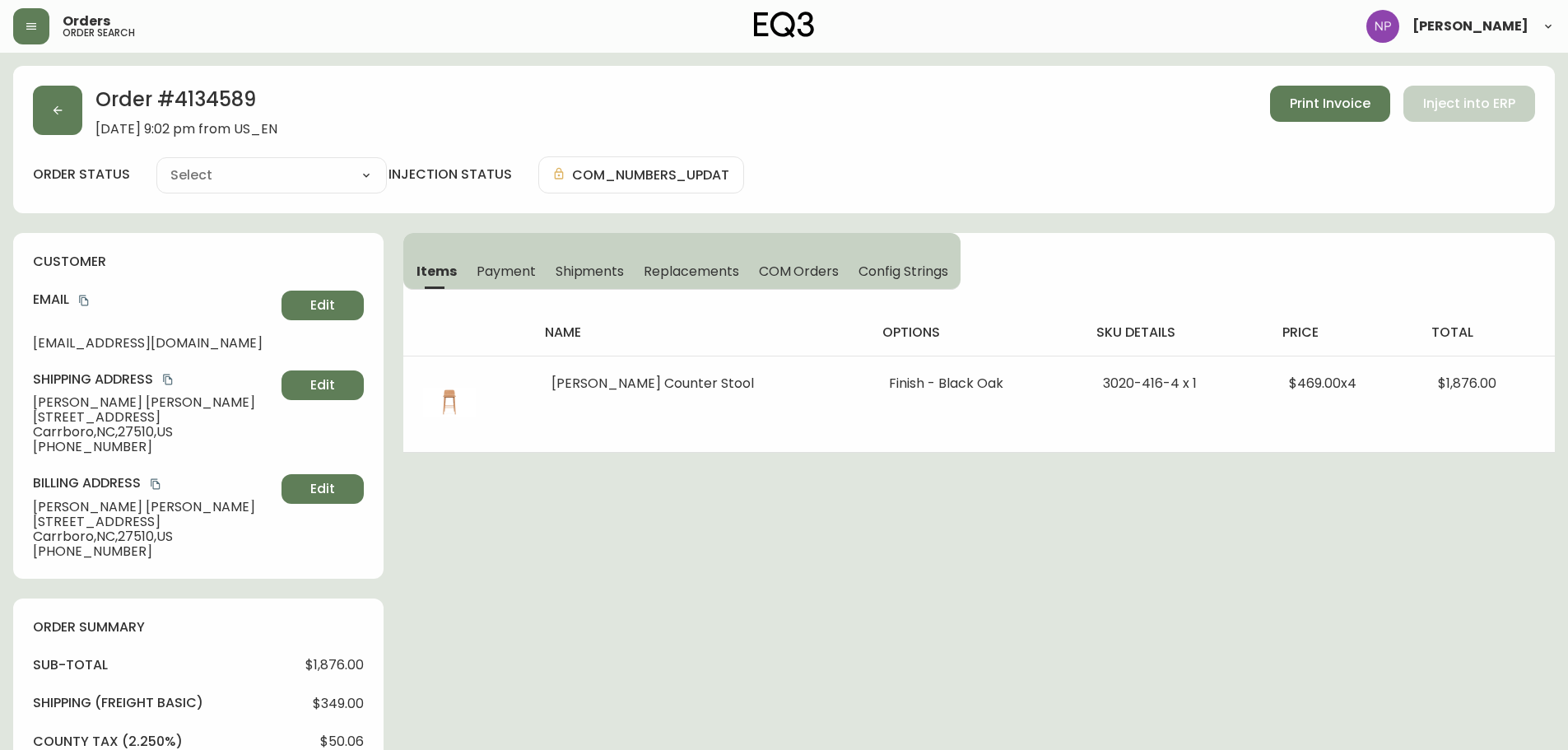
type input "Processing"
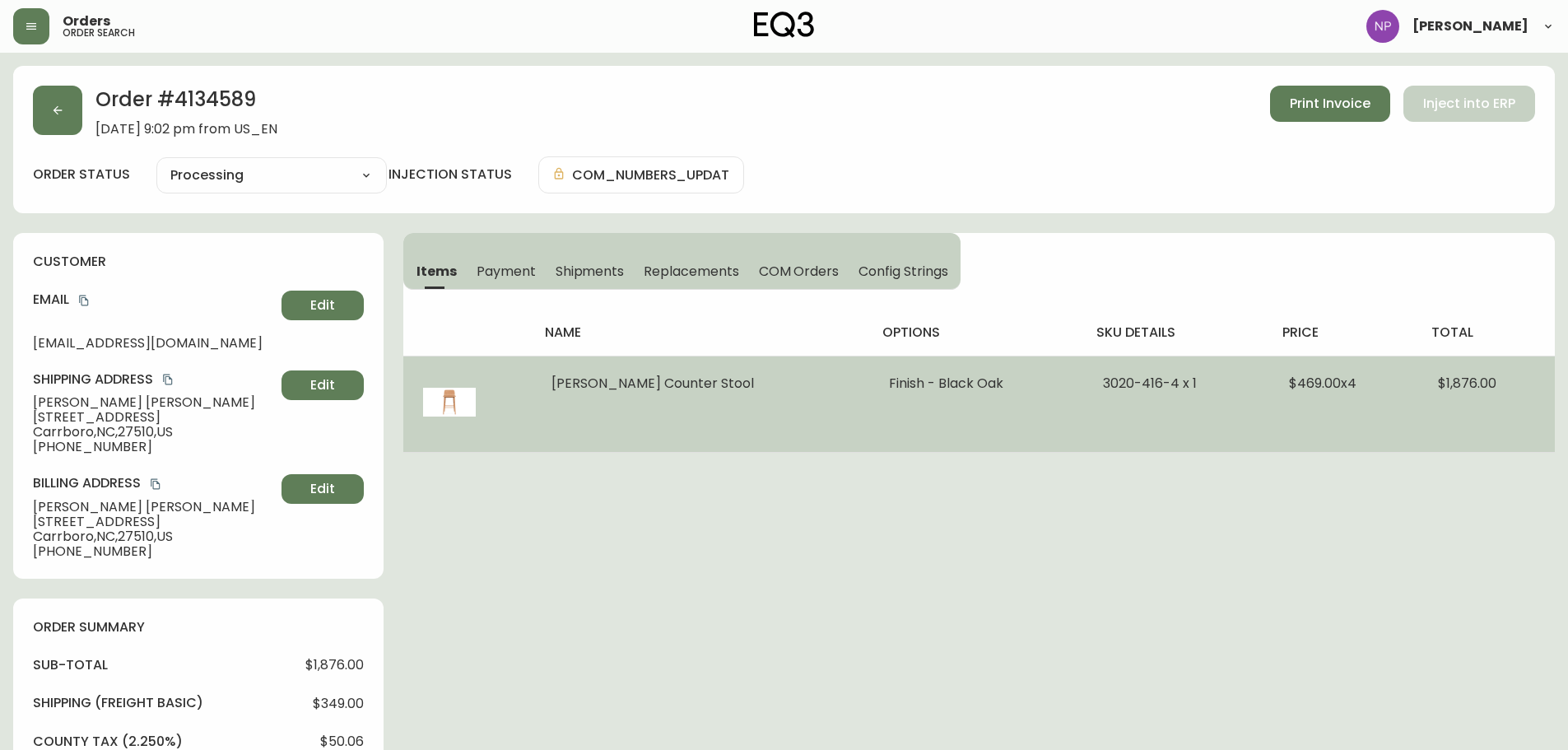
select select "PROCESSING"
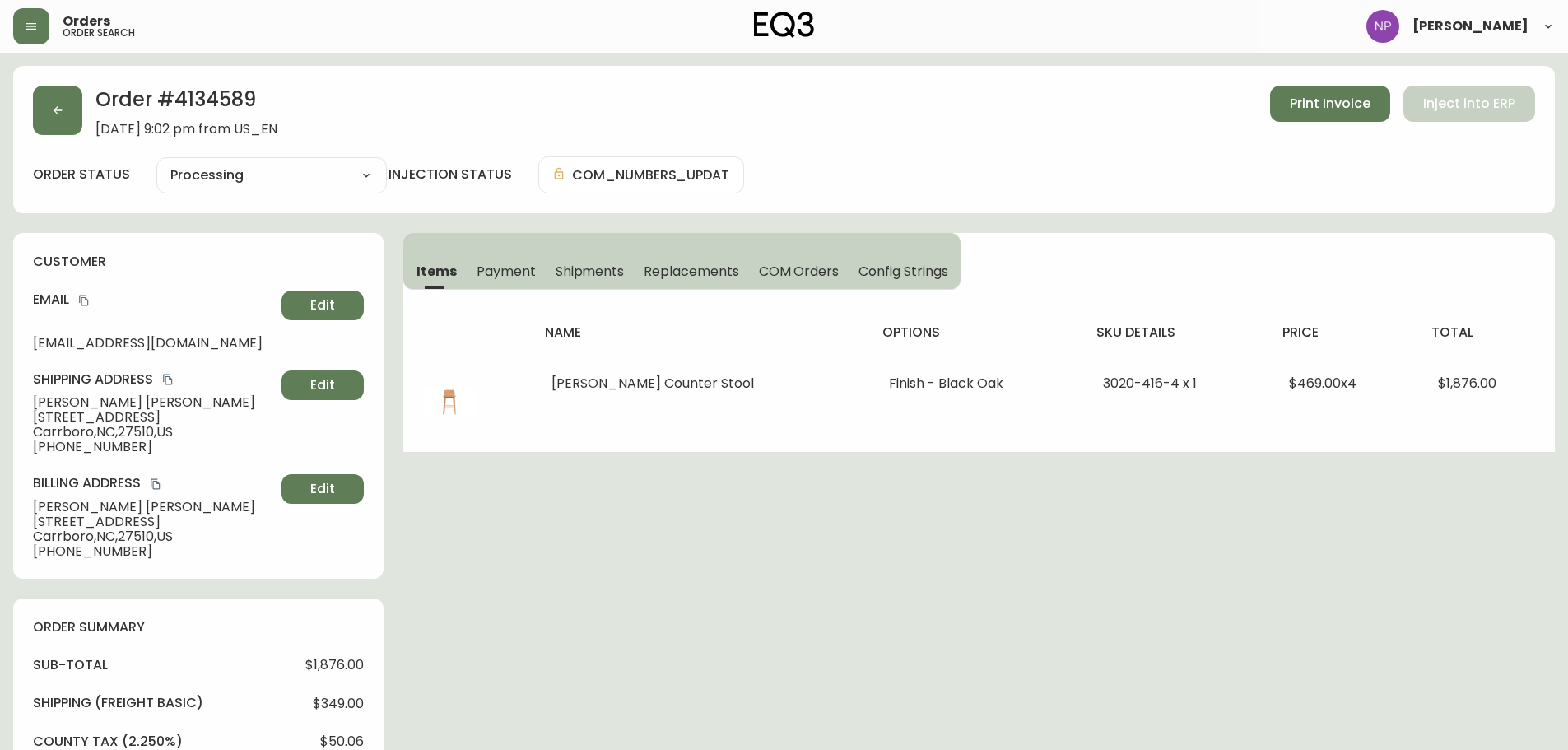
click at [598, 267] on span "Shipments" at bounding box center [590, 271] width 69 height 17
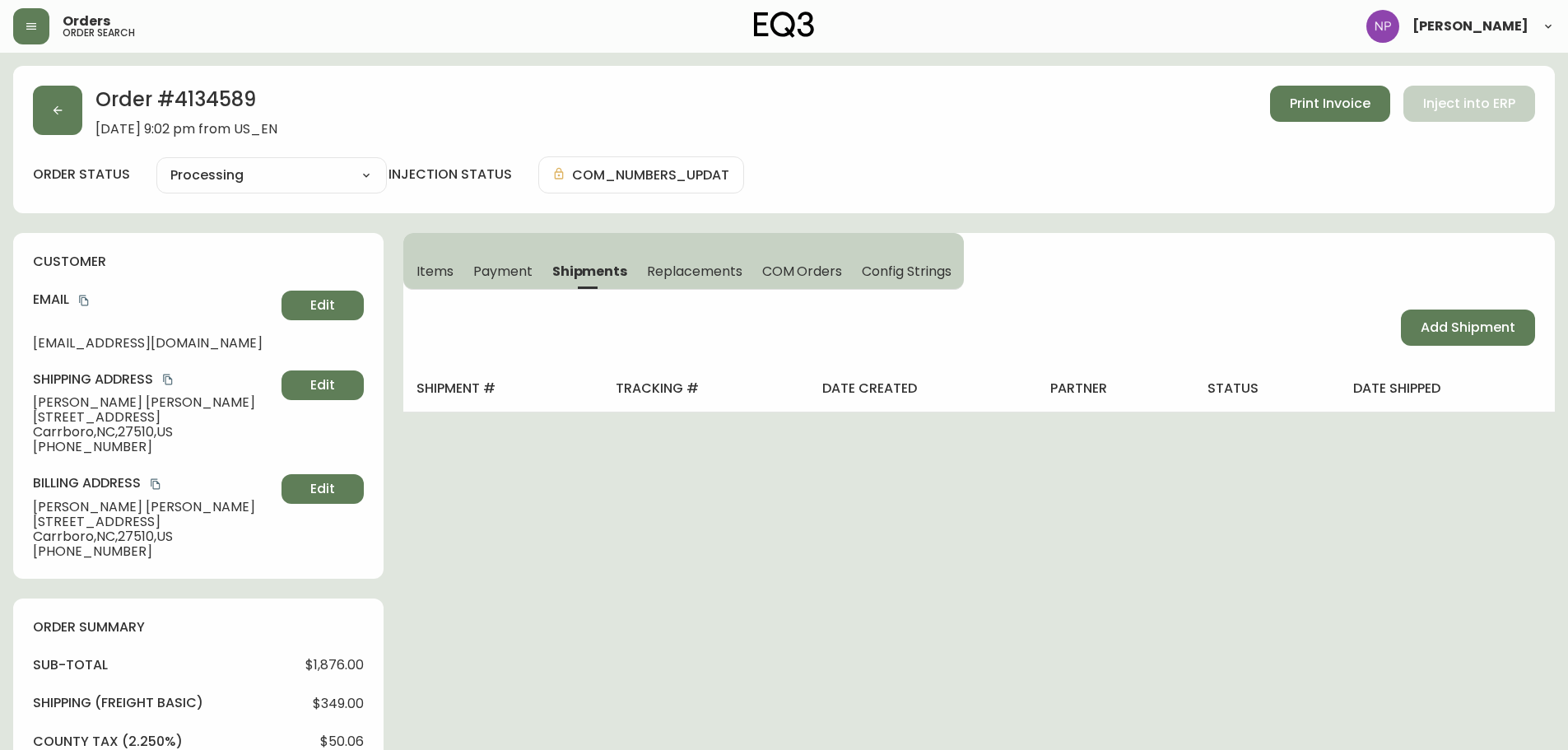
drag, startPoint x: 1519, startPoint y: 329, endPoint x: 1515, endPoint y: 240, distance: 89.0
click at [1518, 325] on button "Add Shipment" at bounding box center [1468, 327] width 134 height 36
select select "PENDING"
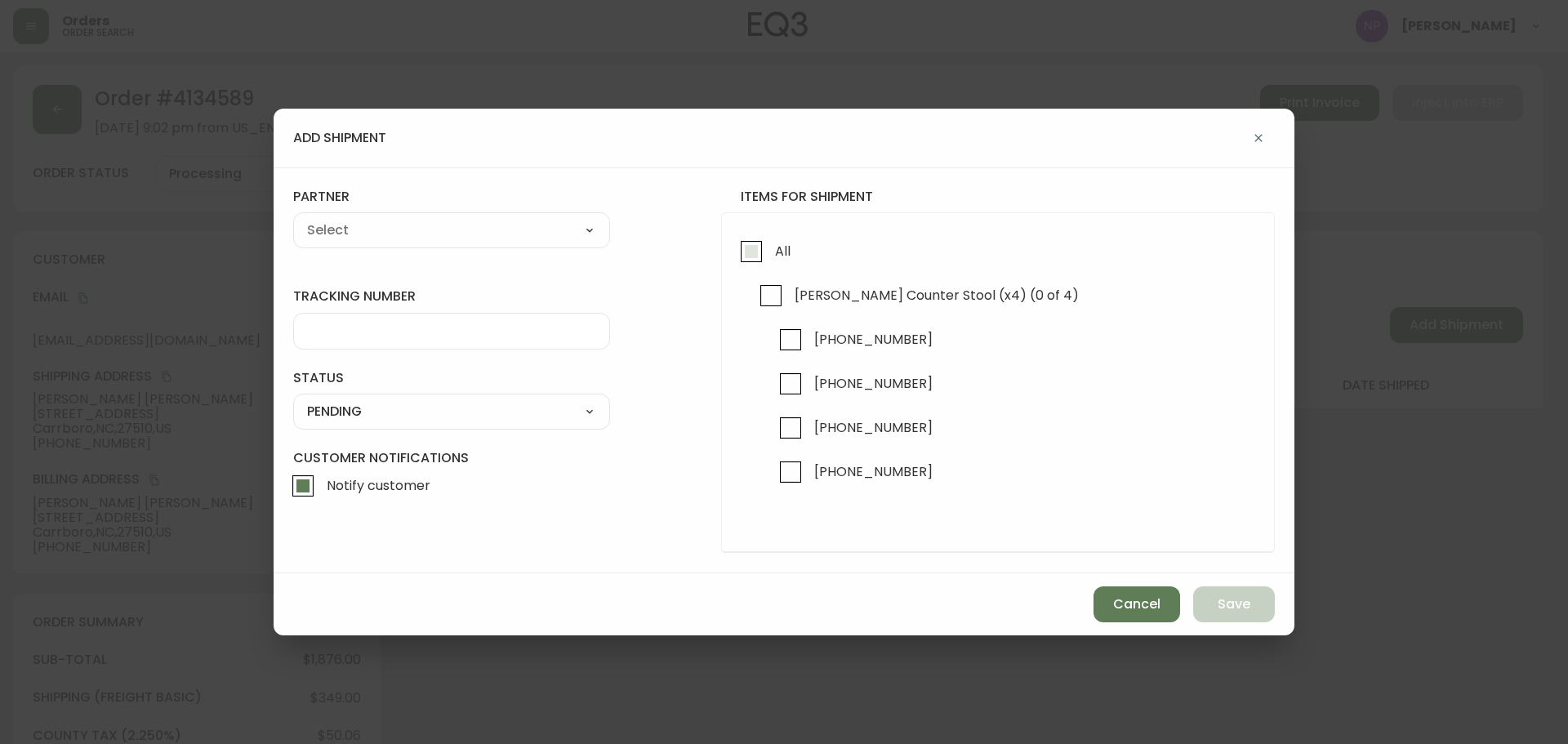
click at [778, 262] on span "All" at bounding box center [780, 251] width 21 height 36
click at [770, 262] on input "All" at bounding box center [751, 252] width 38 height 38
checkbox input "true"
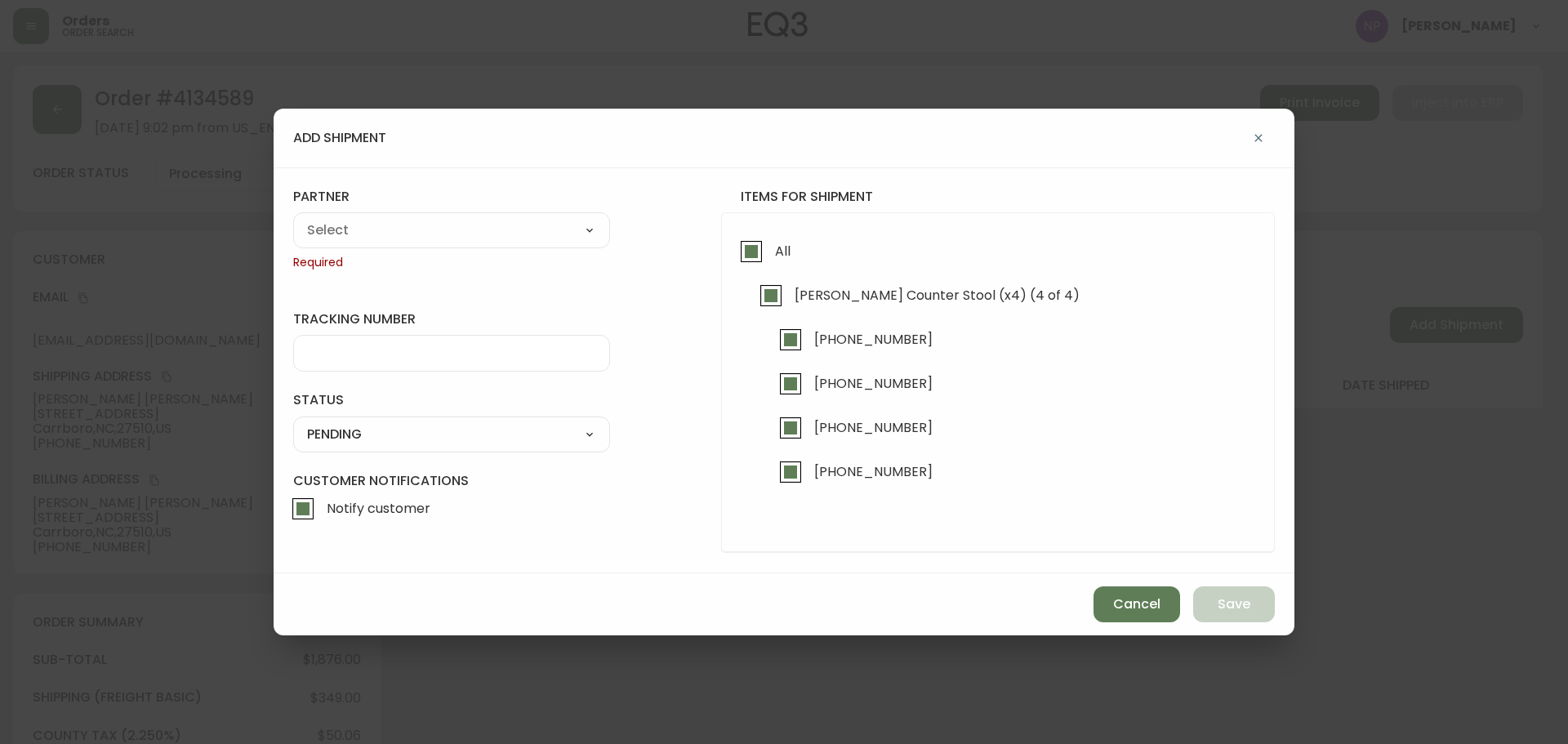
checkbox input "true"
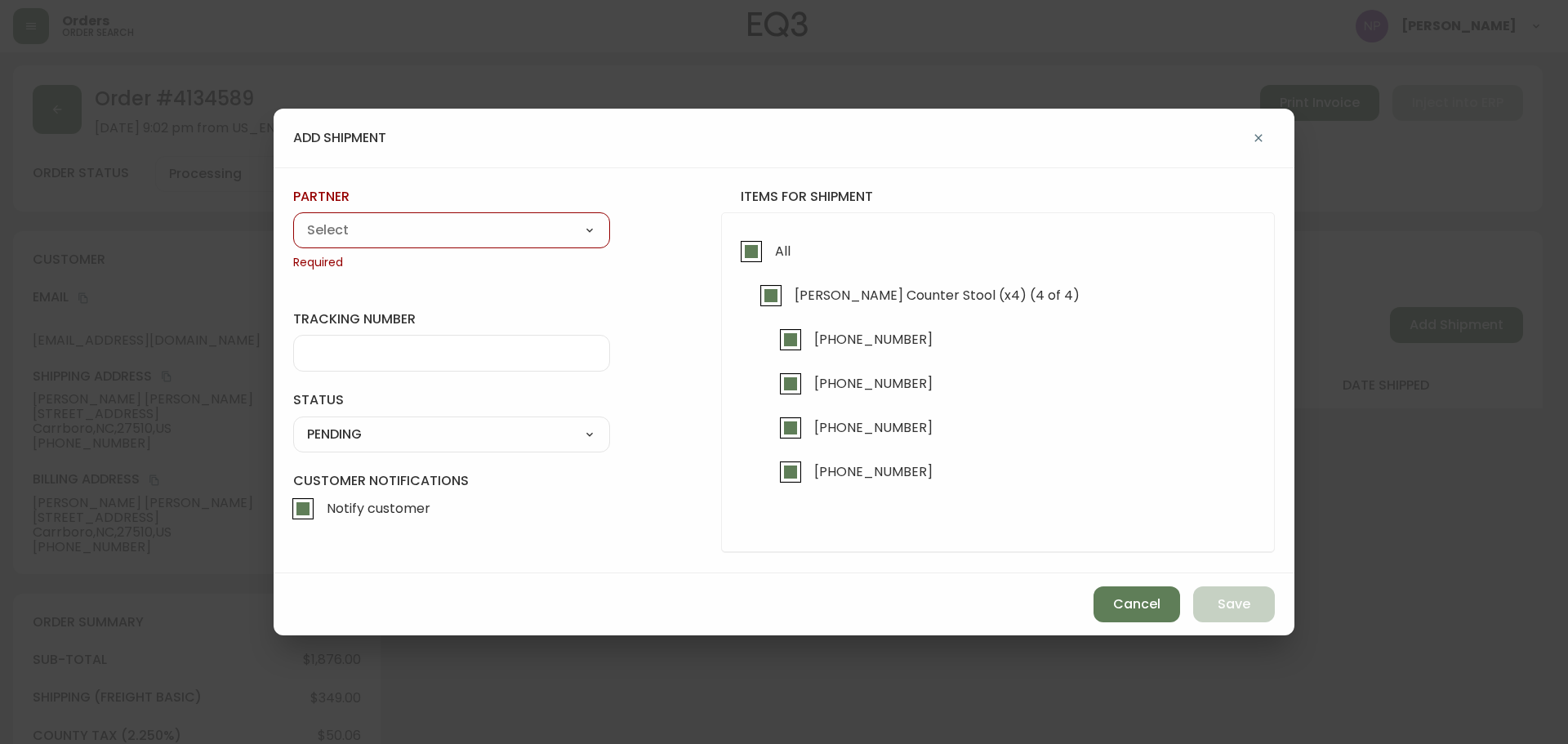
click at [538, 229] on select "A Move to Remember LLC ABF Freight Alero [PERSON_NAME] Canada Post CDS Ceva Log…" at bounding box center [451, 230] width 317 height 25
select select "cke1dpc0yc9gj0134t8k3ng1a"
click at [293, 218] on select "A Move to Remember LLC ABF Freight Alero [PERSON_NAME] Canada Post CDS Ceva Log…" at bounding box center [451, 230] width 317 height 25
type input "RXO"
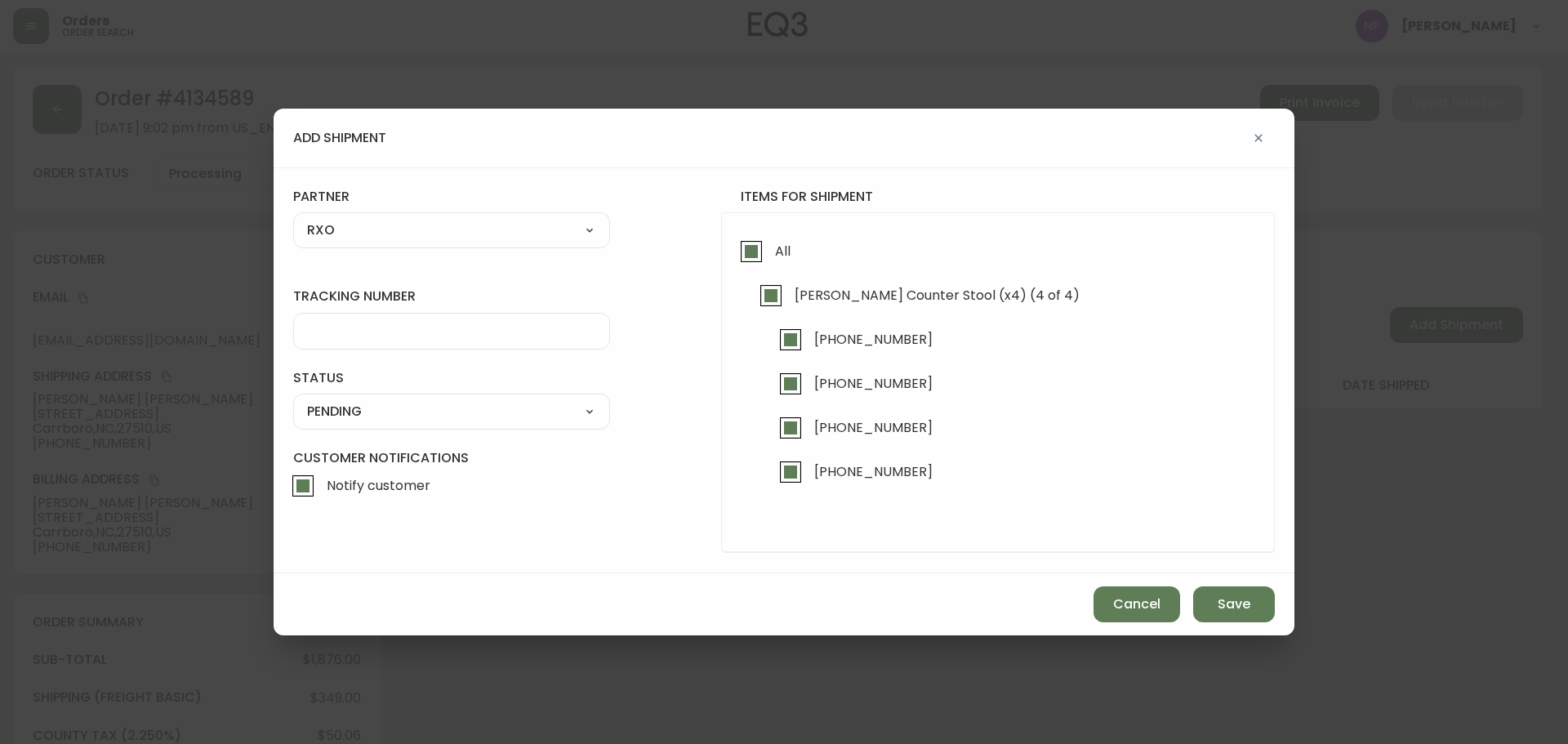
click at [367, 334] on input "tracking number" at bounding box center [451, 331] width 289 height 16
click at [1427, 538] on div "add shipment tracking number status PENDING SHIPPED PENDING CANCELLED partner R…" at bounding box center [784, 372] width 1568 height 744
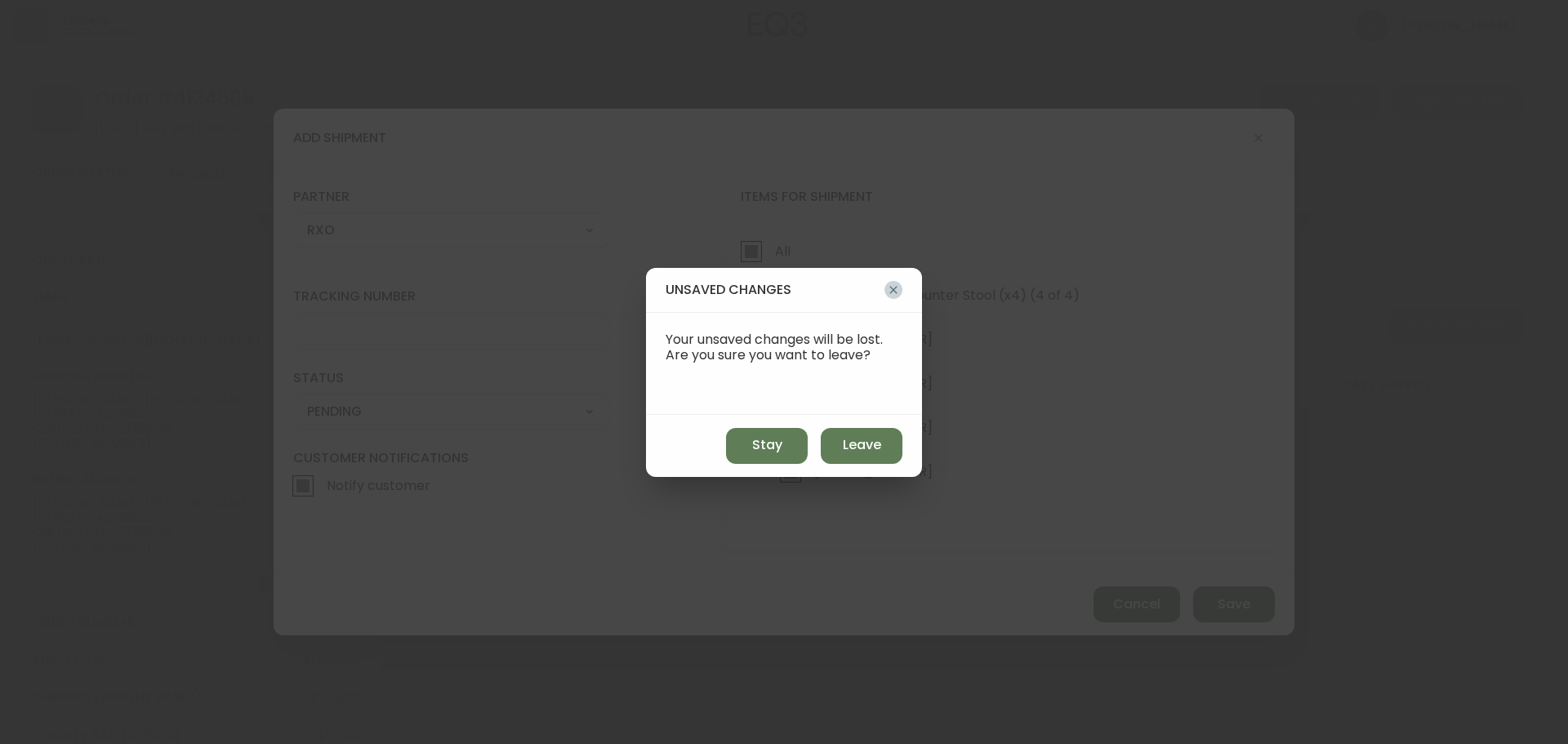
click at [892, 287] on icon "button" at bounding box center [893, 290] width 13 height 13
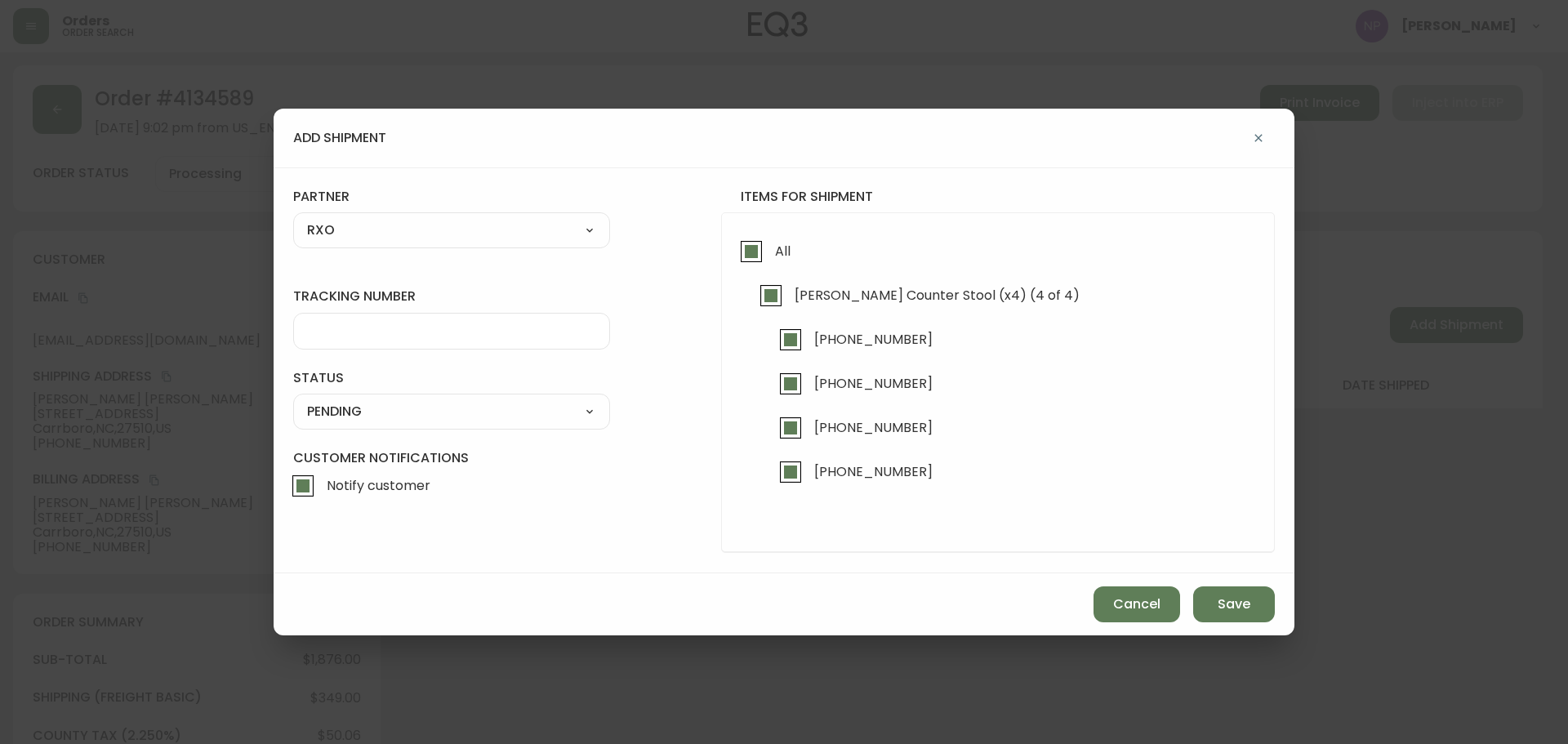
click at [438, 408] on select "SHIPPED PENDING CANCELLED" at bounding box center [451, 411] width 317 height 25
click at [293, 399] on select "SHIPPED PENDING CANCELLED" at bounding box center [451, 411] width 317 height 25
select select "PENDING"
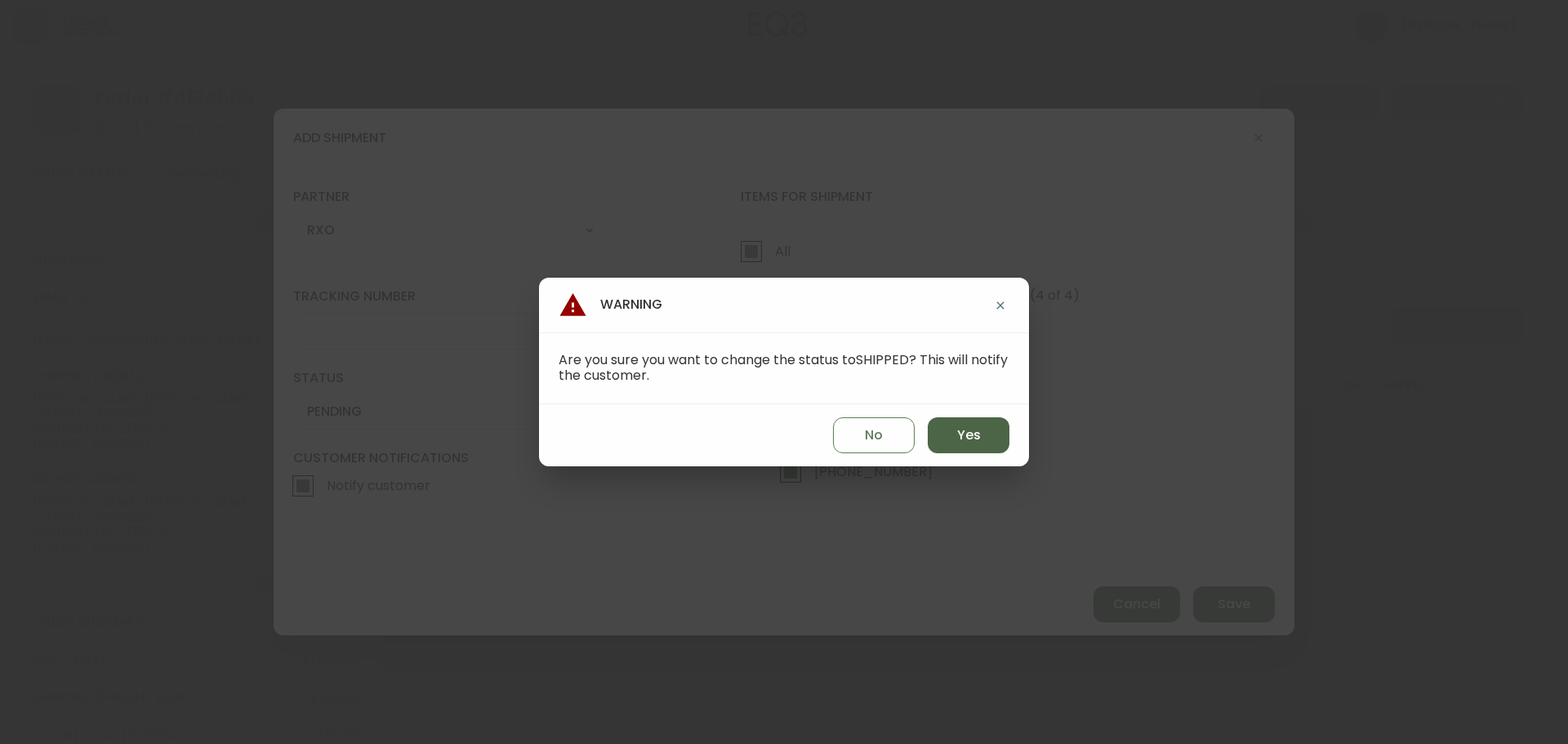
click at [939, 427] on button "Yes" at bounding box center [969, 435] width 81 height 36
type input "SHIPPED"
select select "SHIPPED"
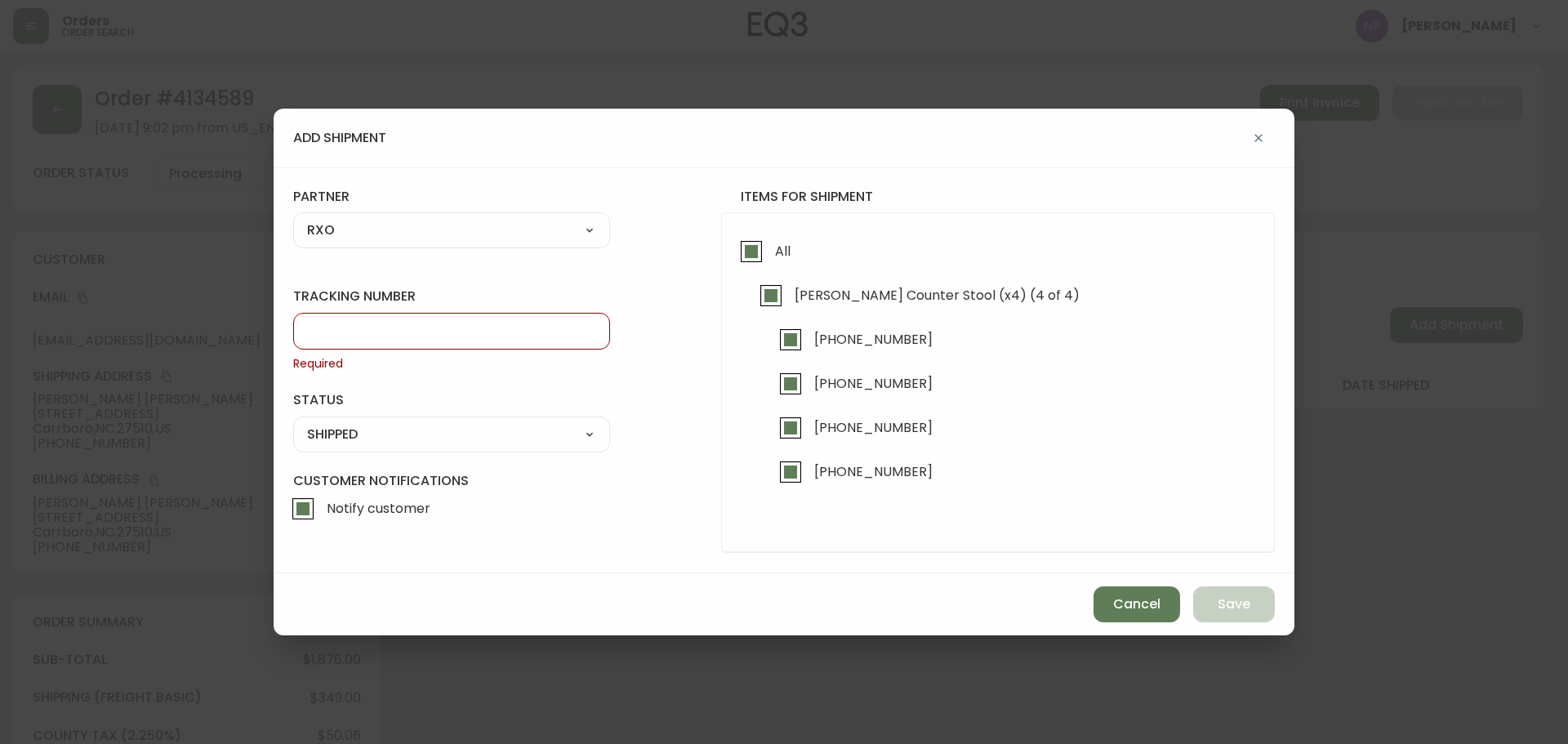
click at [413, 326] on input "tracking number" at bounding box center [451, 331] width 289 height 16
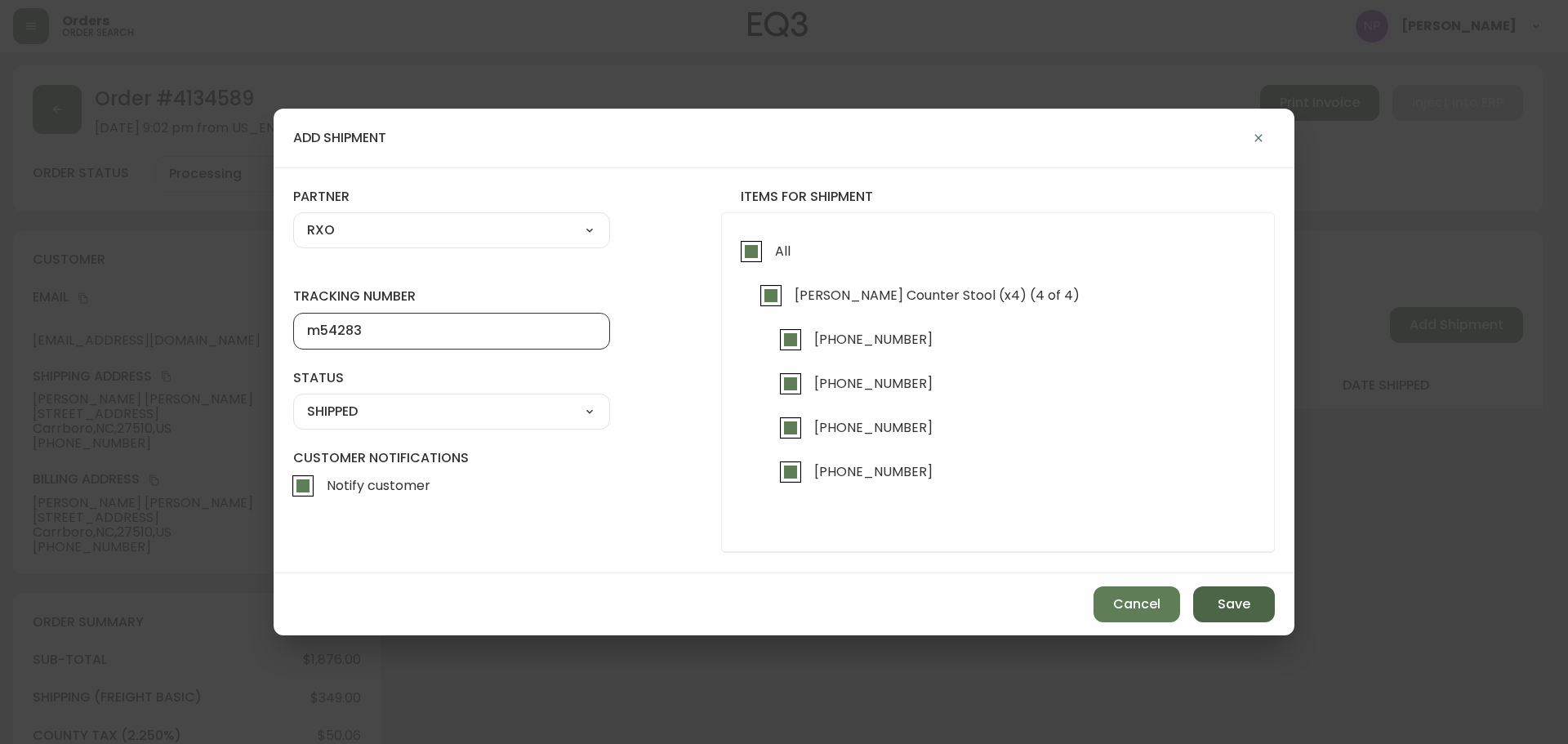
type input "m54283"
click at [1269, 611] on button "Save" at bounding box center [1234, 604] width 81 height 36
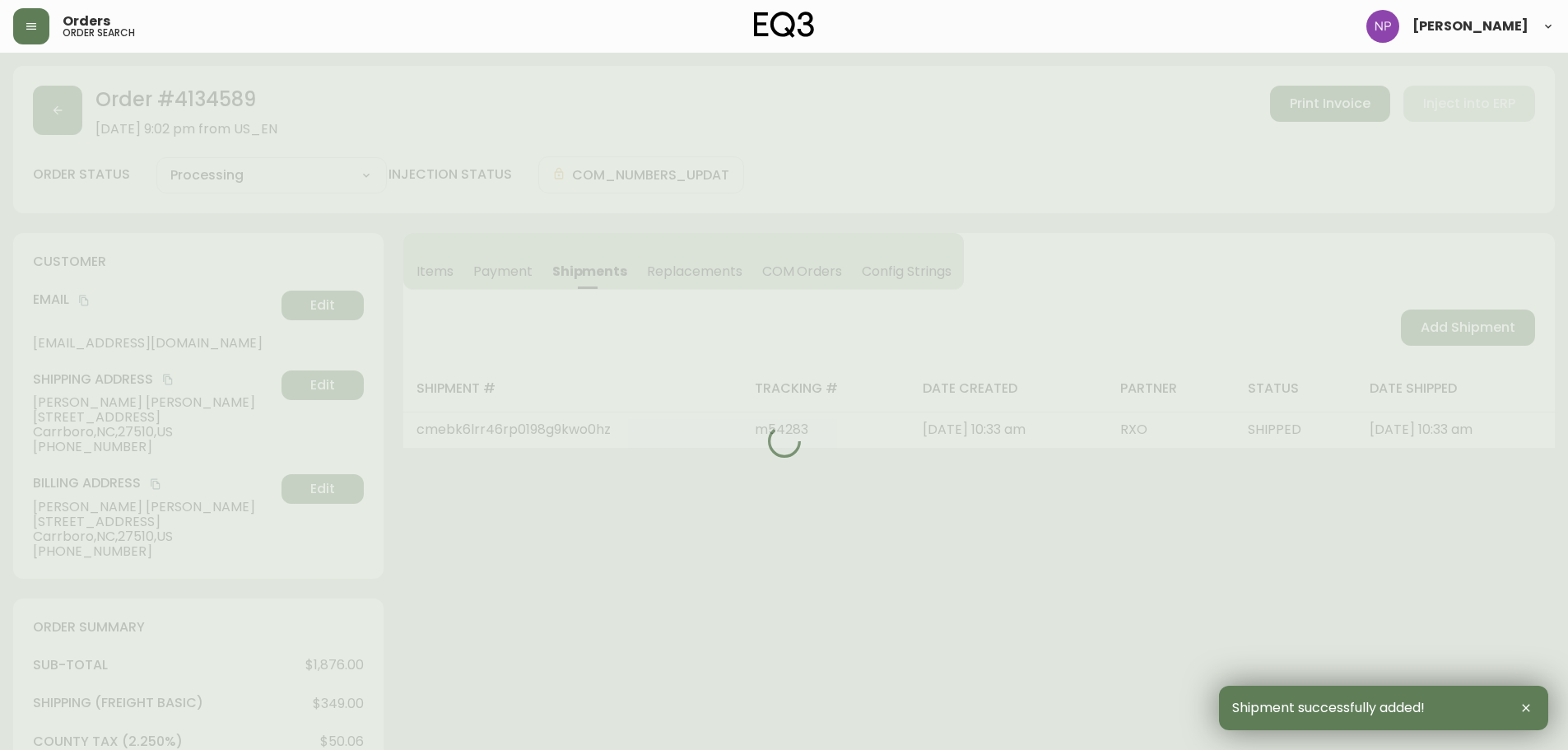
type input "Fully Shipped"
select select "FULLY_SHIPPED"
